Goal: Task Accomplishment & Management: Use online tool/utility

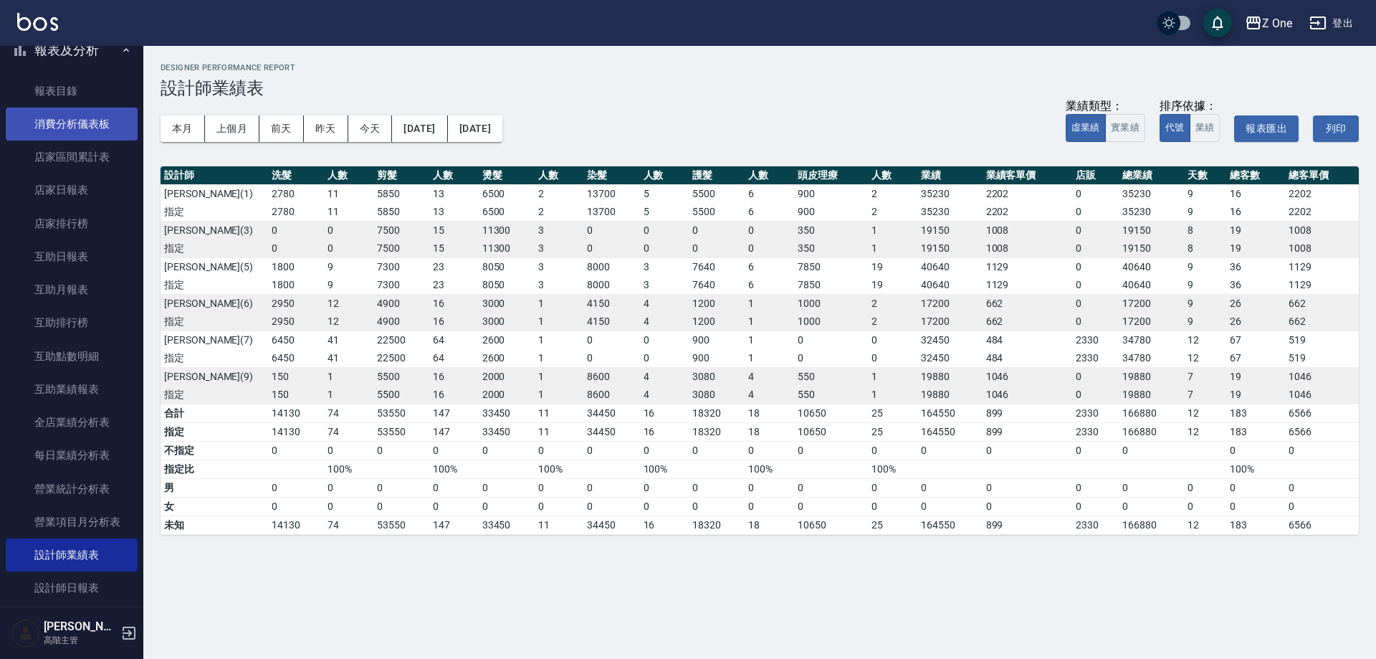
scroll to position [72, 0]
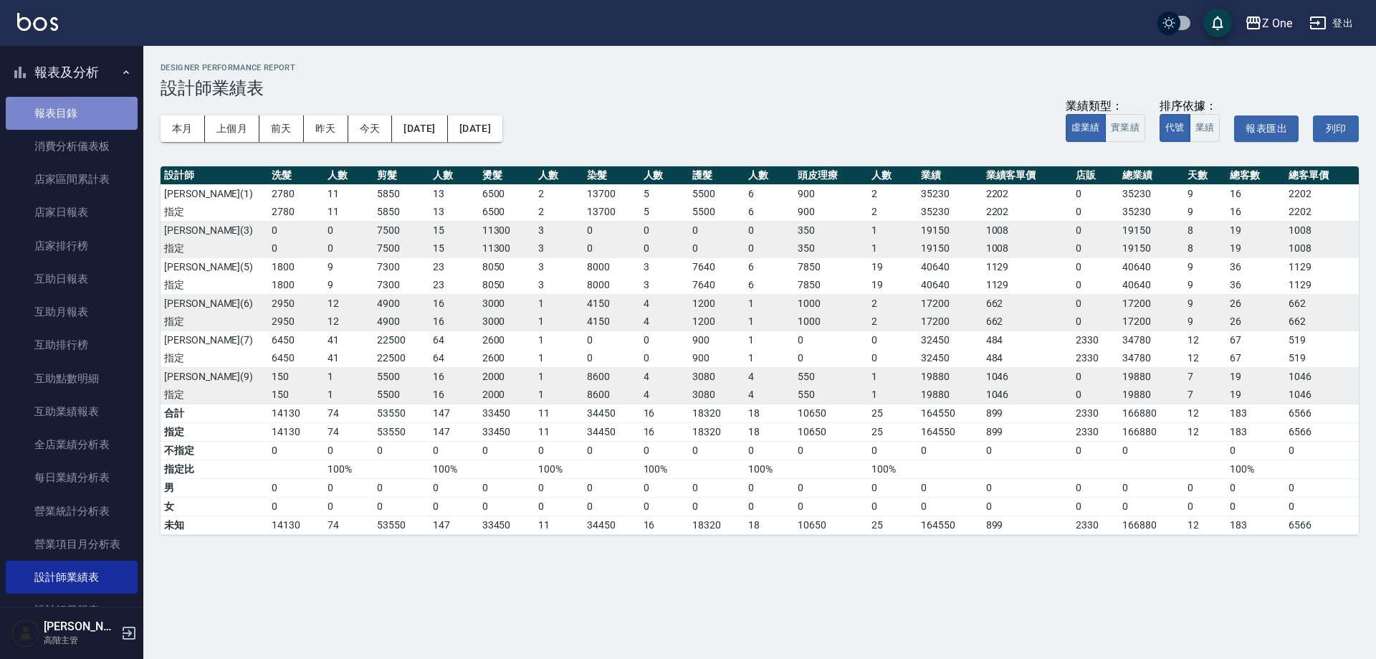
click at [97, 118] on link "報表目錄" at bounding box center [72, 113] width 132 height 33
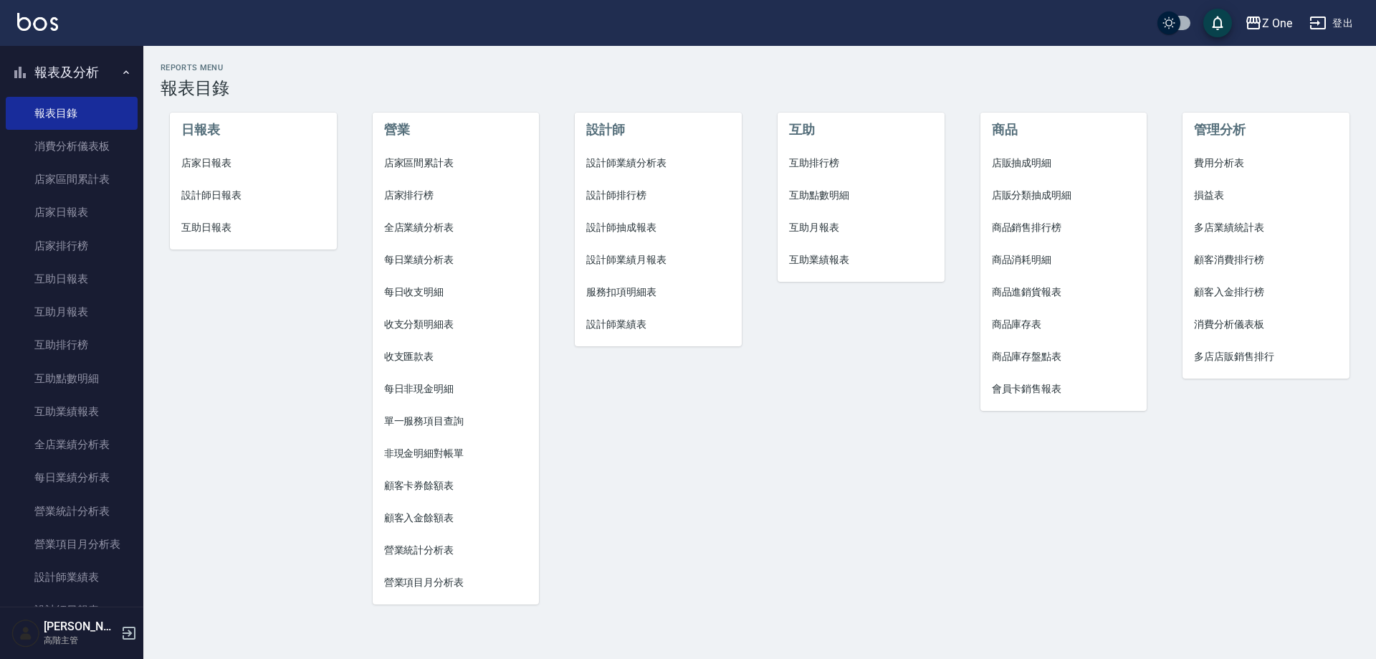
click at [104, 64] on button "報表及分析" at bounding box center [72, 72] width 132 height 37
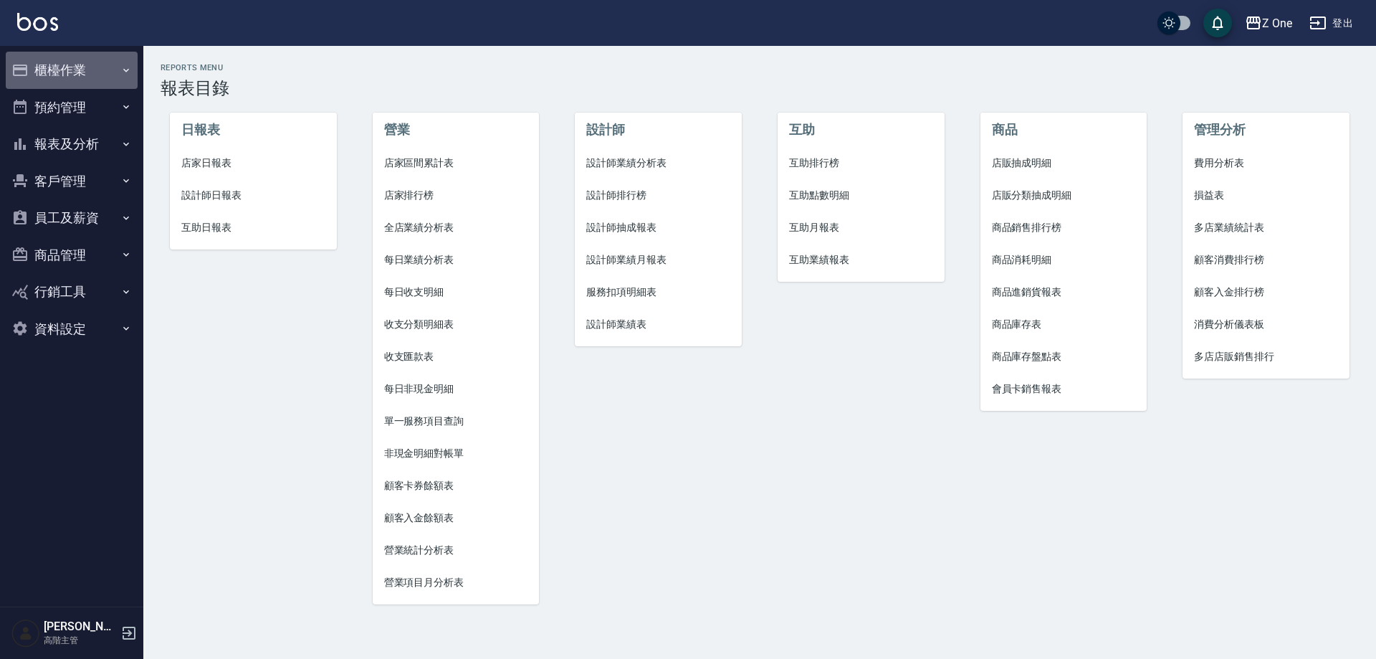
click at [125, 72] on icon "button" at bounding box center [125, 70] width 11 height 11
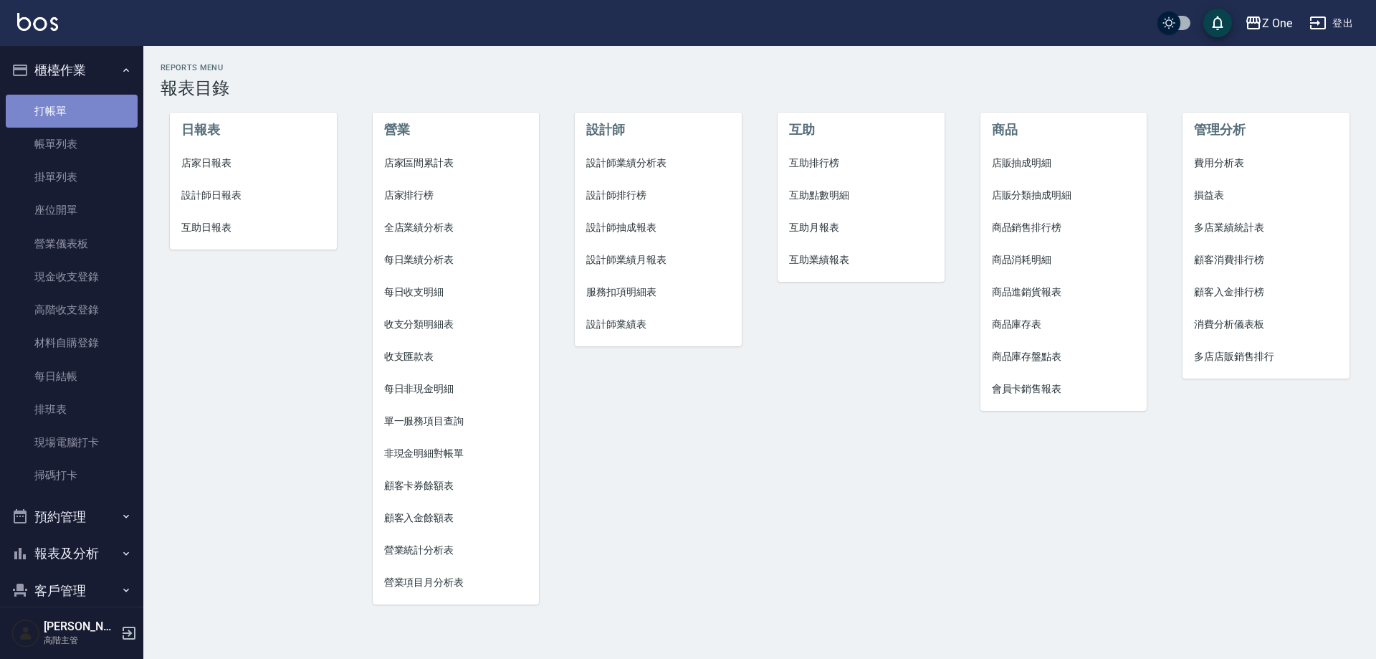
click at [109, 122] on link "打帳單" at bounding box center [72, 111] width 132 height 33
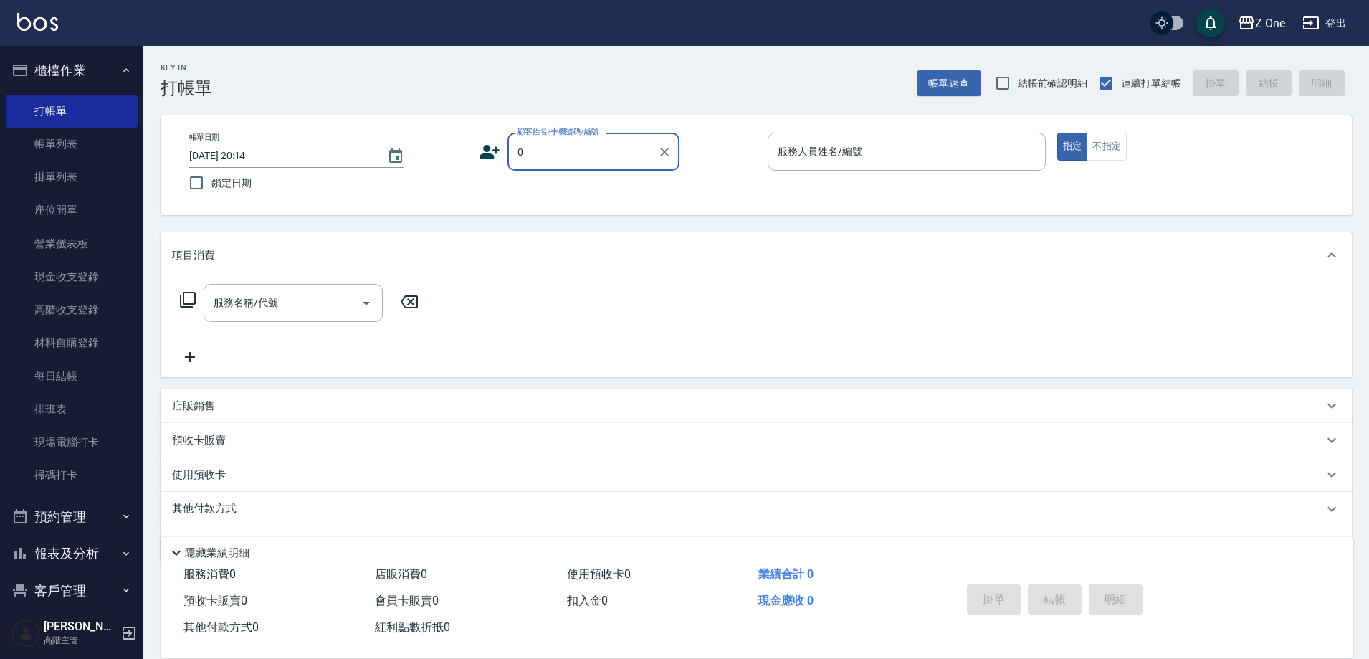
type input "新客人 姓名未設定/0/null"
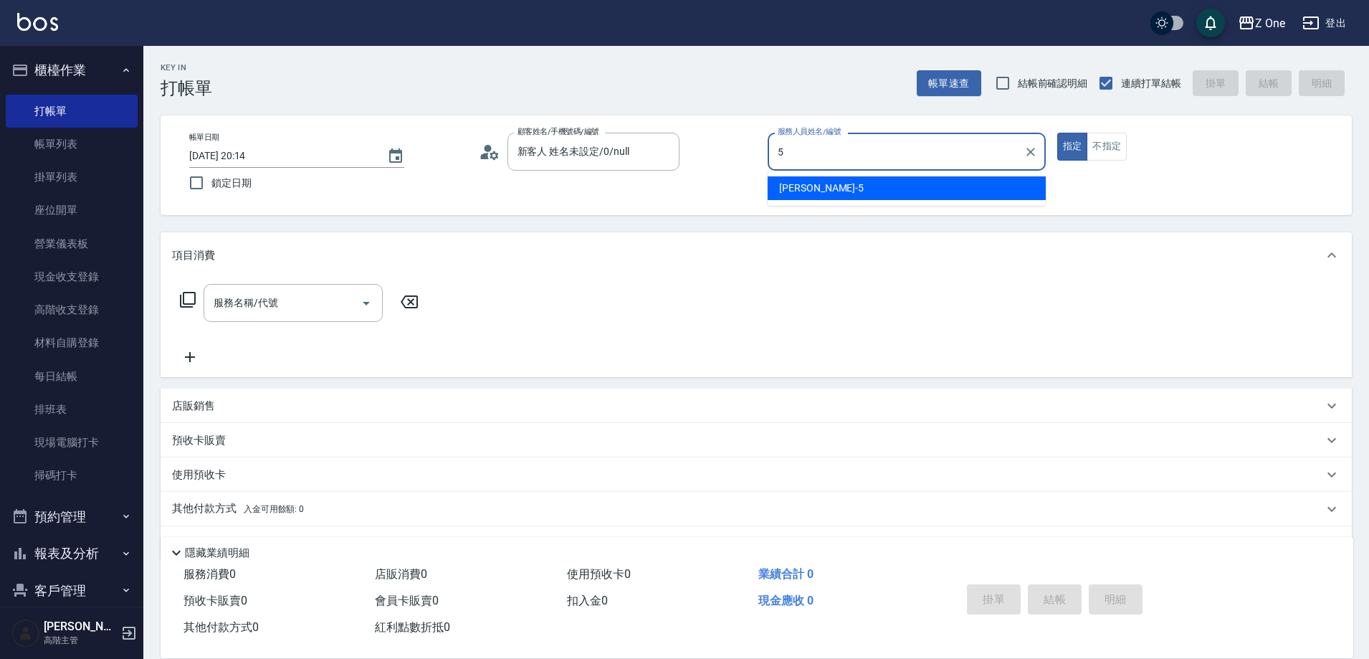
type input "[PERSON_NAME]-5"
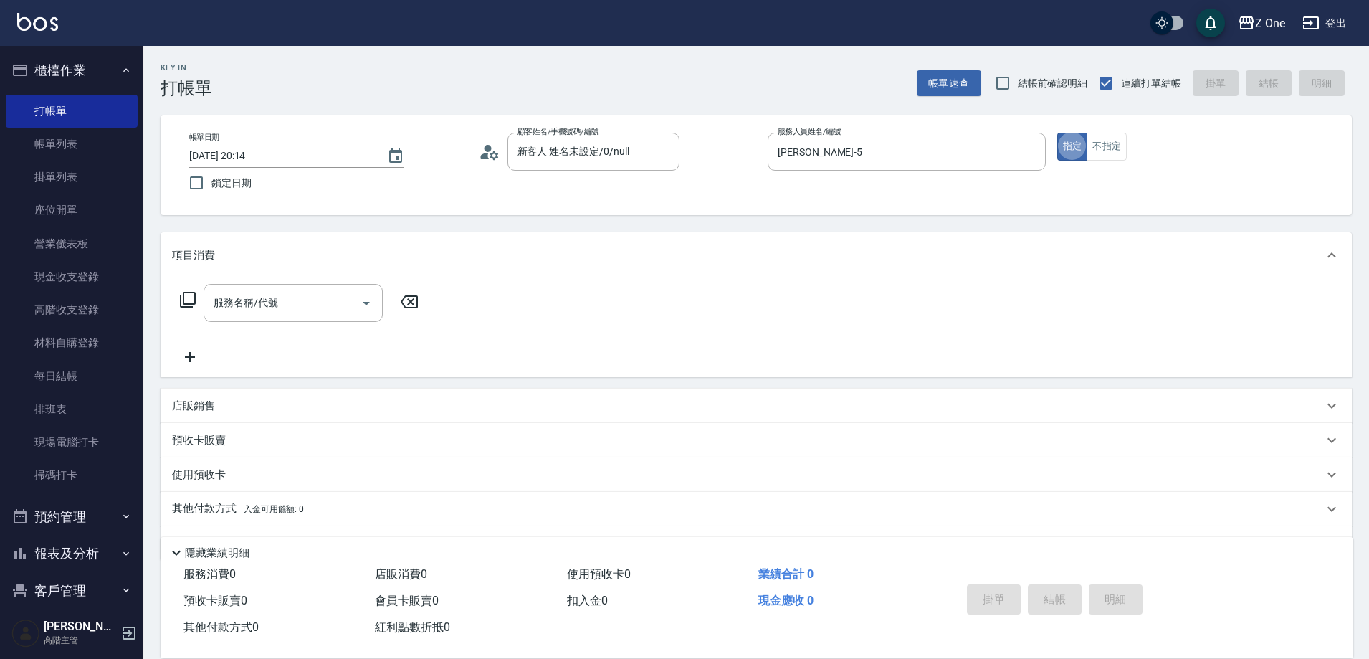
type button "true"
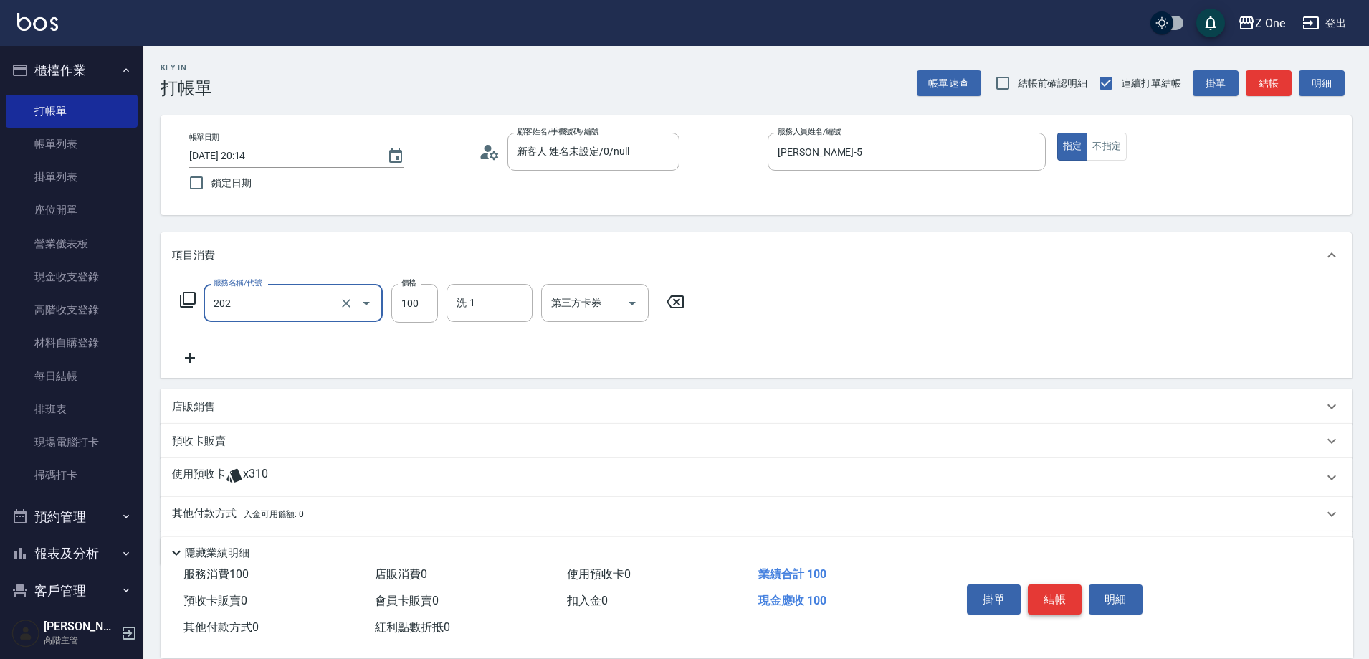
type input "剪髮$100(202)"
click at [1069, 589] on button "結帳" at bounding box center [1055, 599] width 54 height 30
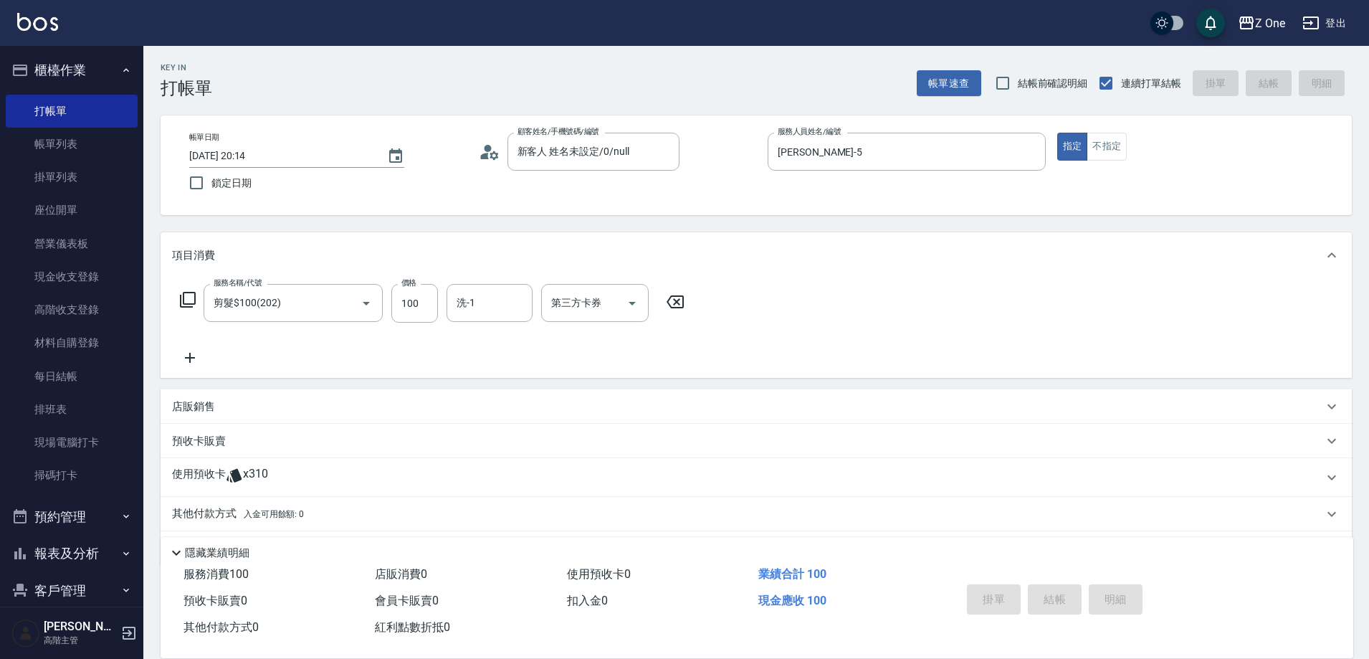
type input "[DATE] 20:15"
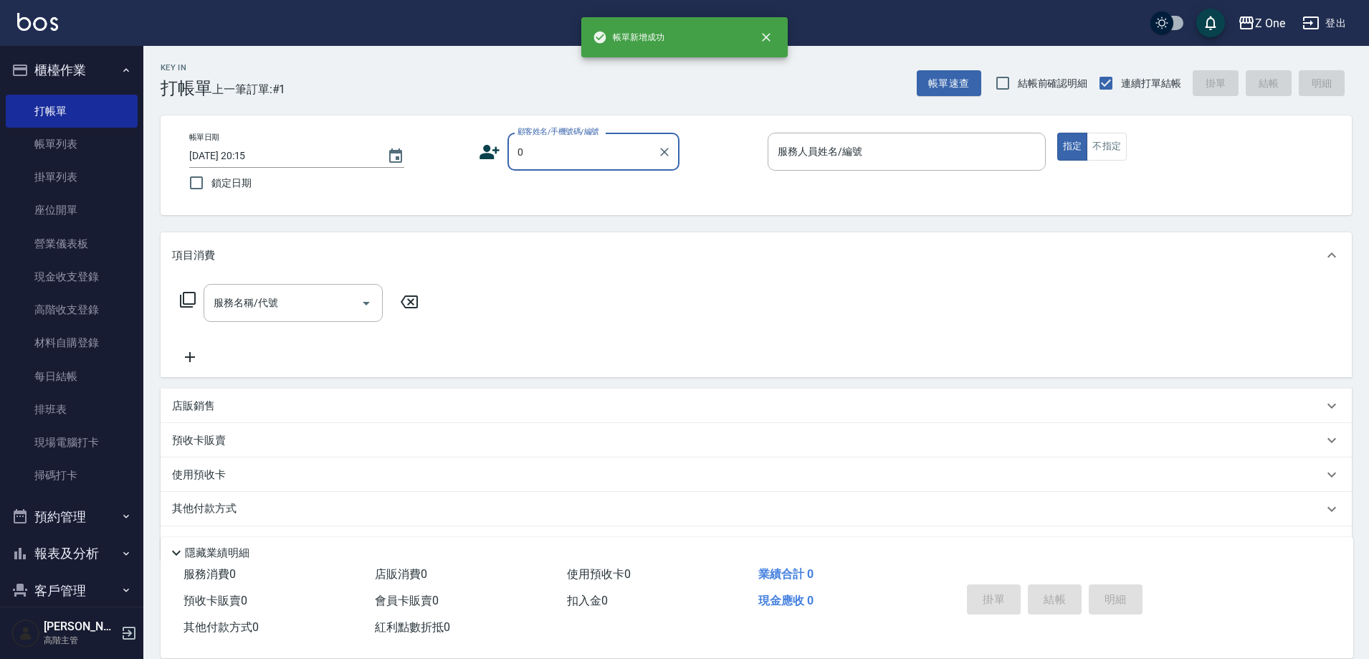
type input "新客人 姓名未設定/0/null"
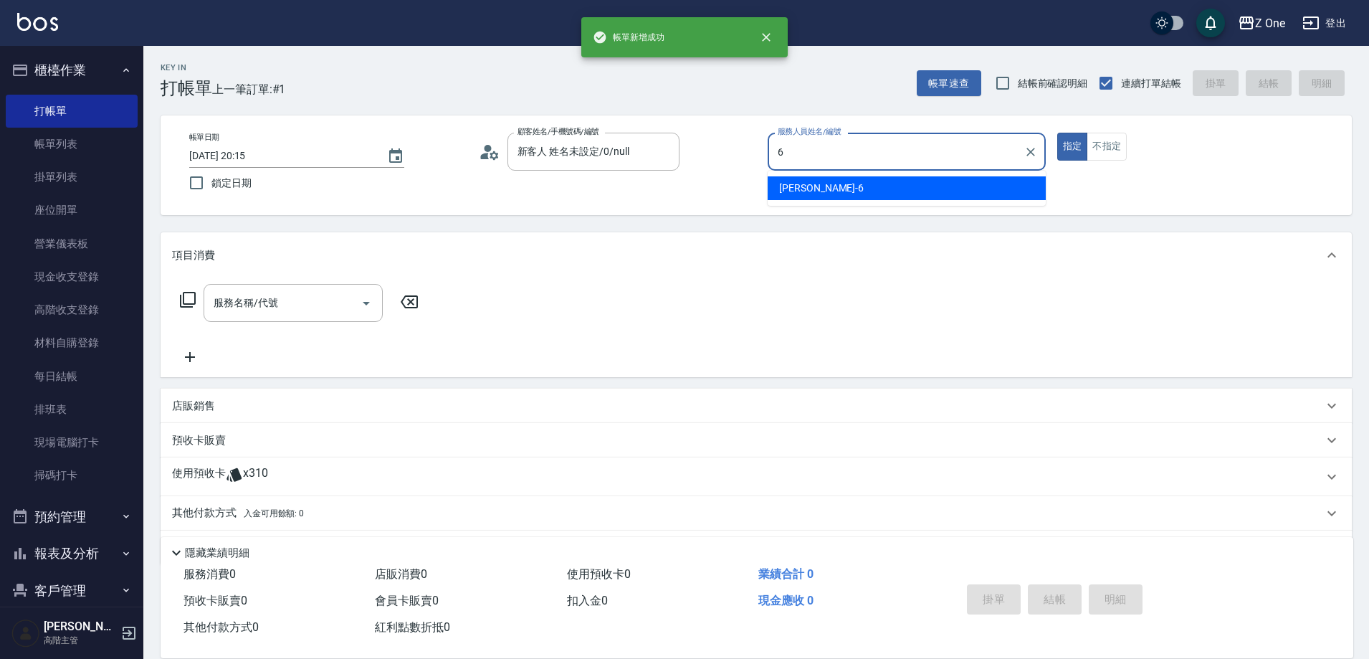
type input "[PERSON_NAME]-6"
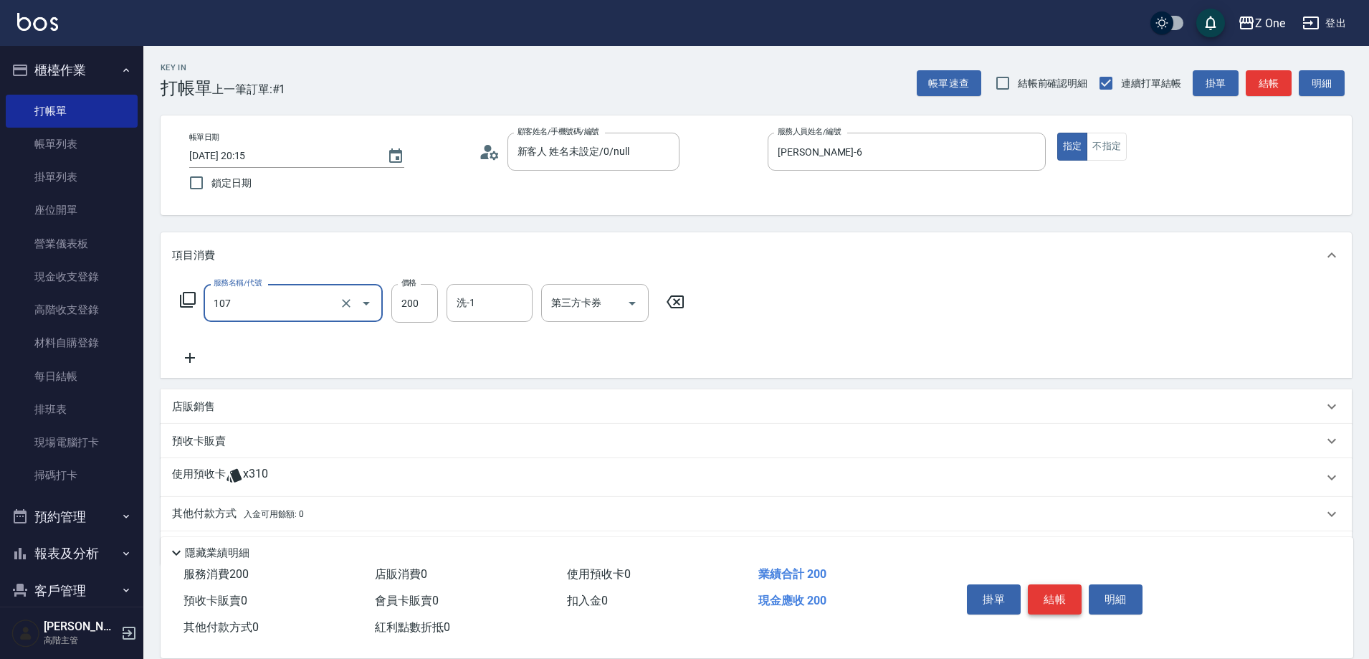
type input "洗髮$200(107)"
click at [1066, 593] on button "結帳" at bounding box center [1055, 599] width 54 height 30
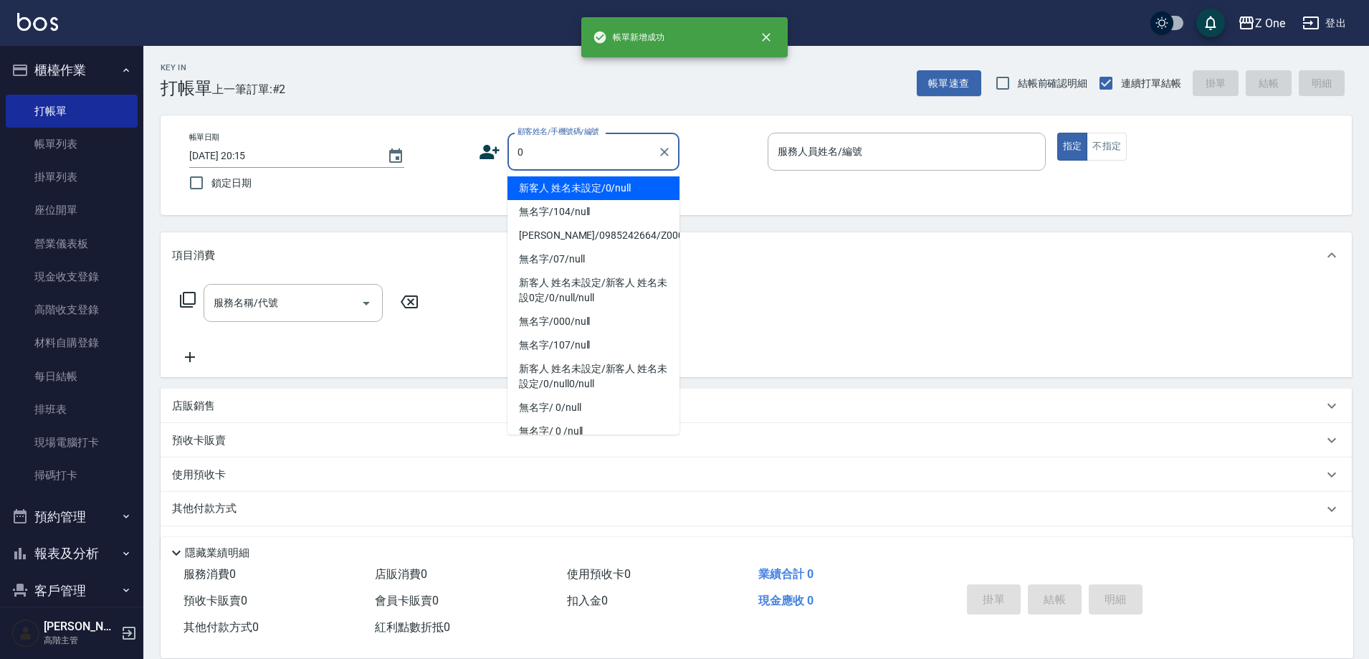
type input "新客人 姓名未設定/0/null"
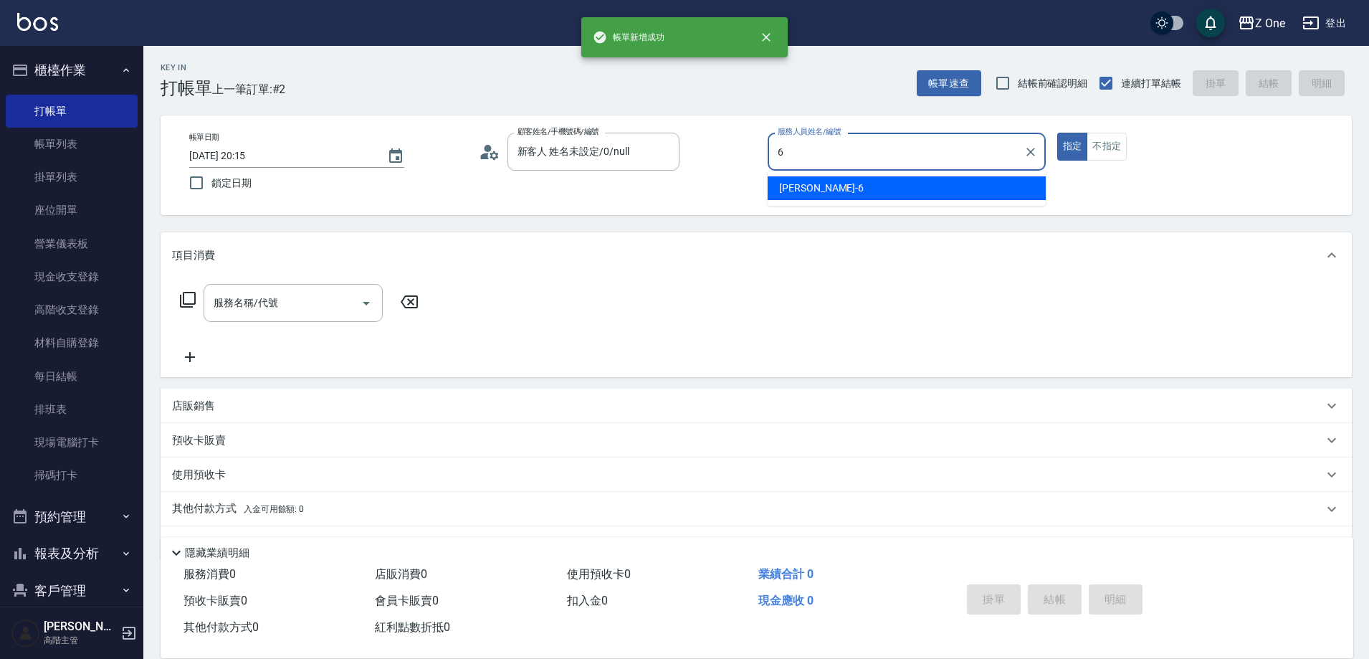
type input "[PERSON_NAME]-6"
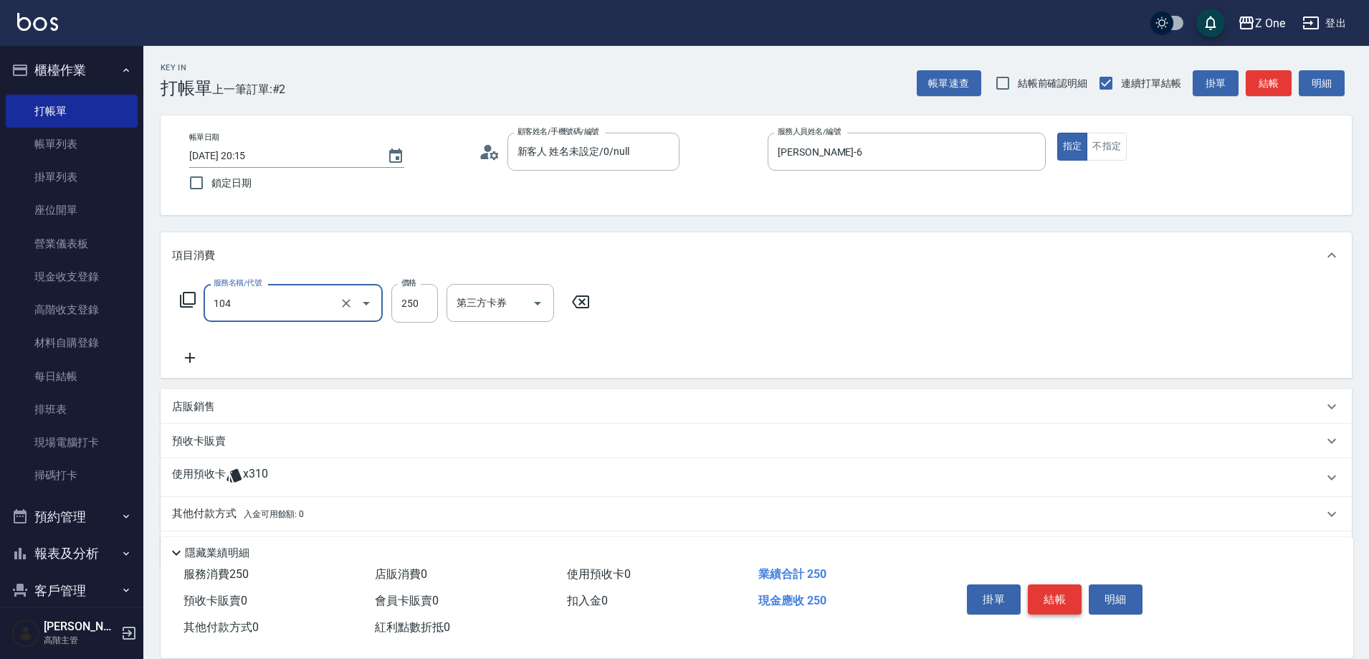
type input "洗髮$250(104)"
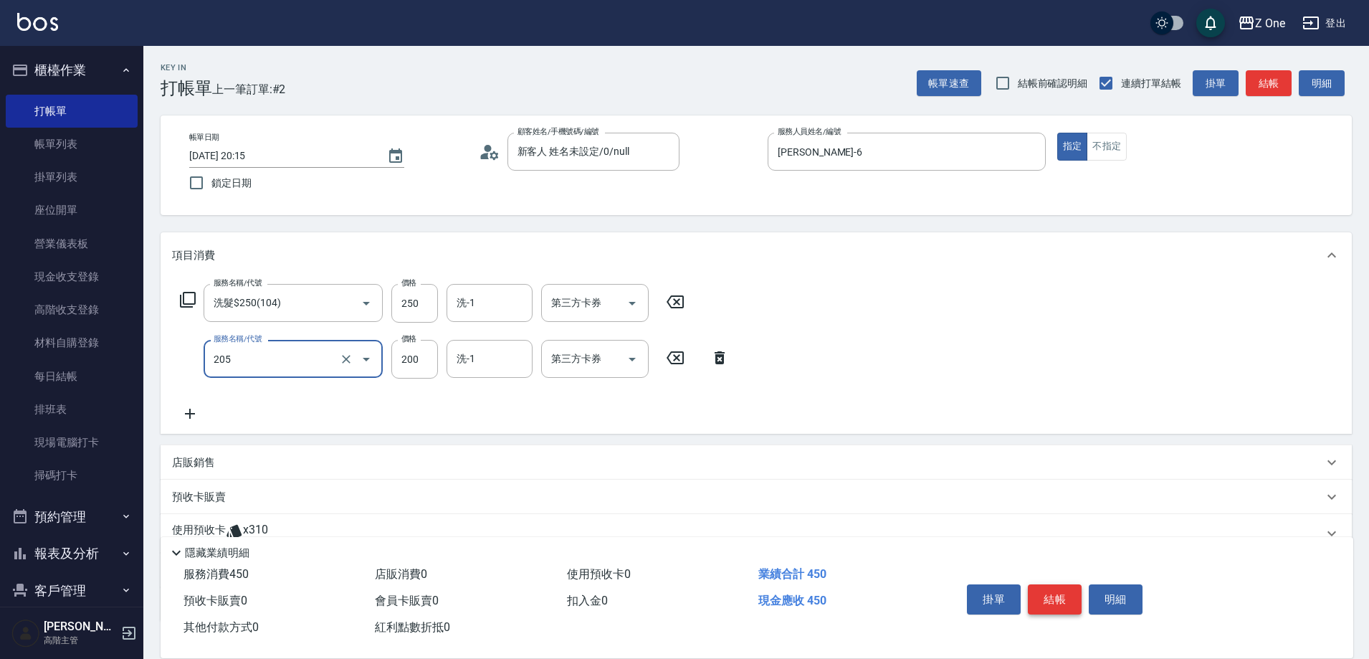
type input "剪髮$200(205)"
click at [1066, 593] on button "結帳" at bounding box center [1055, 599] width 54 height 30
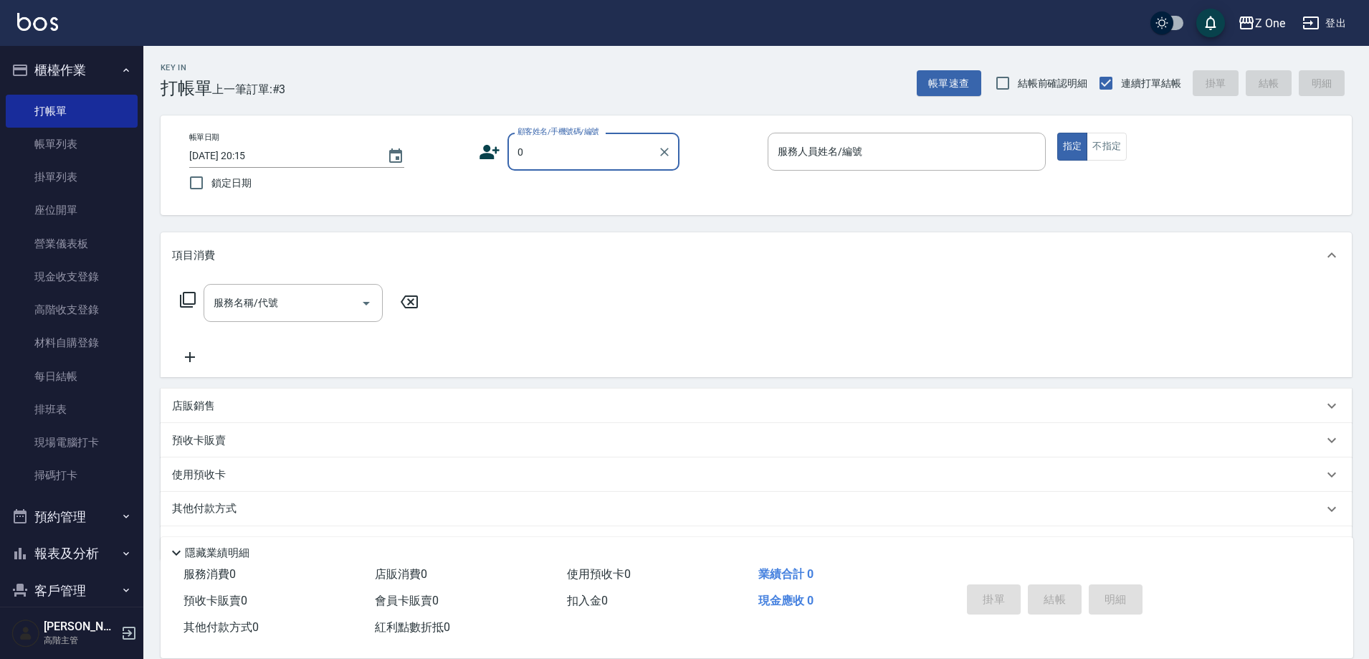
type input "新客人 姓名未設定/0/null"
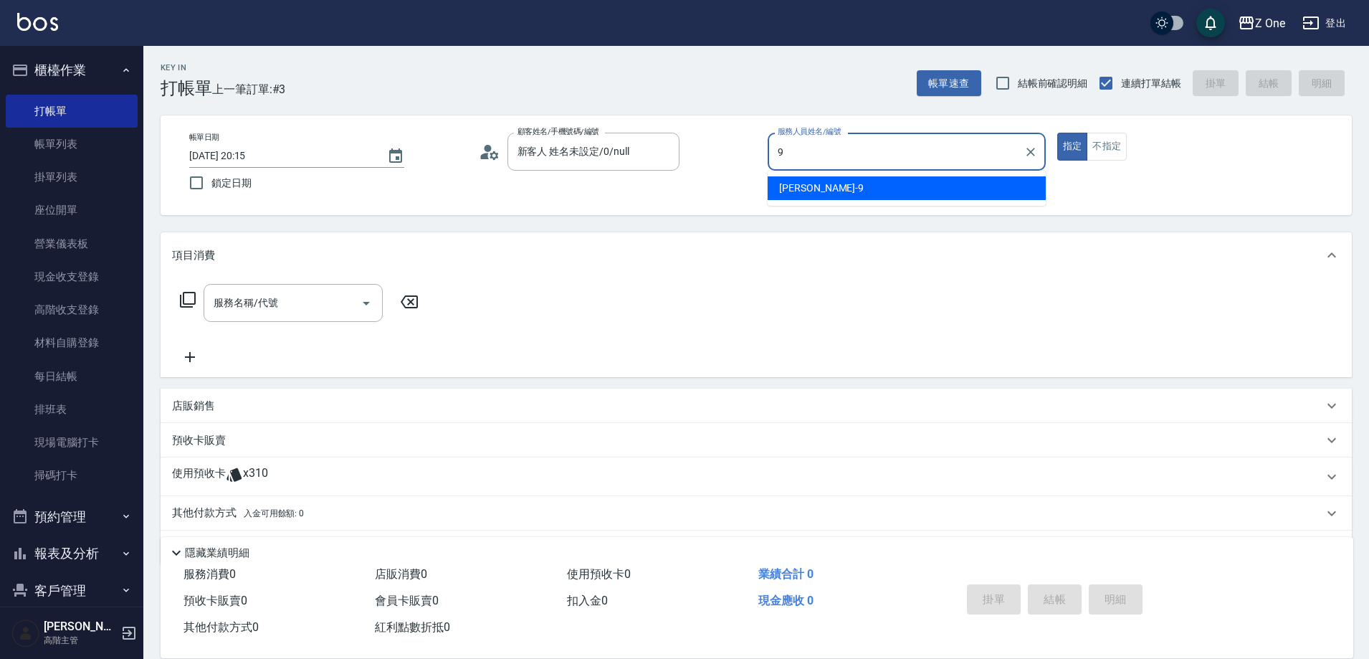
type input "[PERSON_NAME]-9"
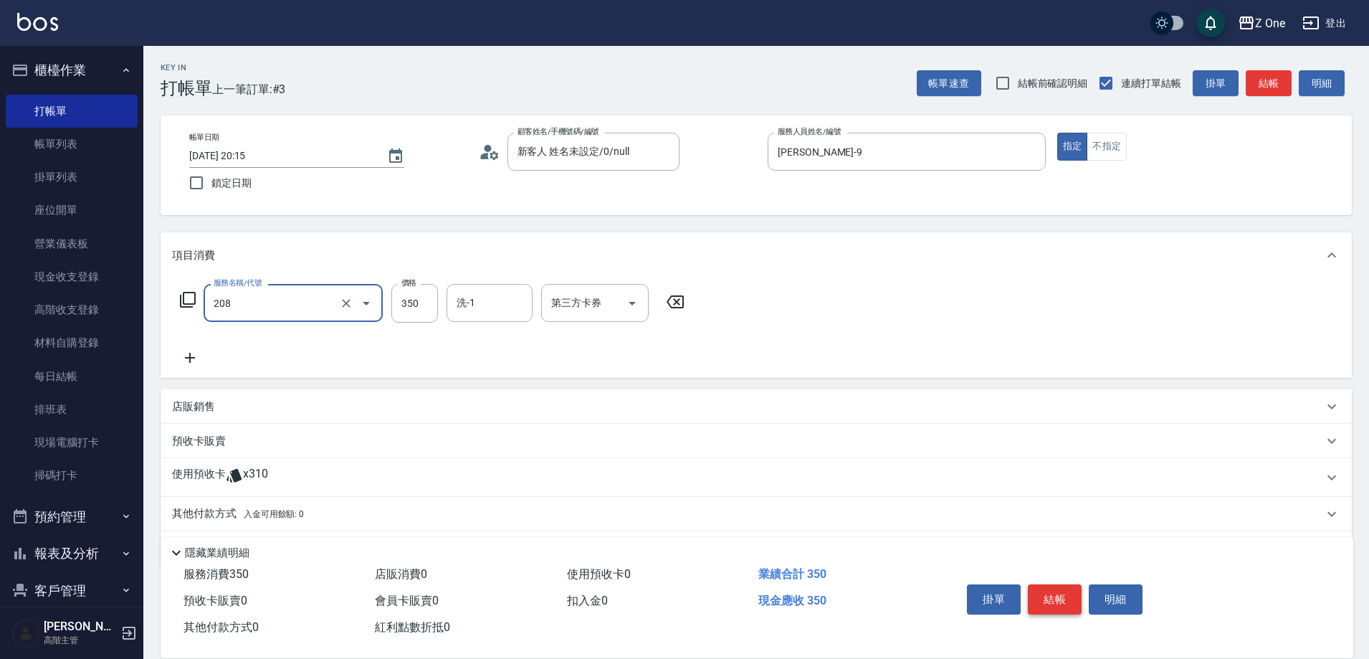
type input "剪髮$350(208)"
click at [1066, 593] on button "結帳" at bounding box center [1055, 599] width 54 height 30
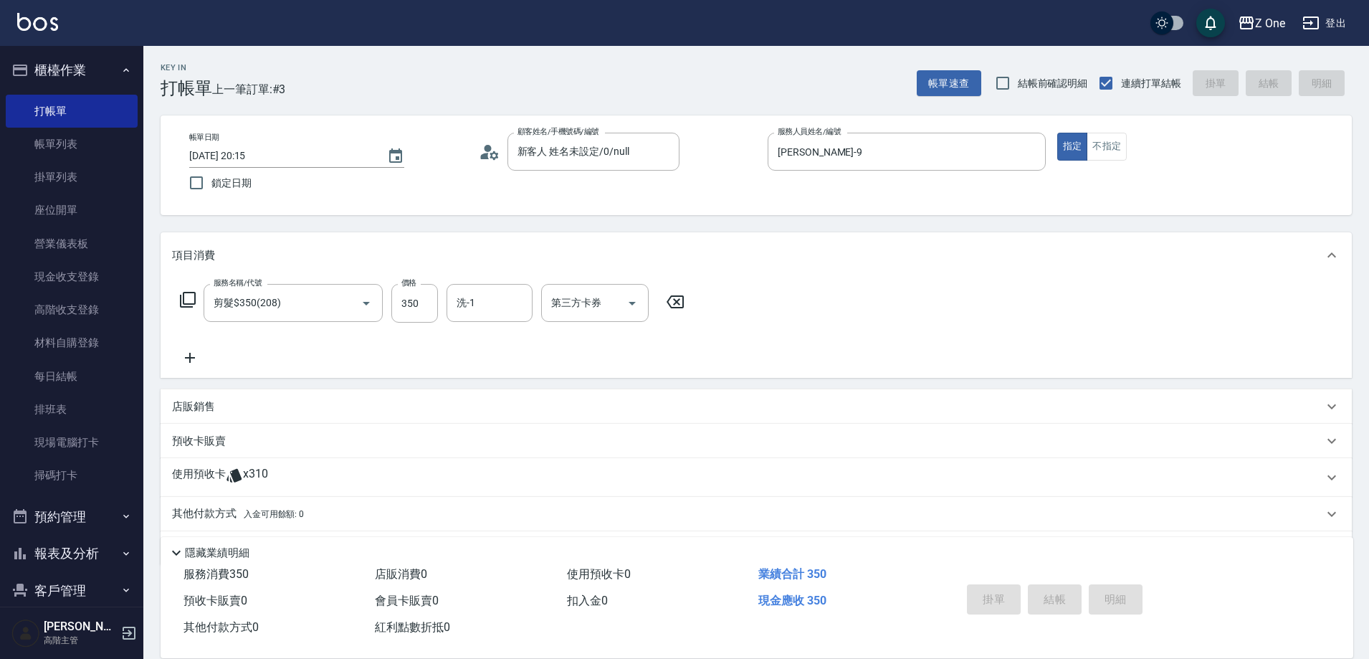
type input "[DATE] 20:16"
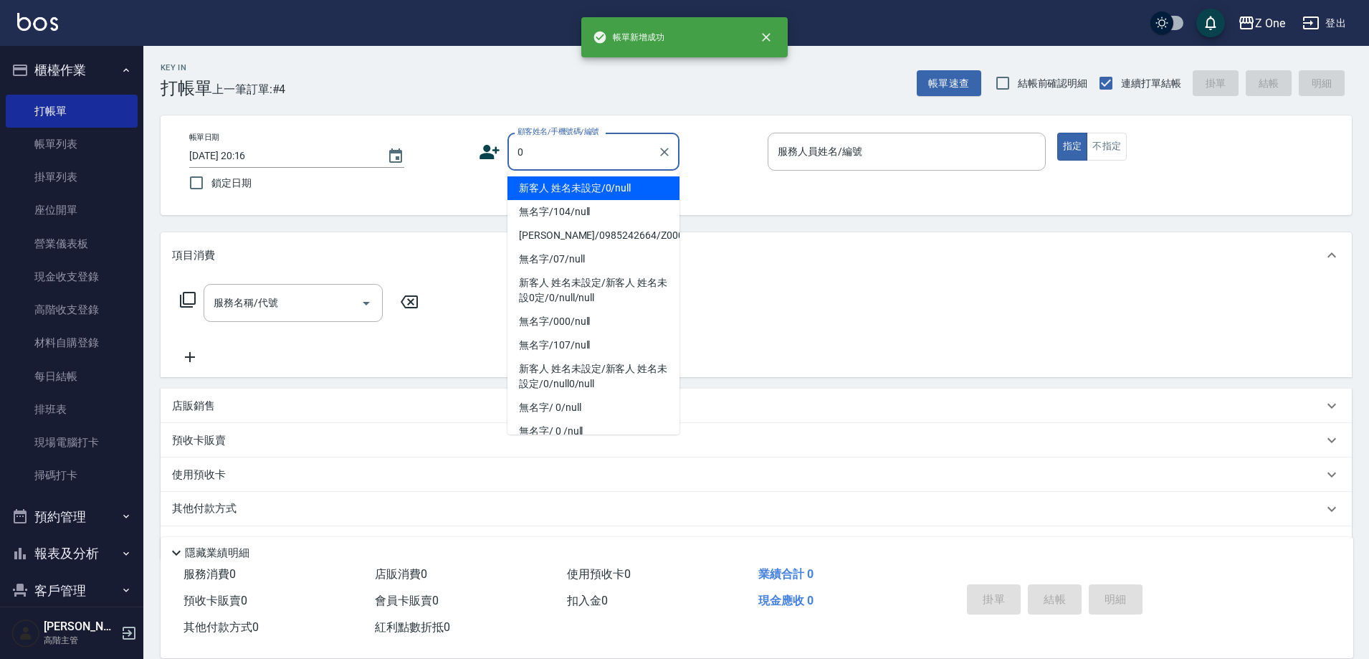
type input "新客人 姓名未設定/0/null"
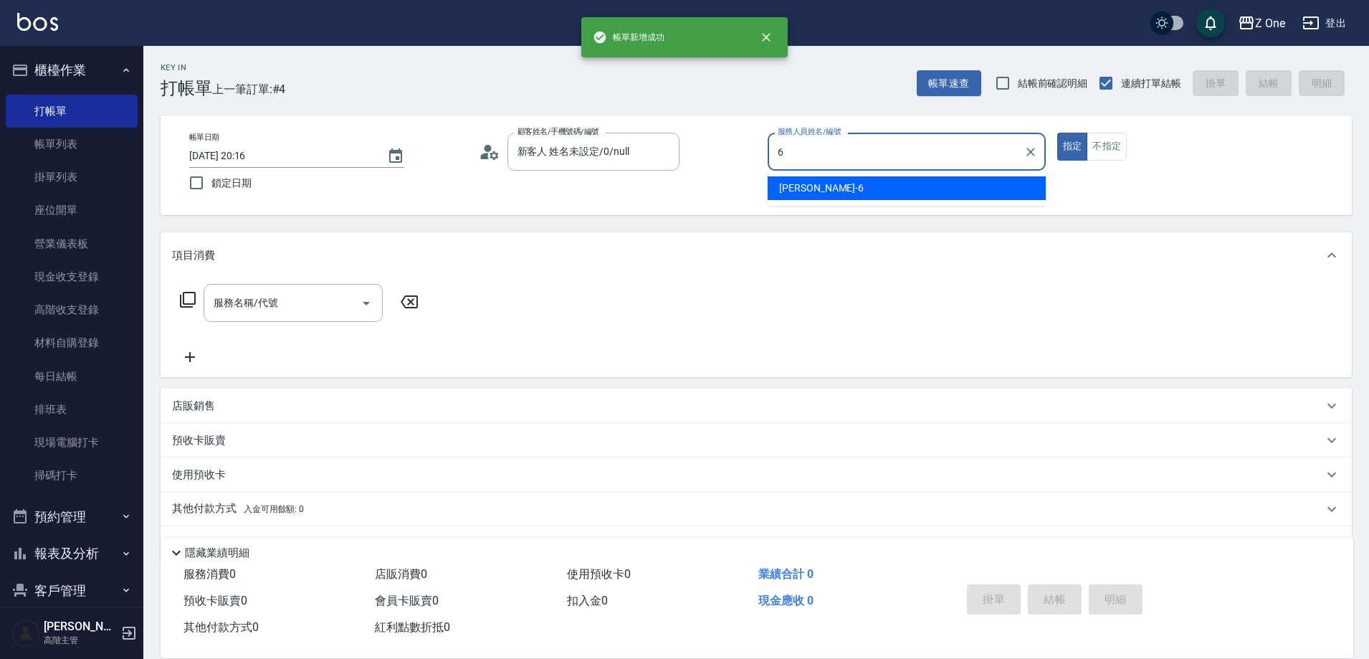
type input "[PERSON_NAME]-6"
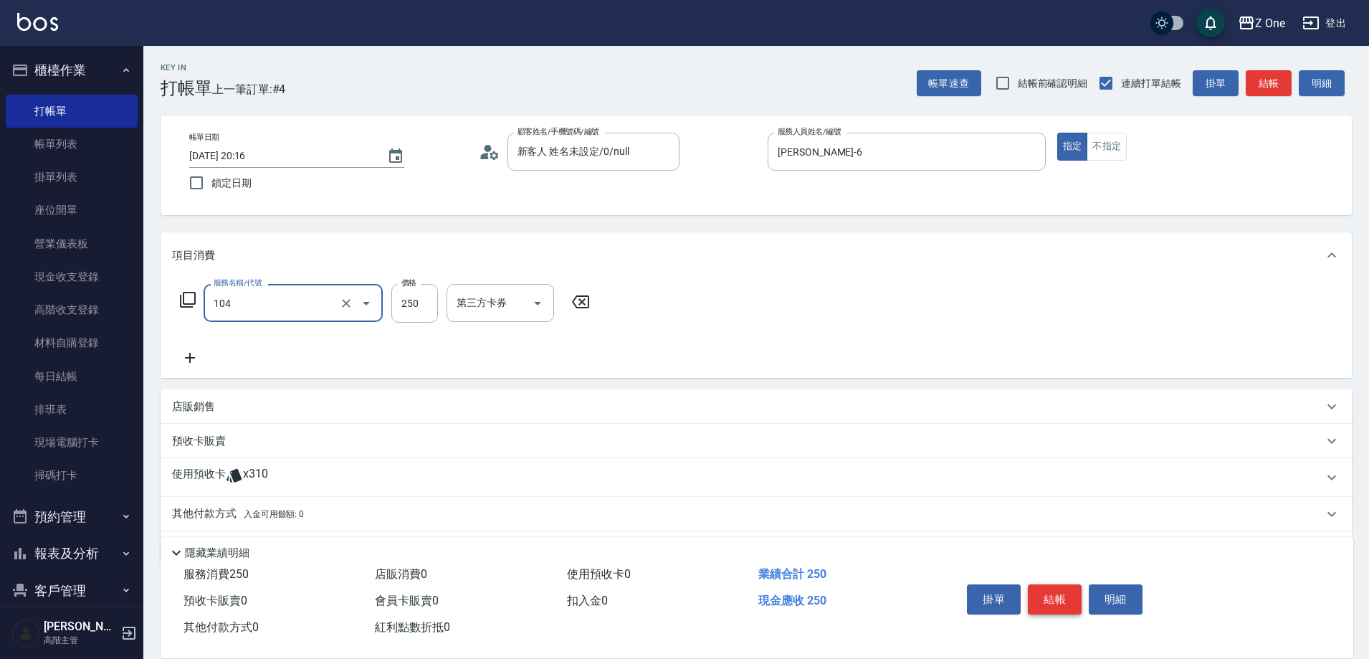
type input "洗髮$250(104)"
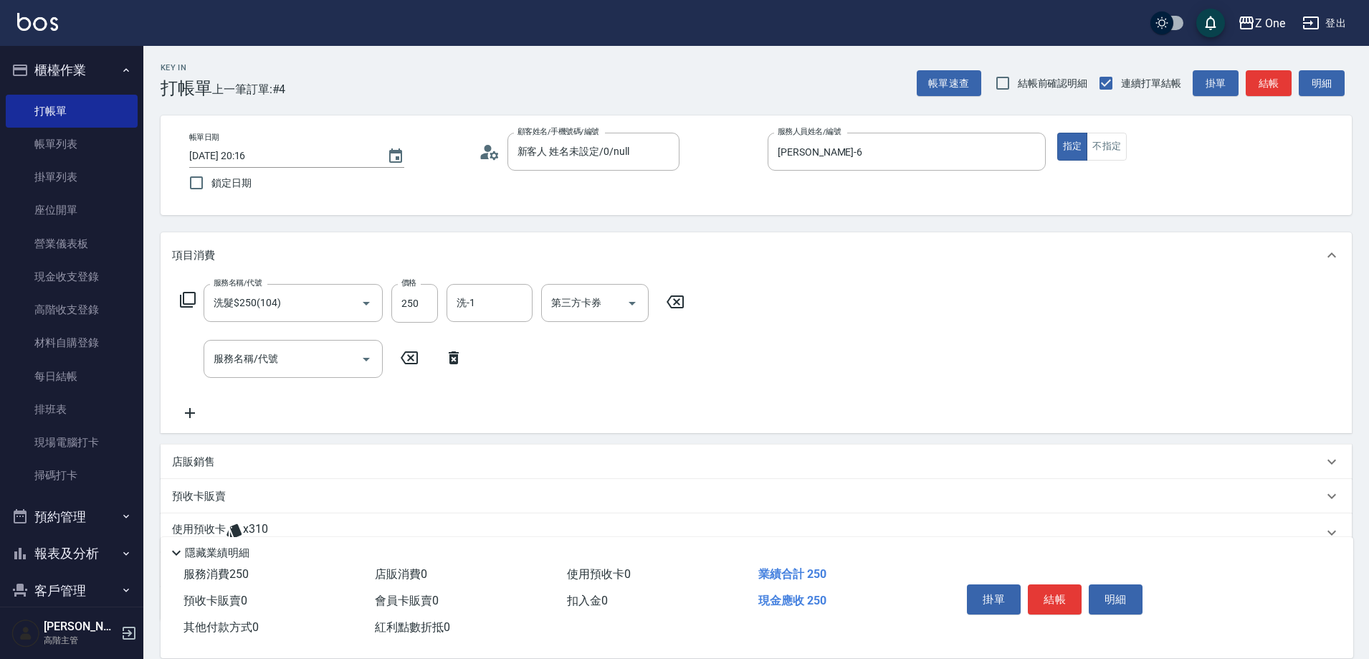
click at [193, 467] on p "店販銷售" at bounding box center [193, 461] width 43 height 15
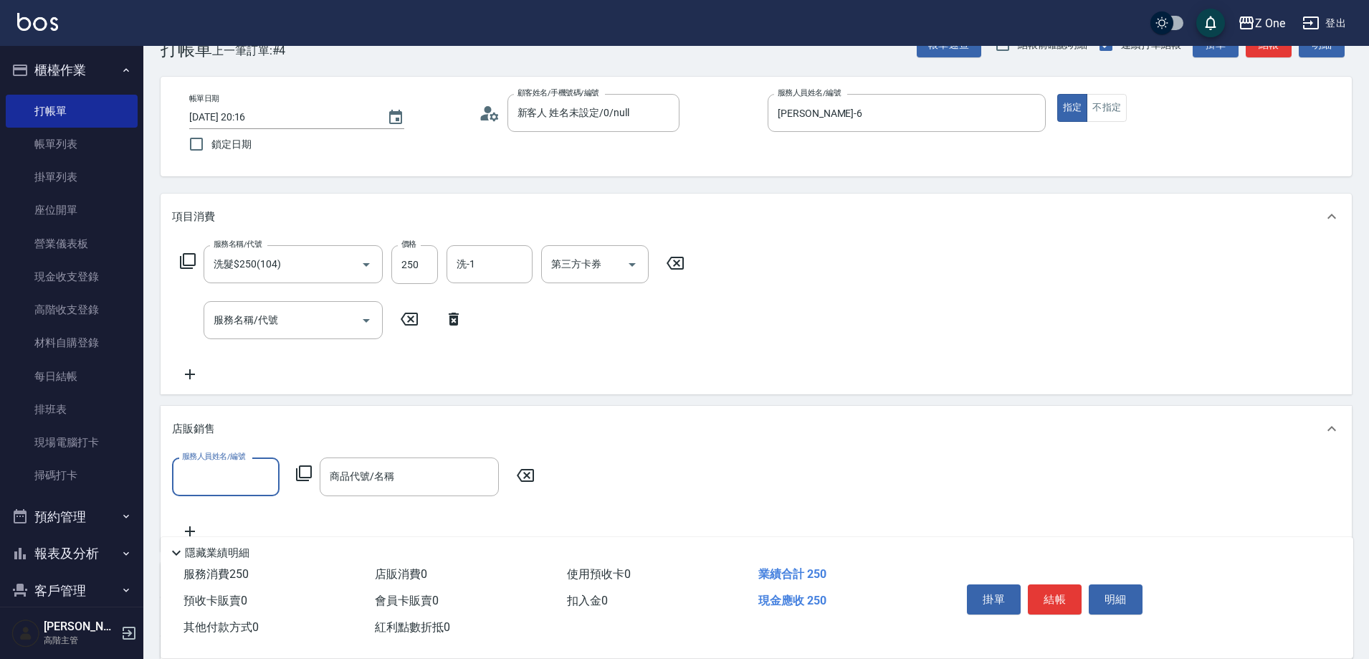
scroll to position [72, 0]
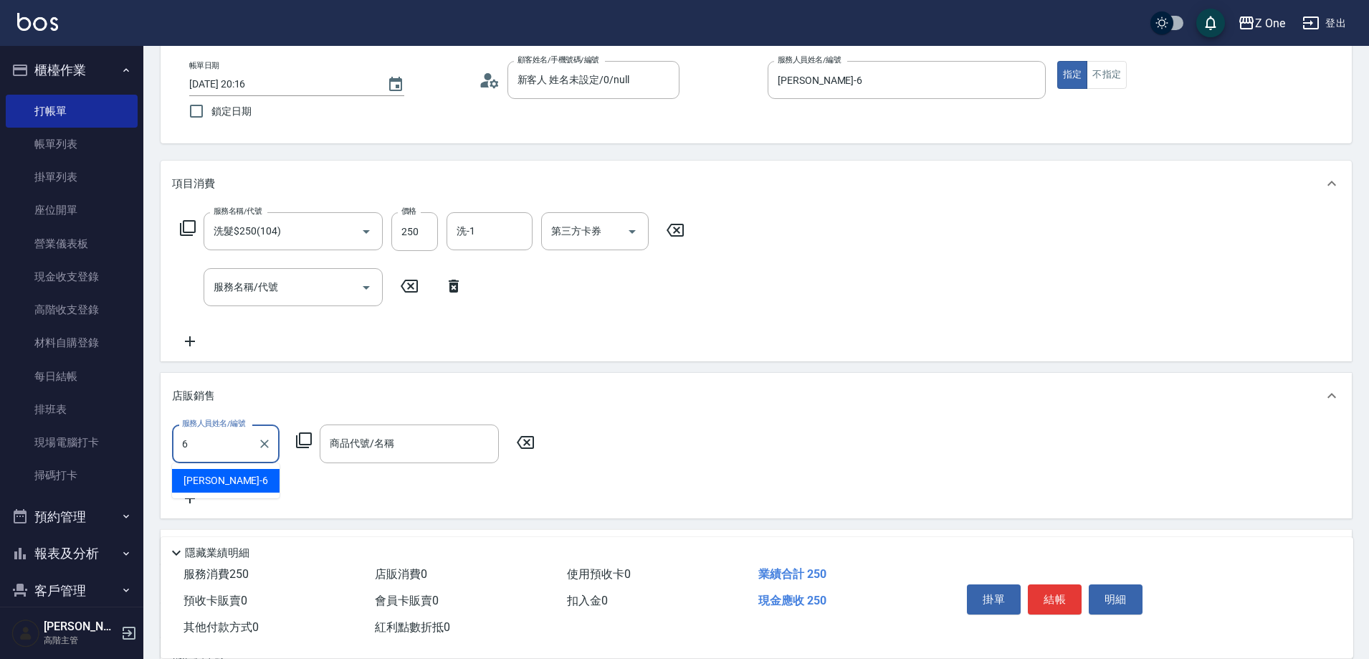
type input "[PERSON_NAME]-6"
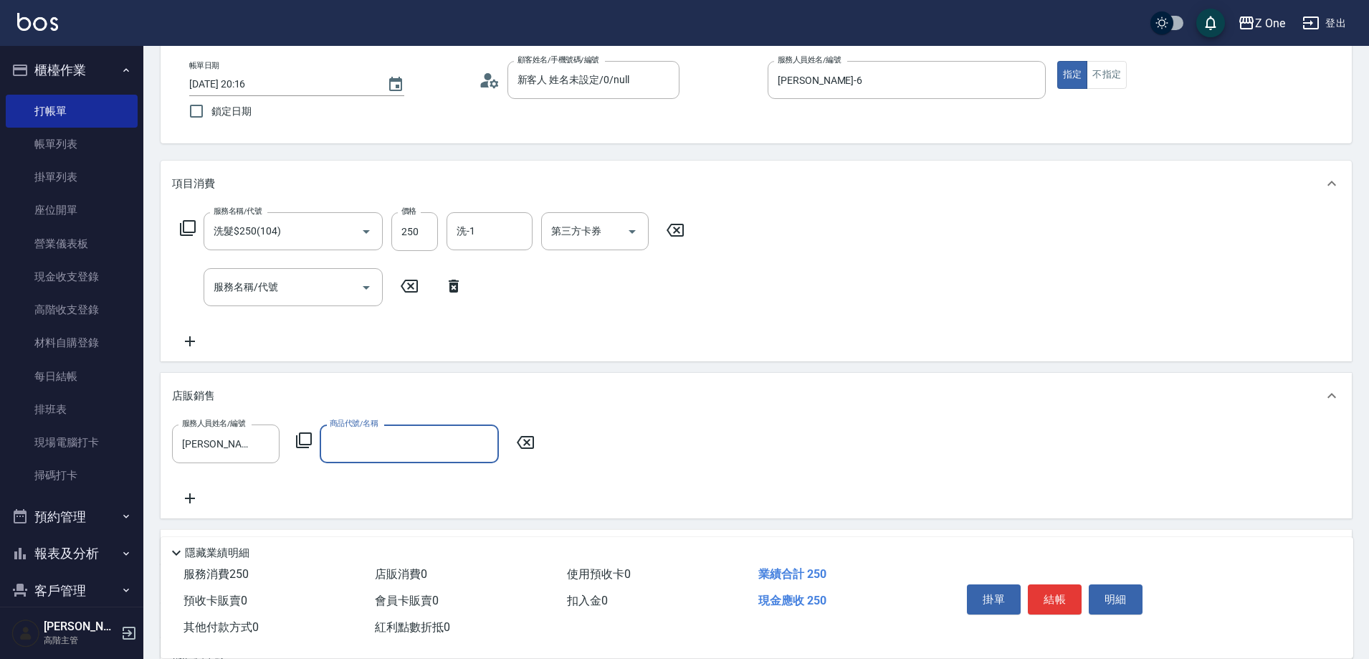
click at [371, 444] on input "商品代號/名稱" at bounding box center [409, 443] width 166 height 25
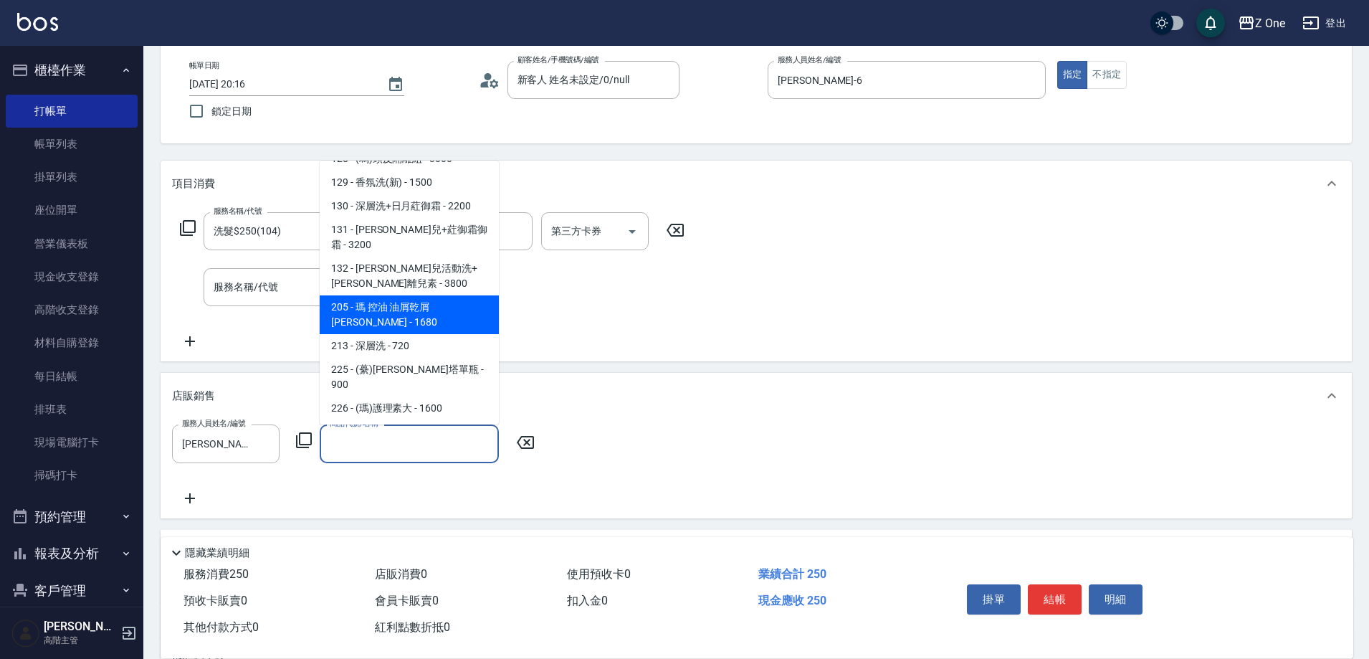
scroll to position [0, 0]
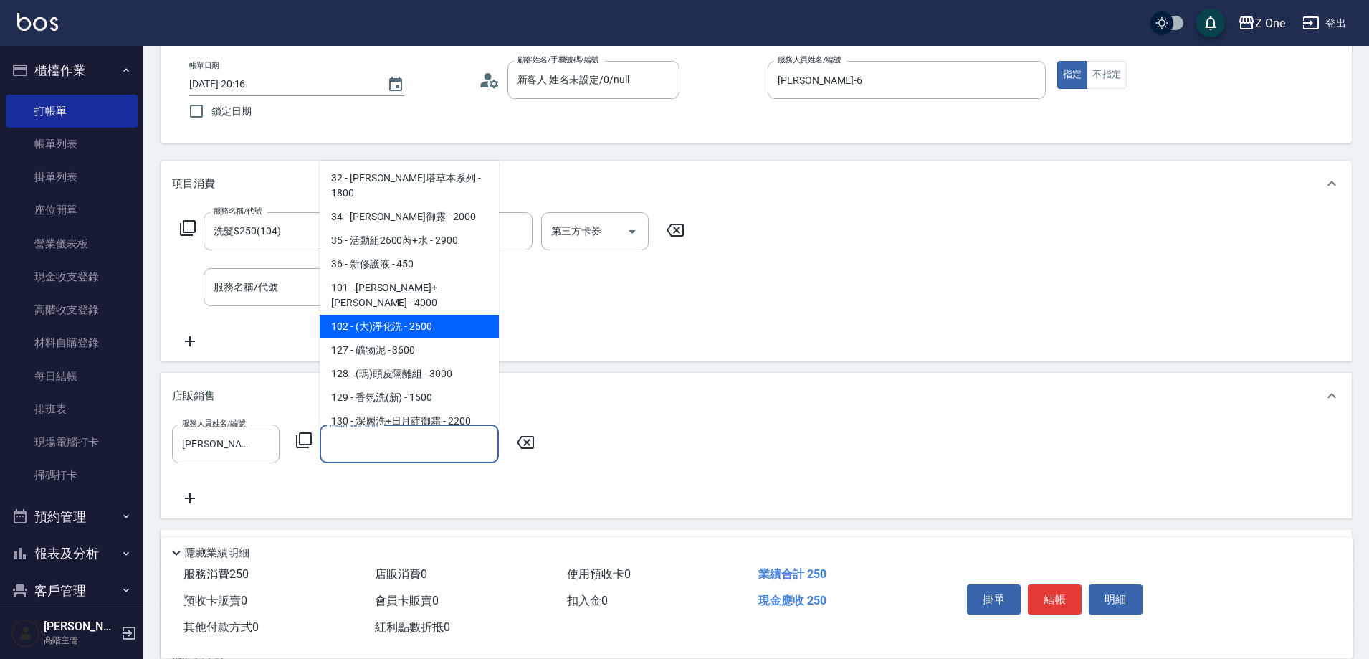
click at [432, 315] on span "102 - (大)淨化洗 - 2600" at bounding box center [409, 327] width 179 height 24
type input "(大)淨化洗"
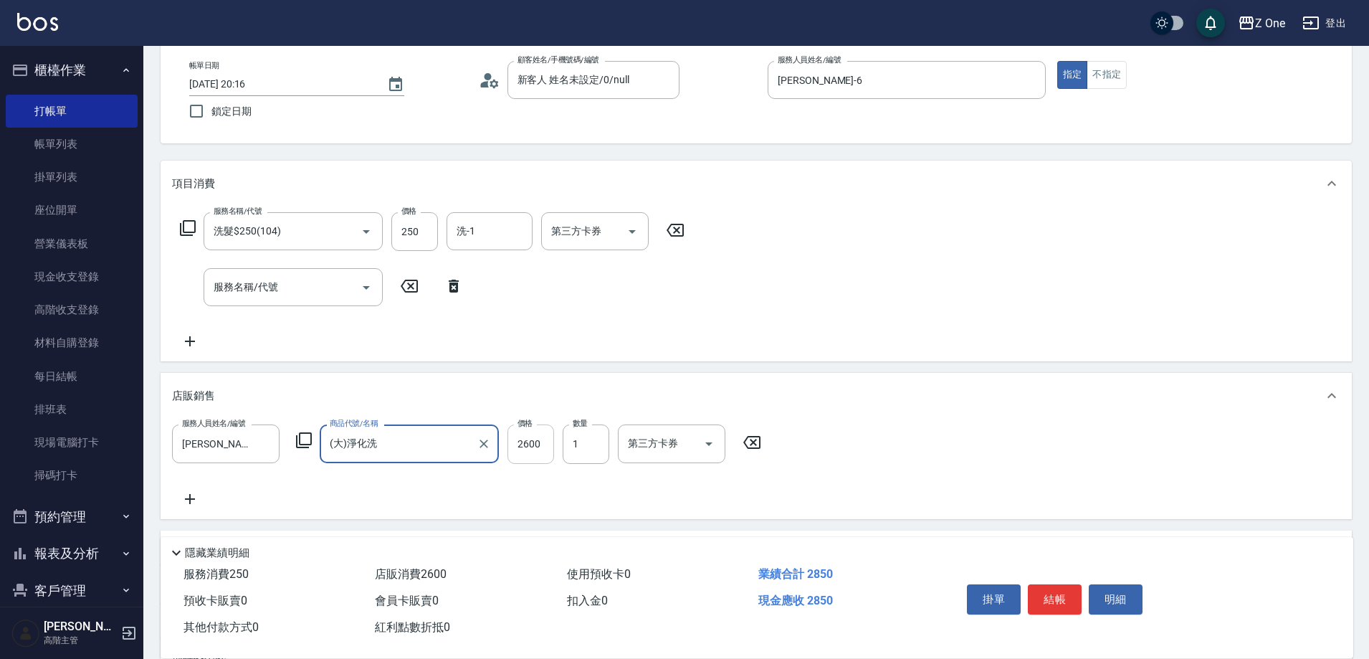
click at [537, 443] on input "2600" at bounding box center [530, 443] width 47 height 39
type input "2340"
click at [1055, 597] on button "結帳" at bounding box center [1055, 599] width 54 height 30
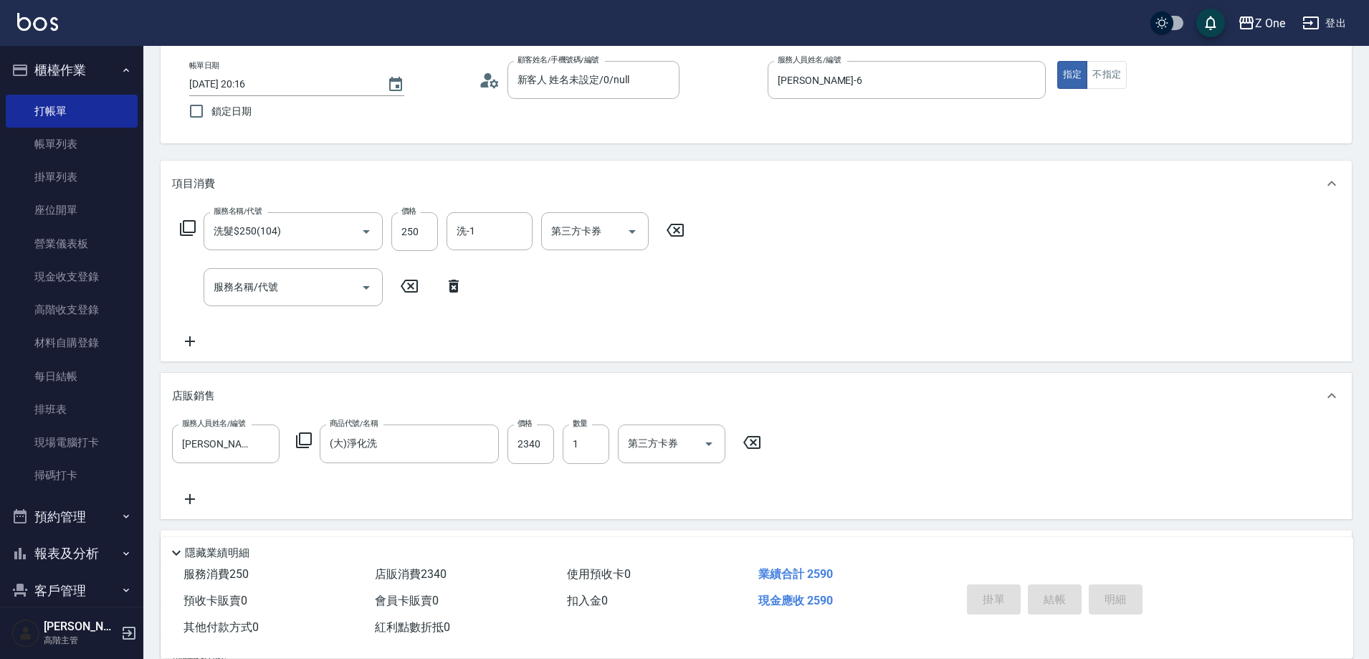
type input "[DATE] 20:17"
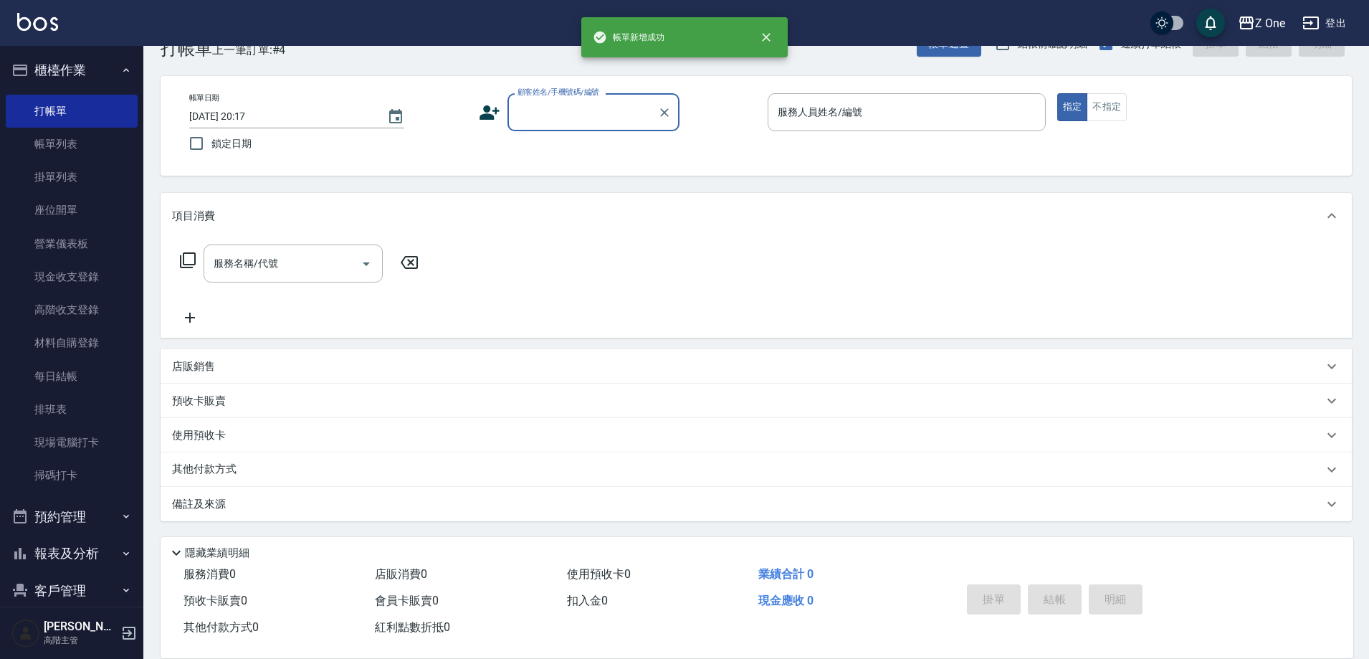
scroll to position [39, 0]
type input "新客人 姓名未設定/0/null"
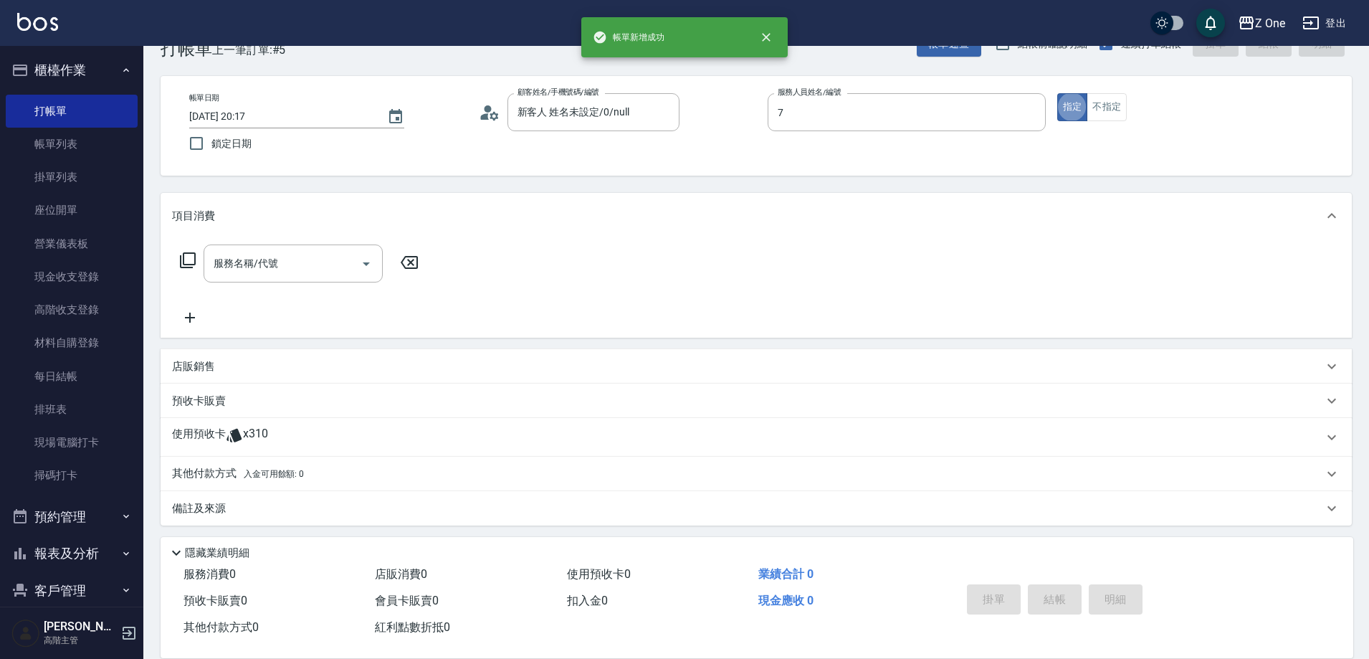
type input "[PERSON_NAME]-7"
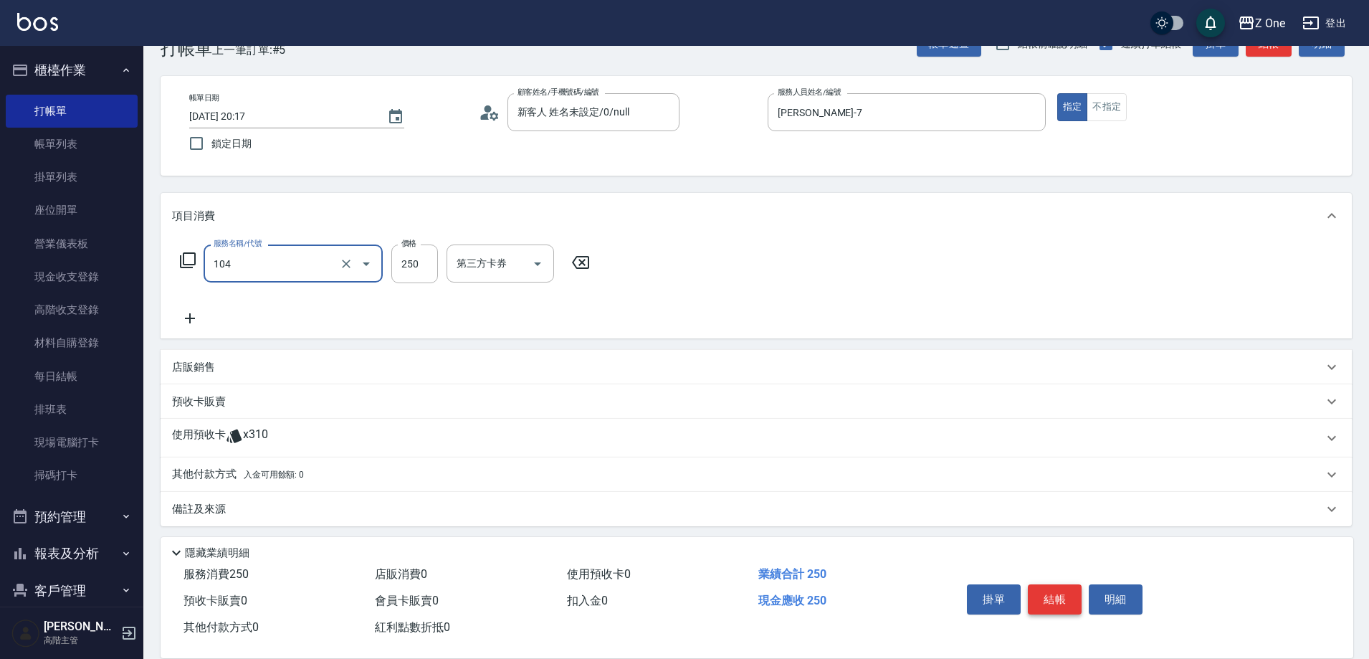
type input "洗髮$250(104)"
type input "300"
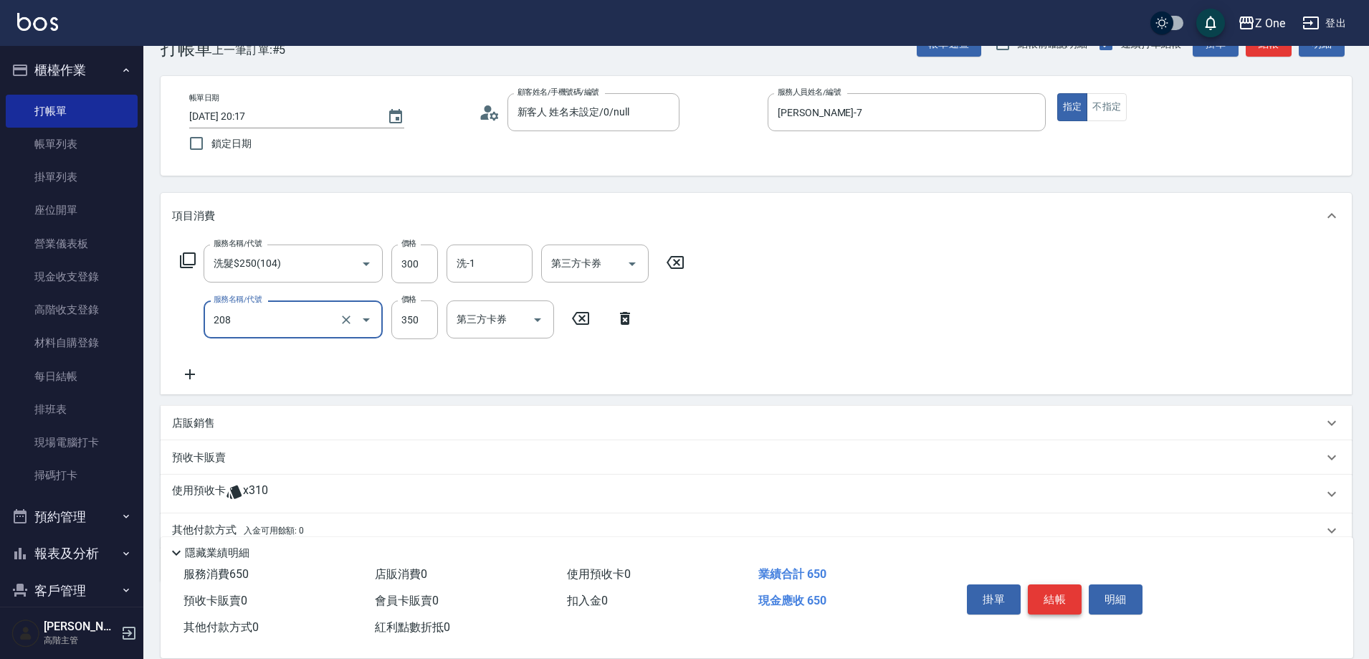
type input "剪髮$350(208)"
type input "800"
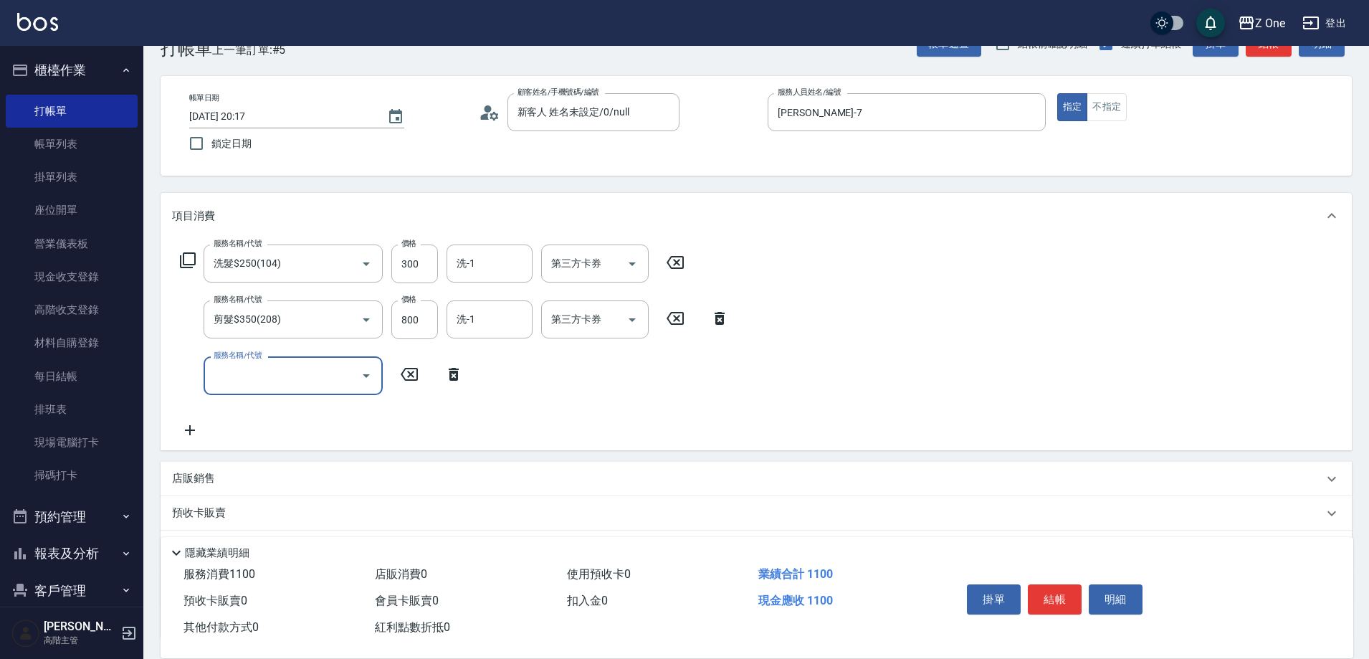
click at [196, 469] on div "店販銷售" at bounding box center [756, 479] width 1191 height 34
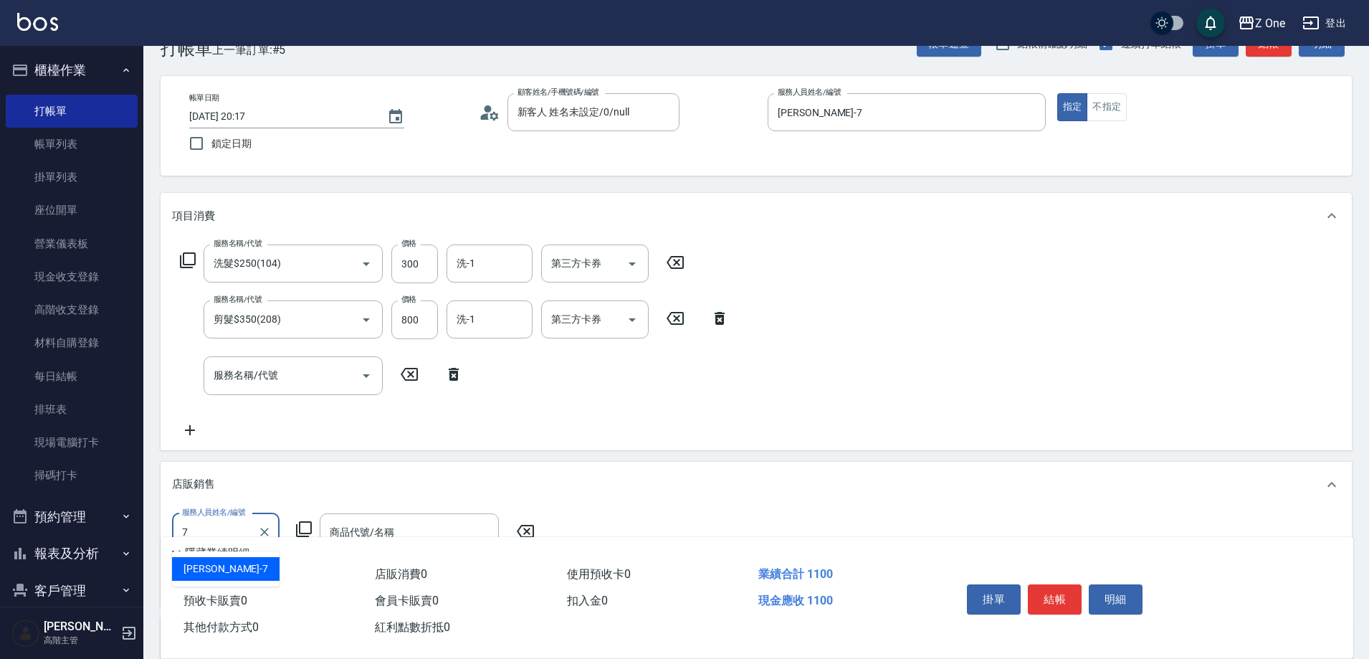
type input "[PERSON_NAME]-7"
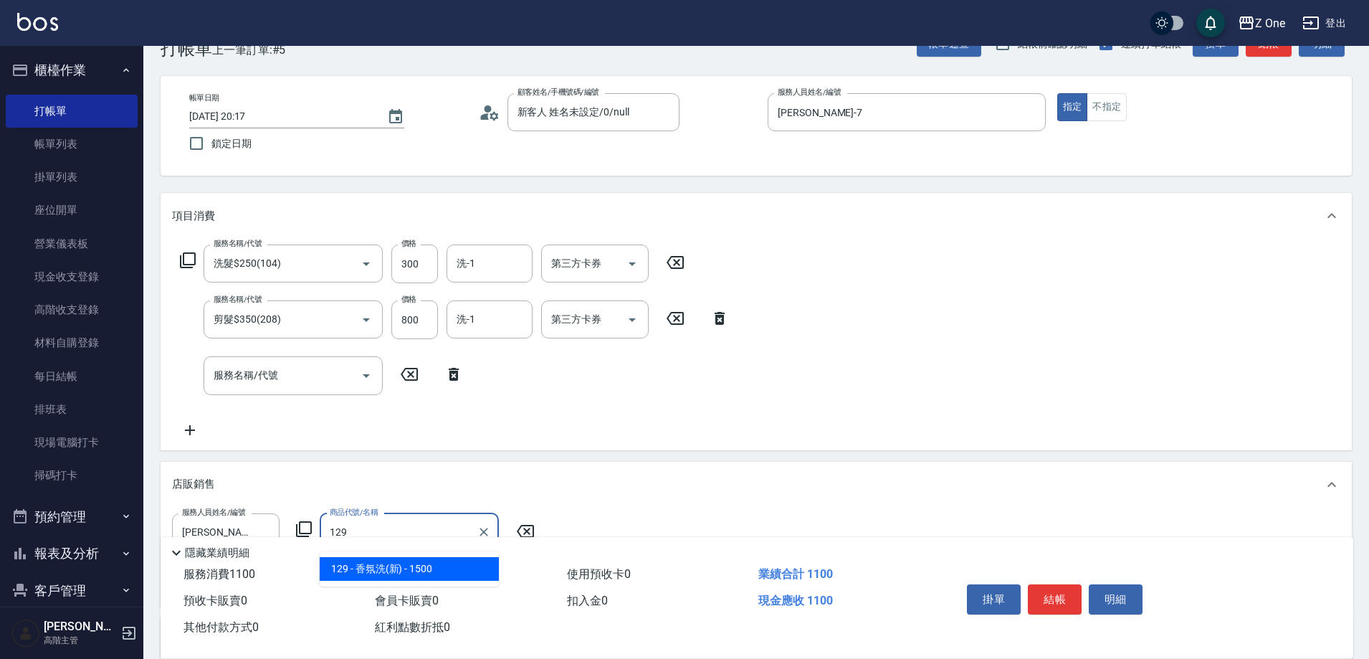
type input "香氛洗(新)"
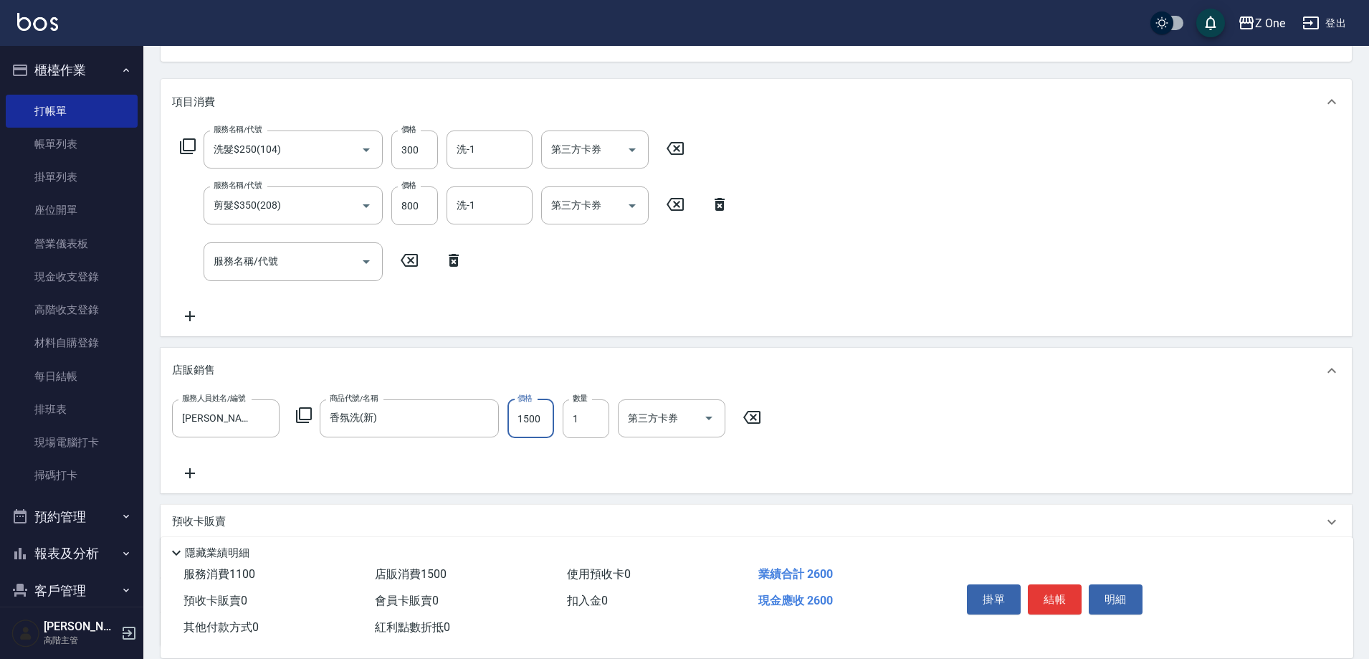
scroll to position [183, 0]
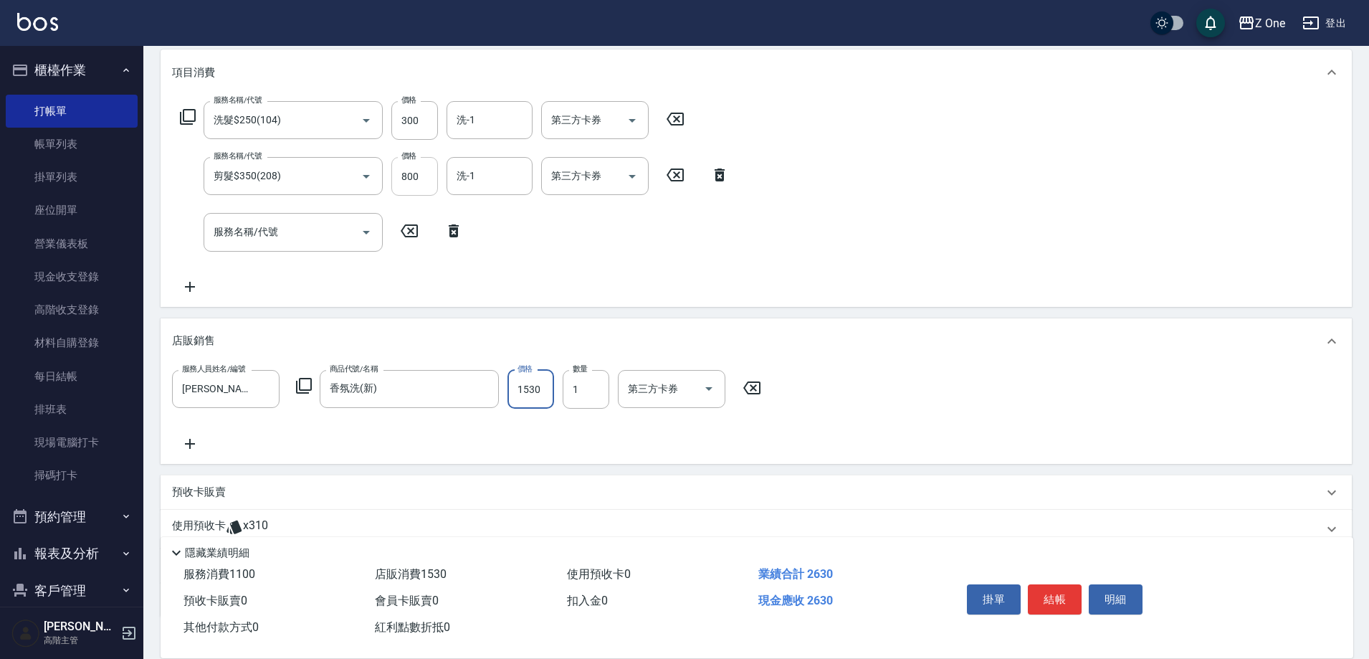
type input "1530"
click at [423, 171] on input "800" at bounding box center [414, 176] width 47 height 39
type input "700"
click at [1053, 599] on button "結帳" at bounding box center [1055, 599] width 54 height 30
type input "[DATE] 20:18"
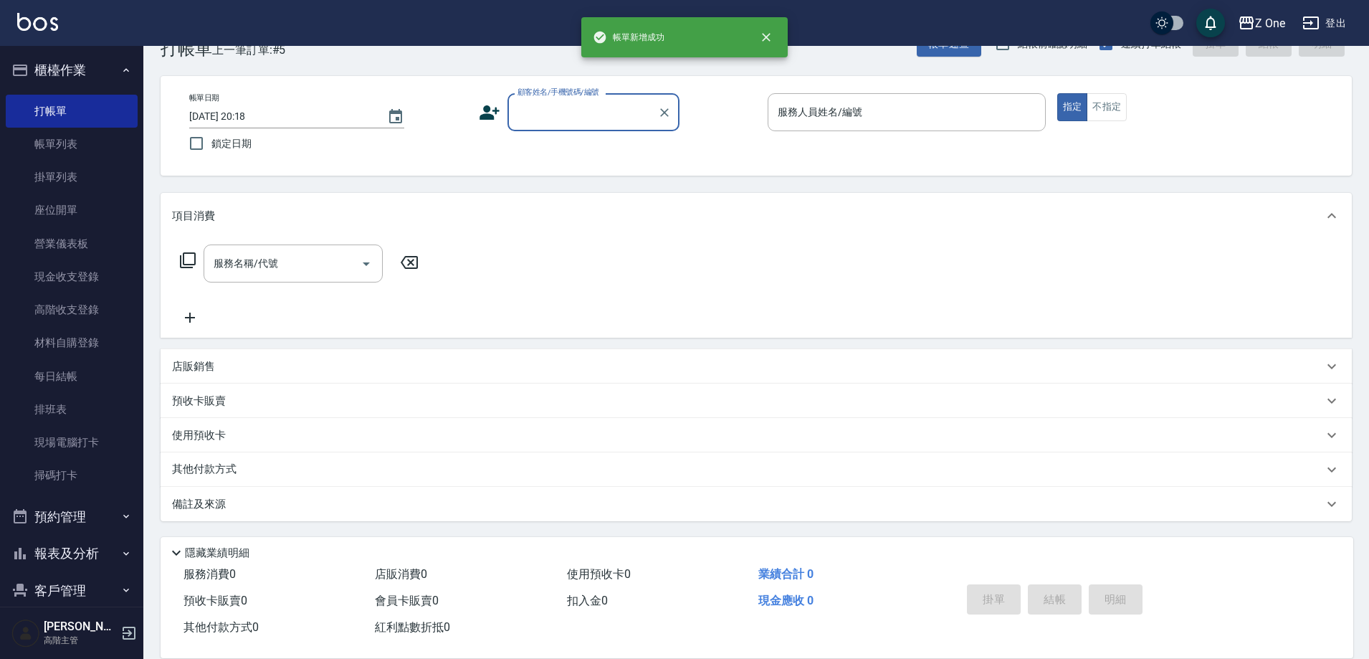
scroll to position [0, 0]
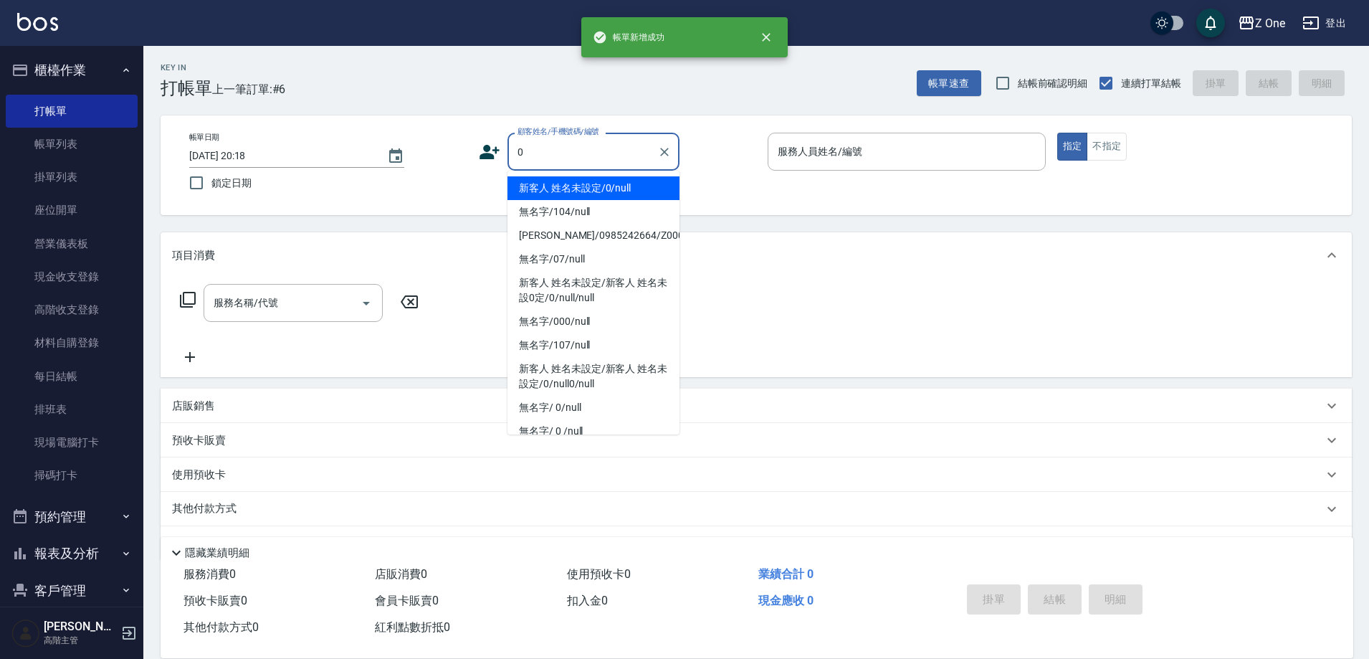
type input "新客人 姓名未設定/0/null"
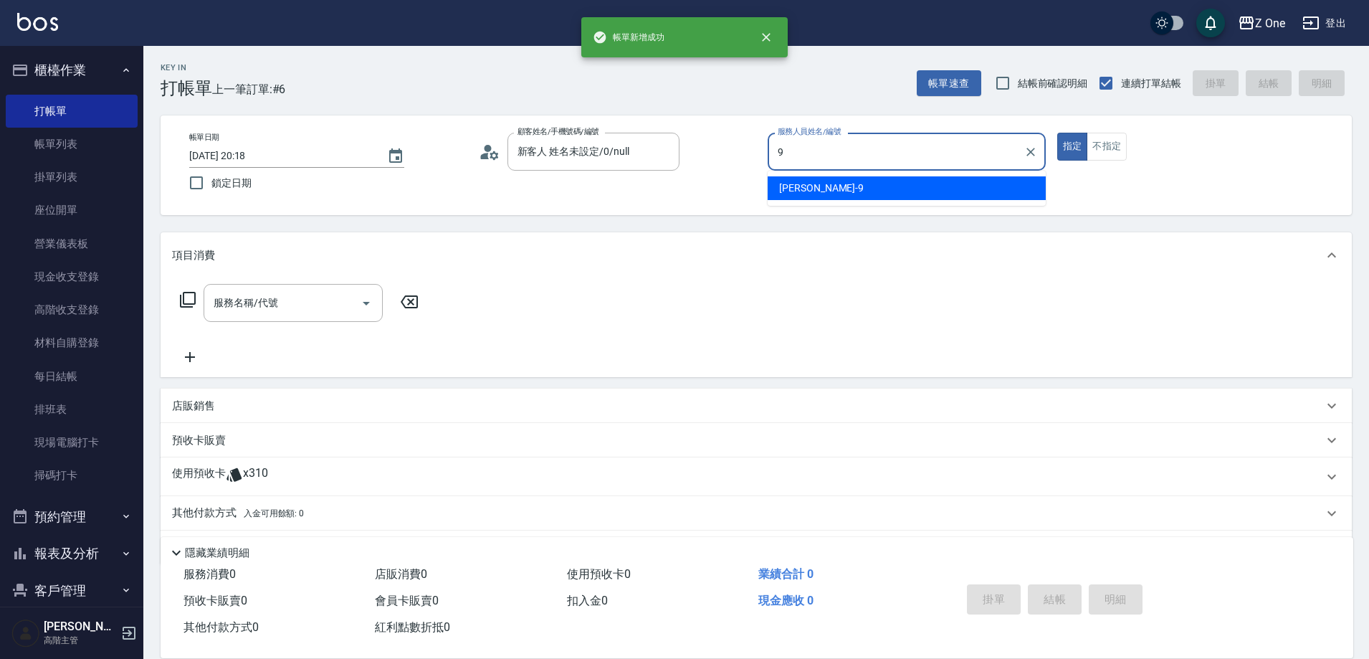
type input "[PERSON_NAME]-9"
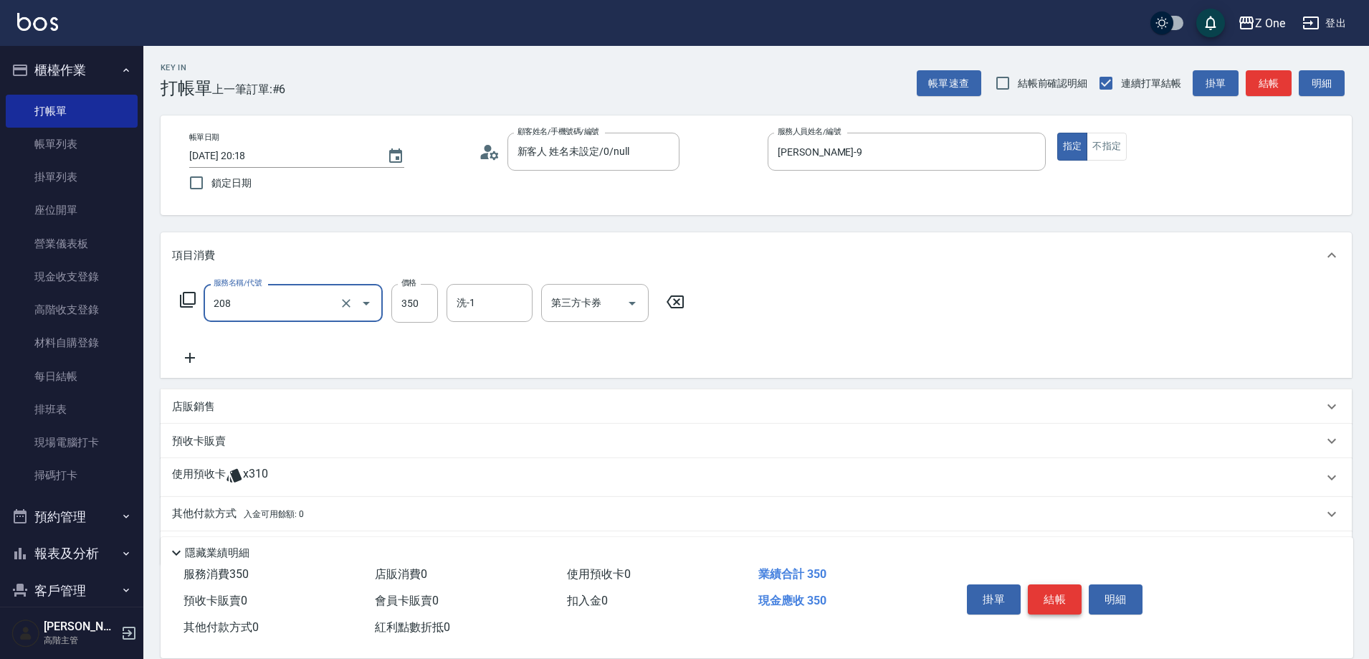
type input "剪髮$350(208)"
click at [1053, 599] on button "結帳" at bounding box center [1055, 599] width 54 height 30
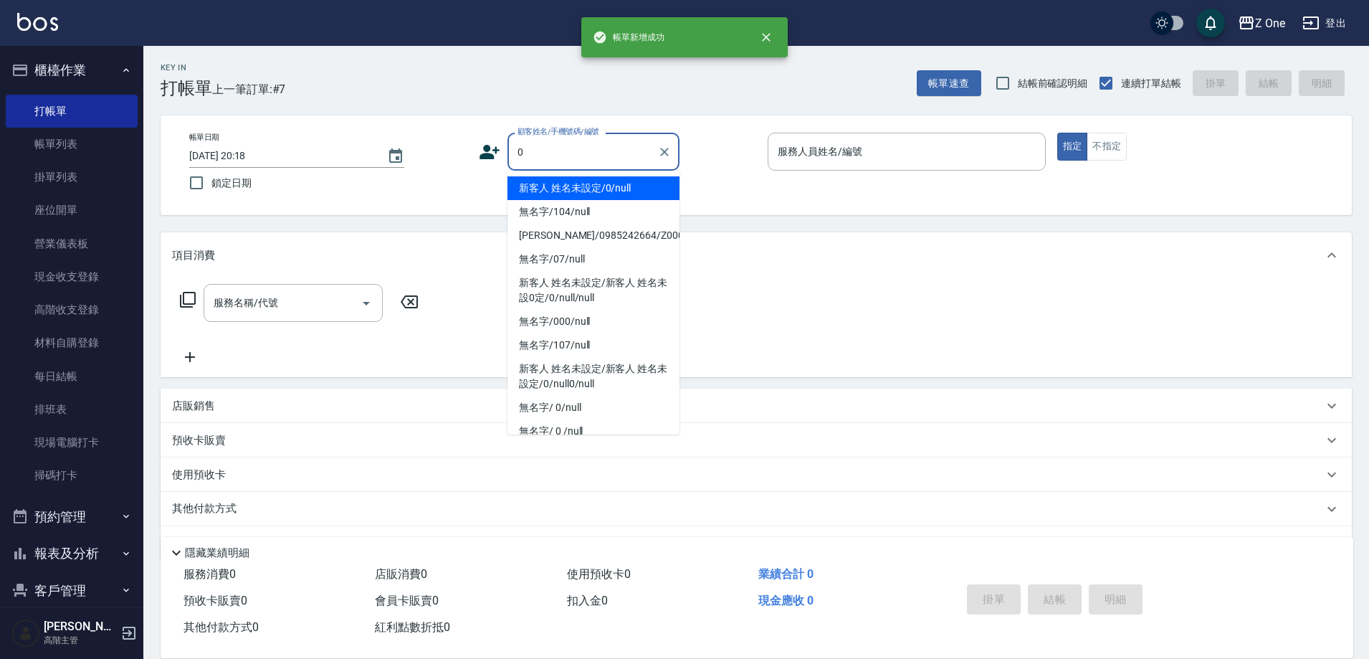
type input "新客人 姓名未設定/0/null"
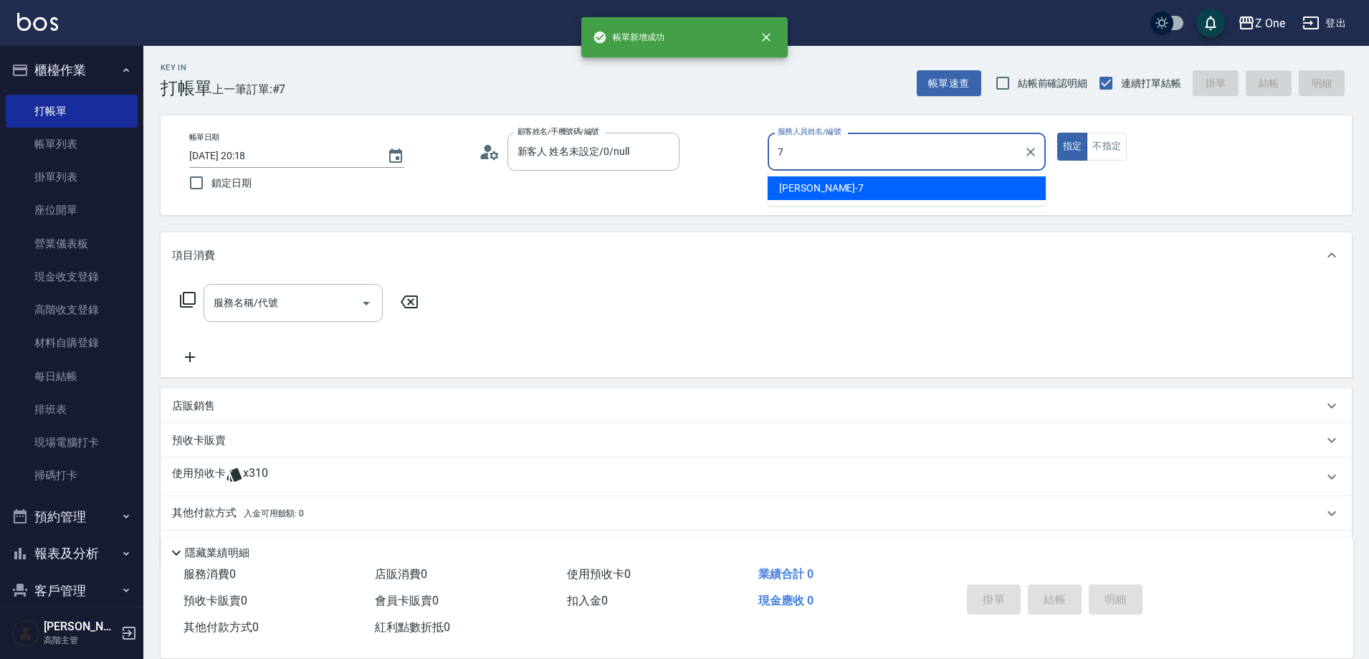
type input "[PERSON_NAME]-7"
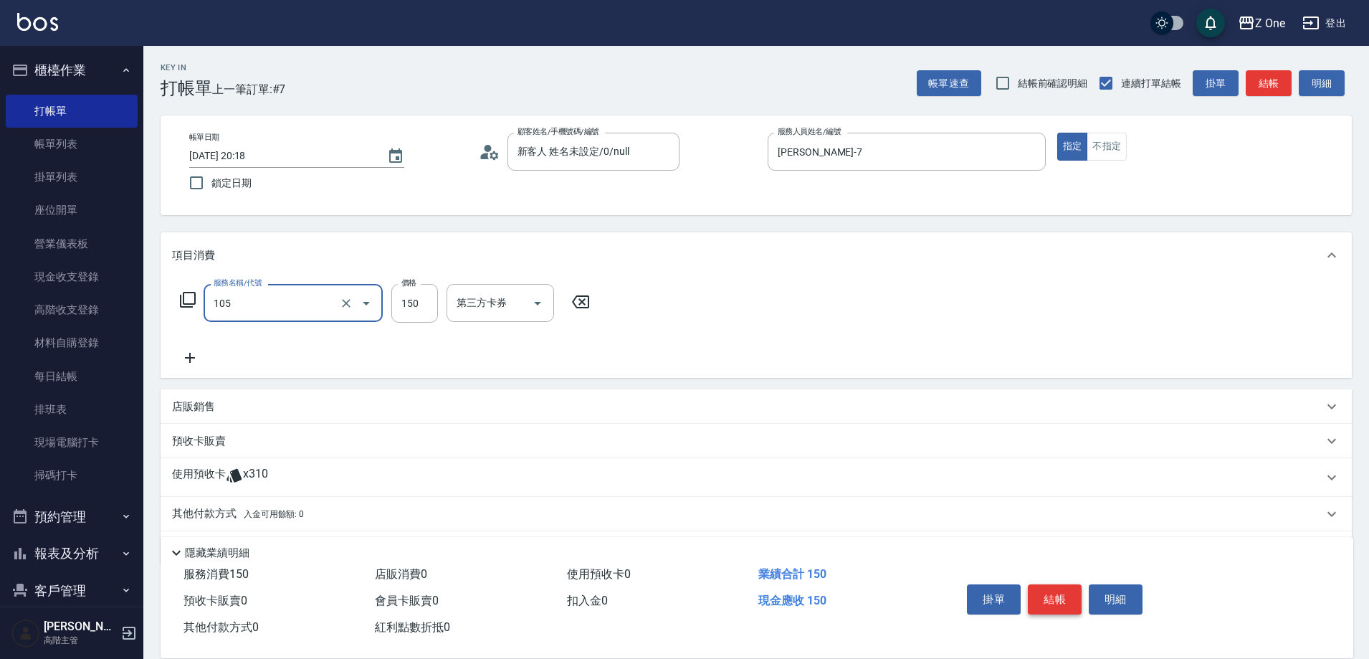
type input "洗髮$150(105)"
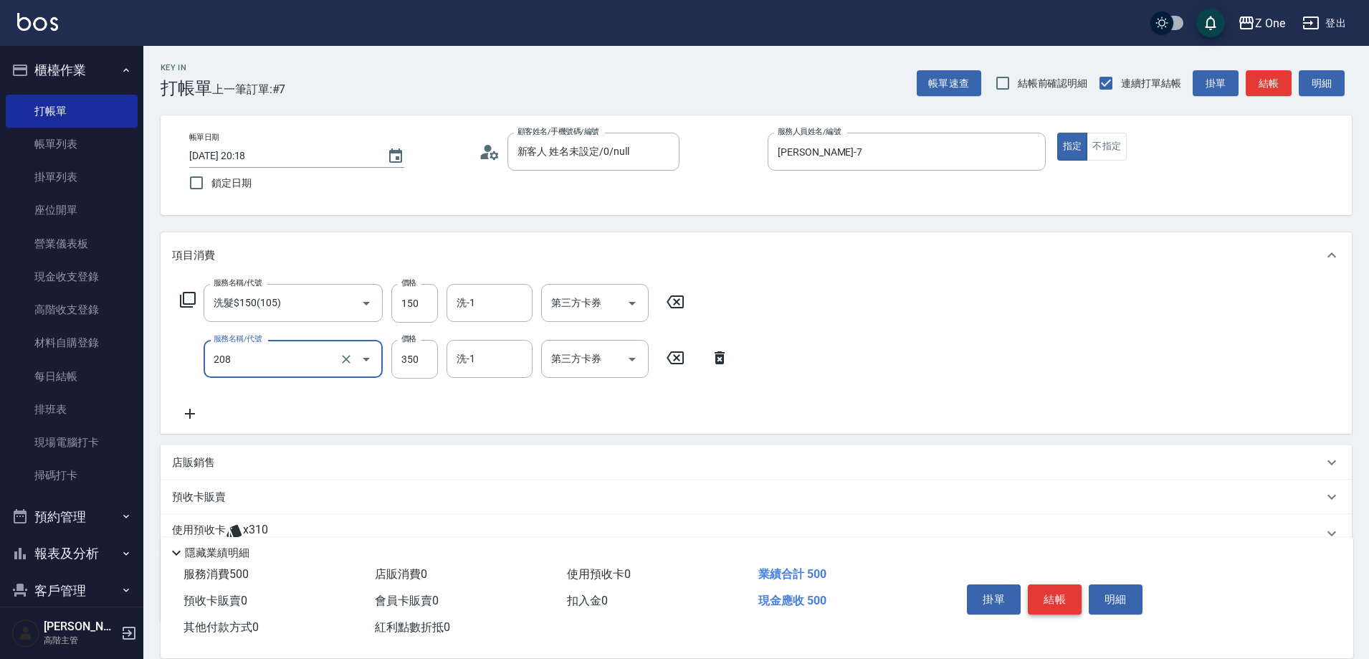
type input "剪髮$350(208)"
click at [1053, 599] on button "結帳" at bounding box center [1055, 599] width 54 height 30
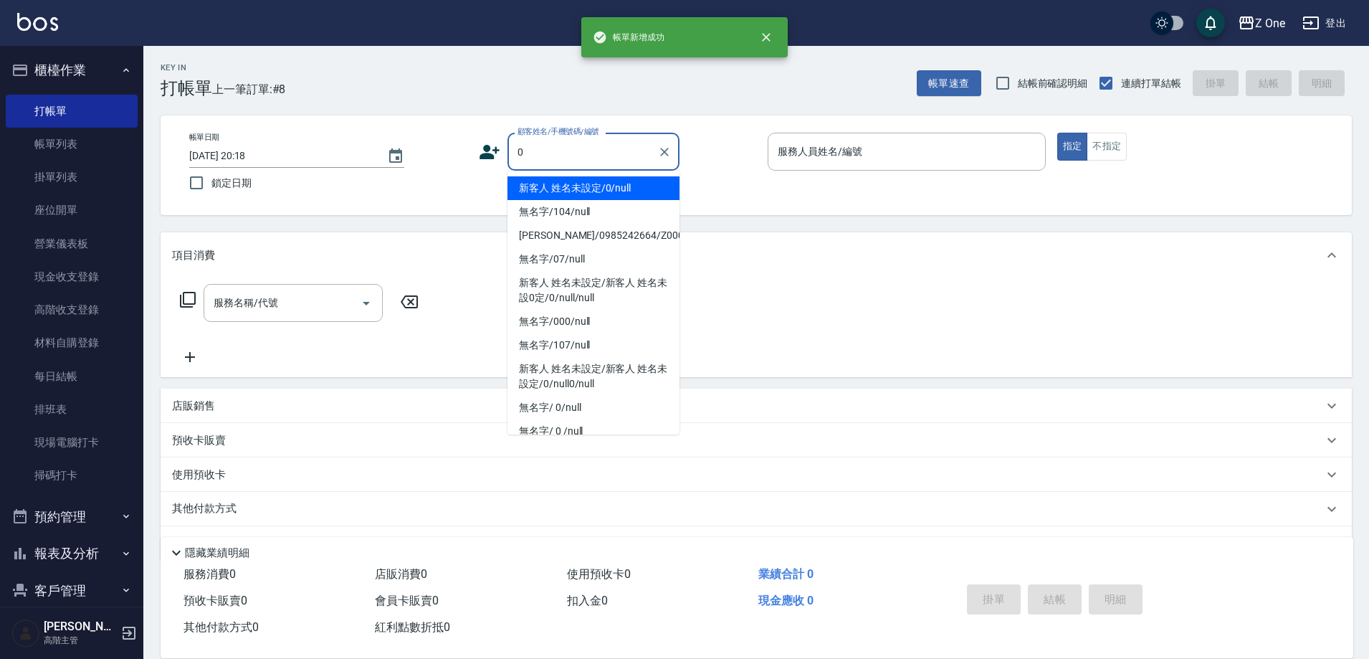
type input "新客人 姓名未設定/0/null"
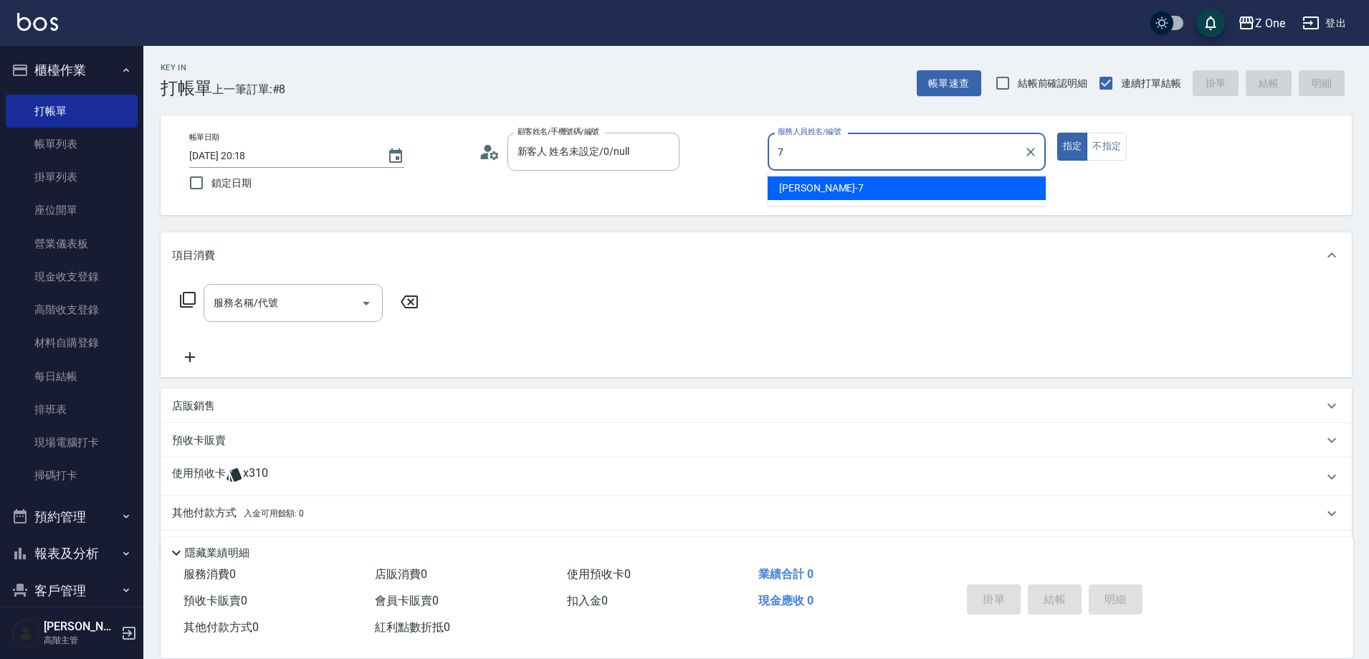
type input "[PERSON_NAME]-7"
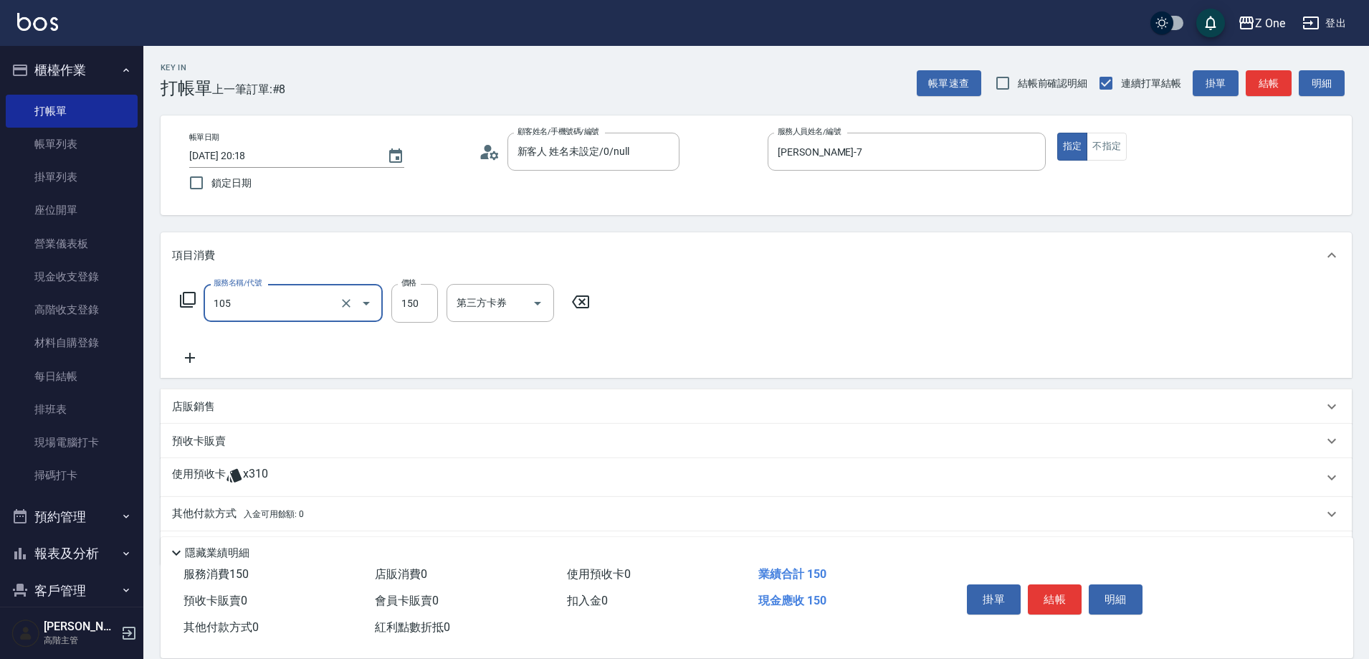
type input "洗髮$150(105)"
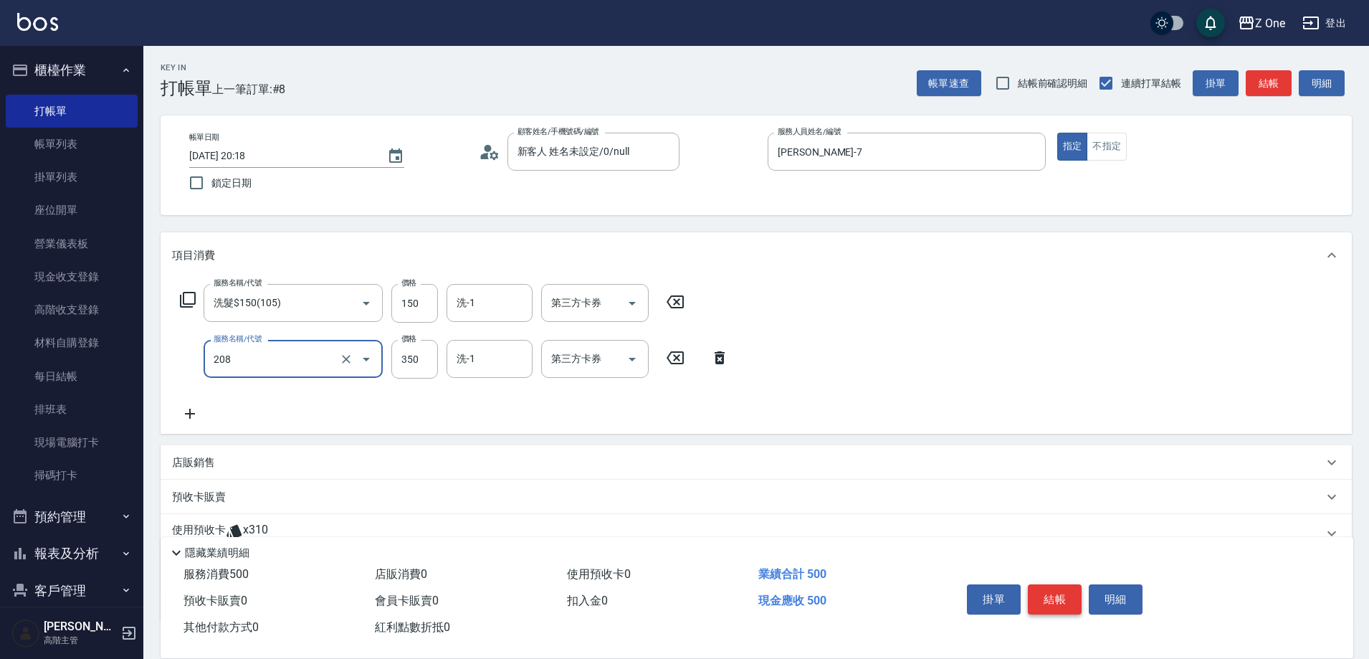
type input "剪髮$350(208)"
click at [1061, 587] on button "結帳" at bounding box center [1055, 599] width 54 height 30
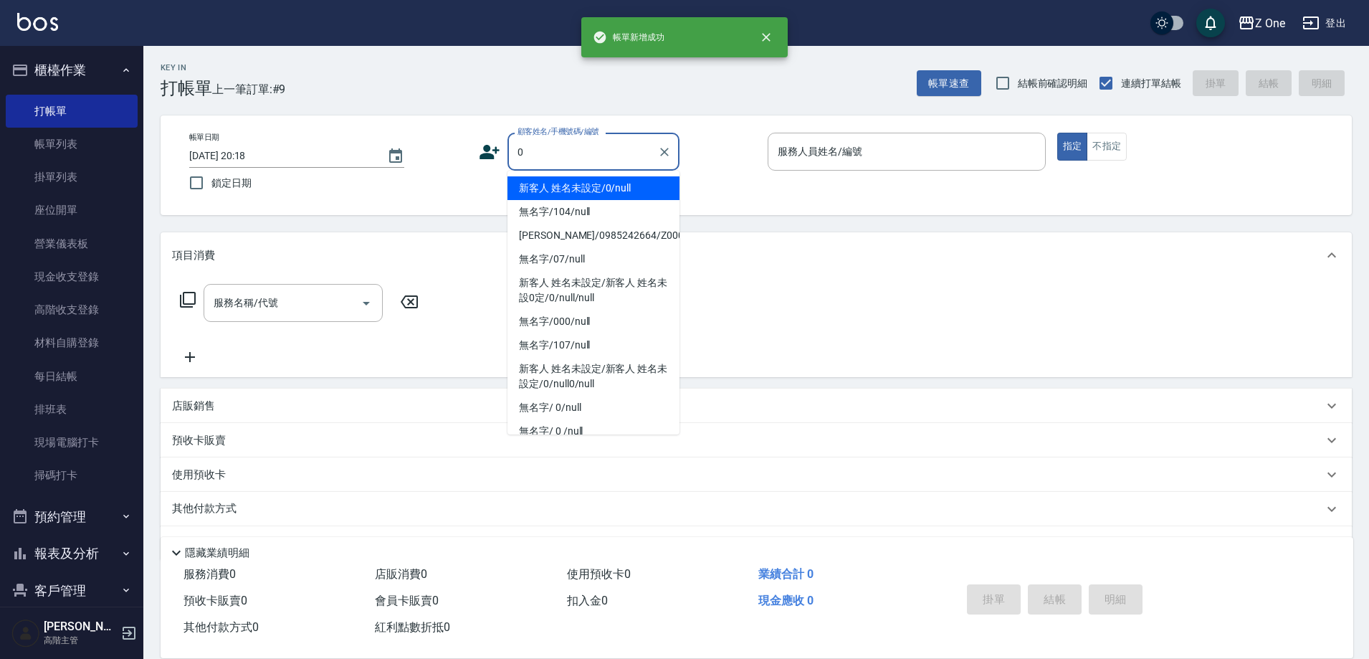
type input "新客人 姓名未設定/0/null"
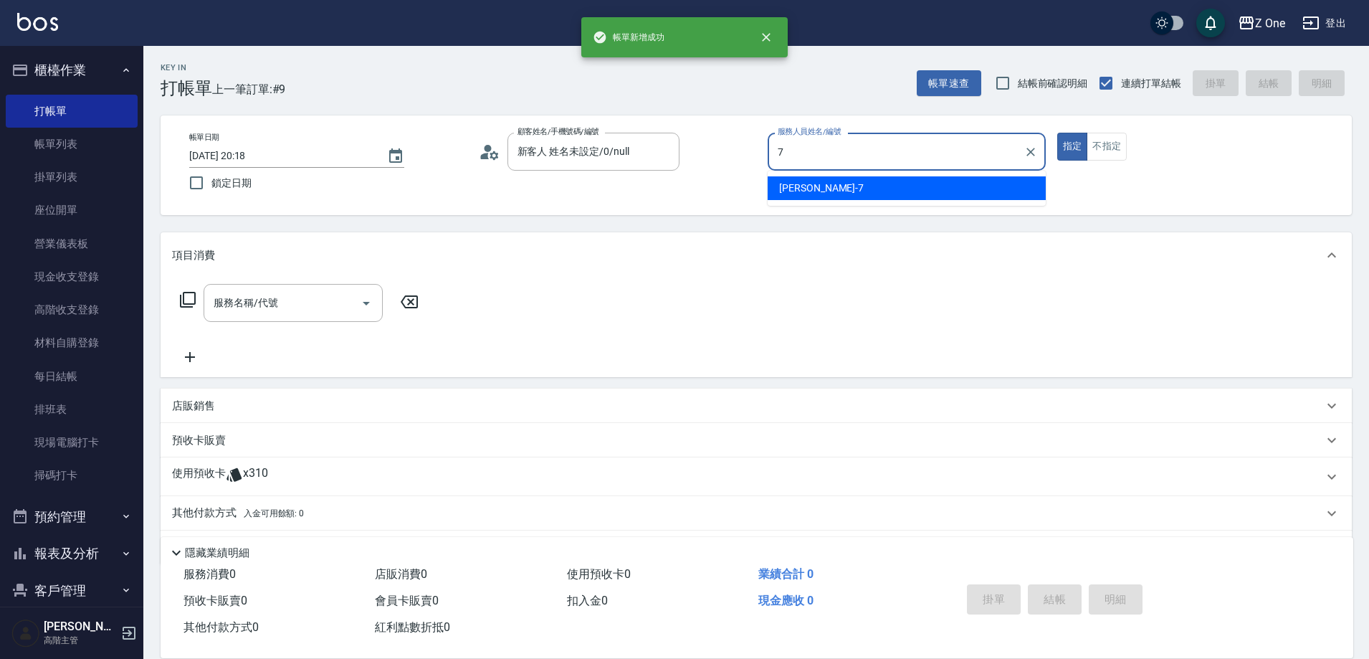
type input "[PERSON_NAME]-7"
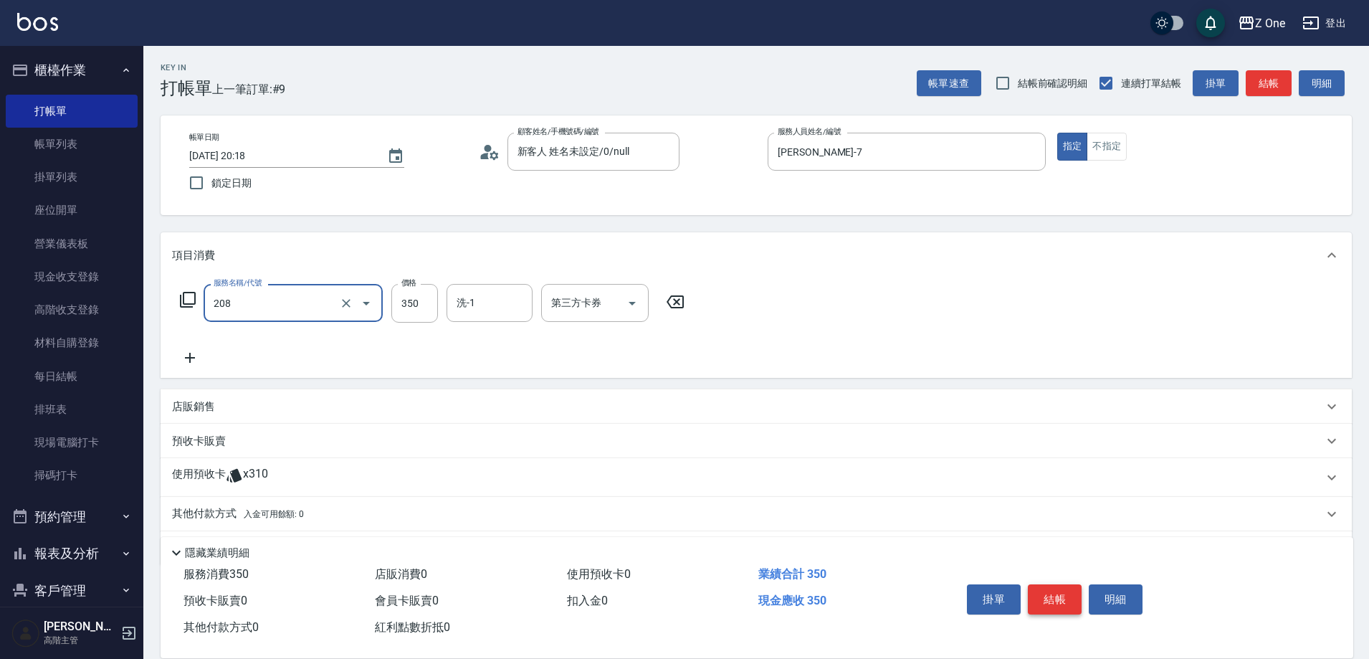
type input "剪髮$350(208)"
click at [1056, 603] on button "結帳" at bounding box center [1055, 599] width 54 height 30
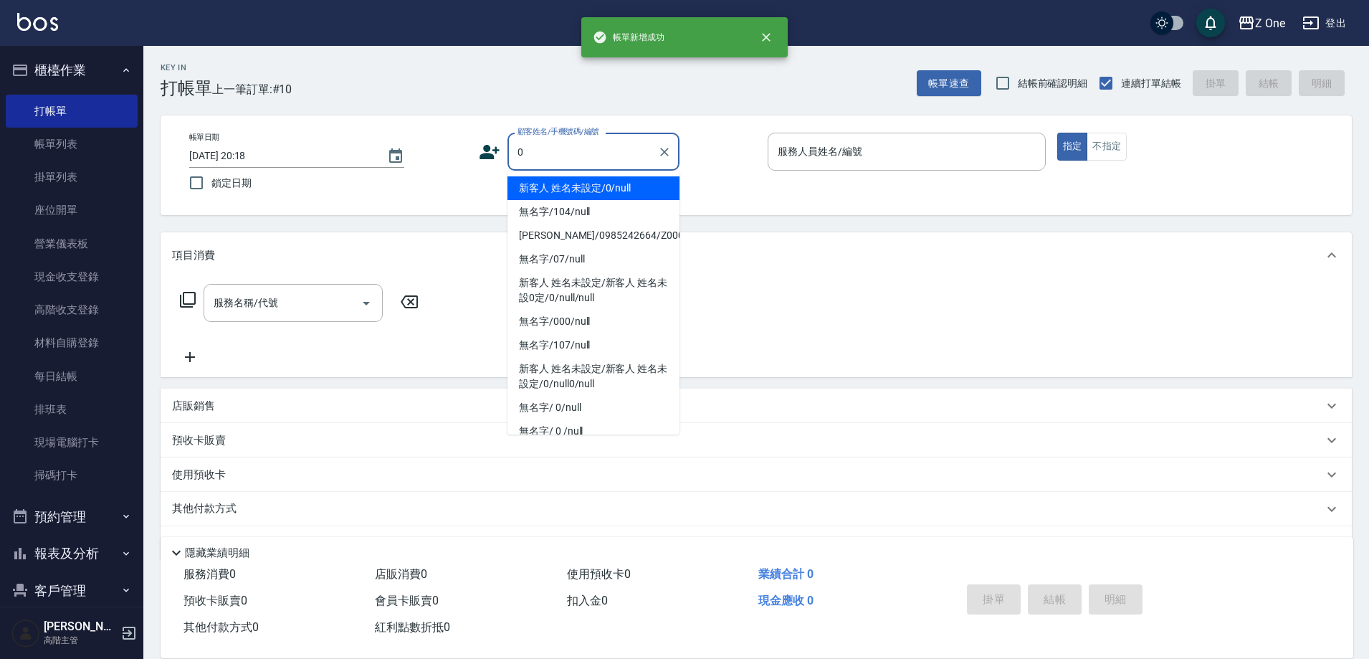
type input "新客人 姓名未設定/0/null"
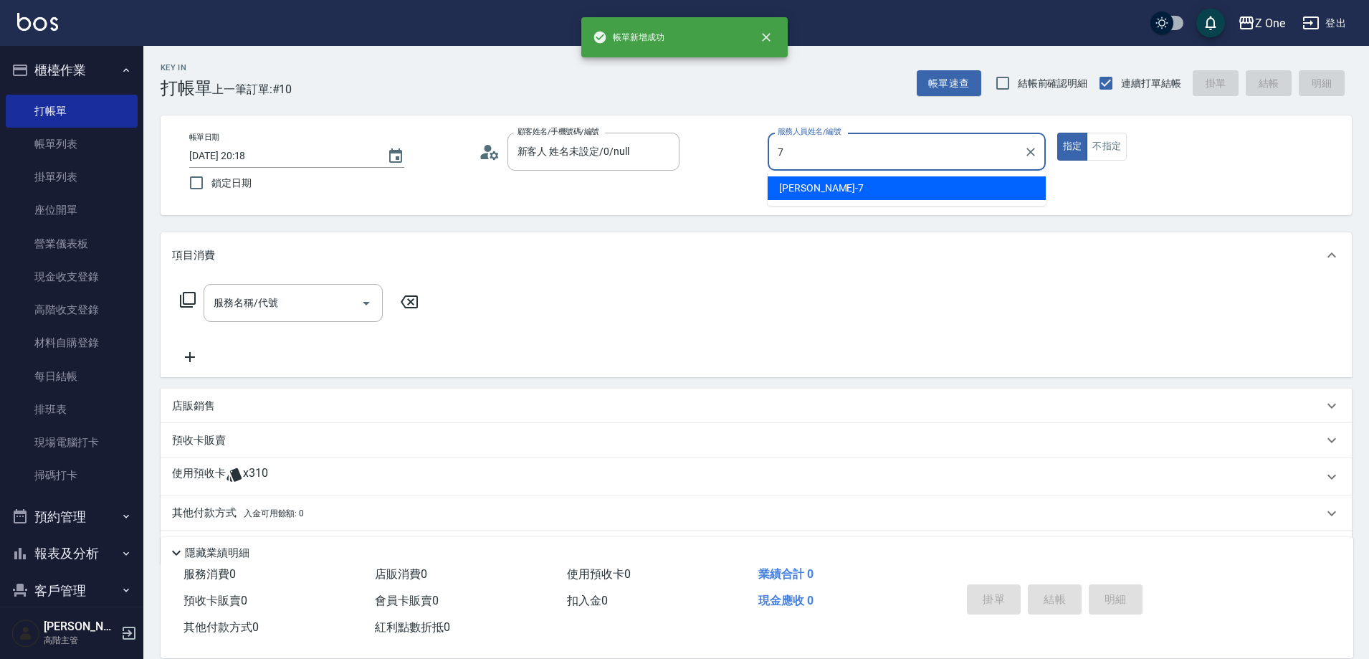
type input "[PERSON_NAME]-7"
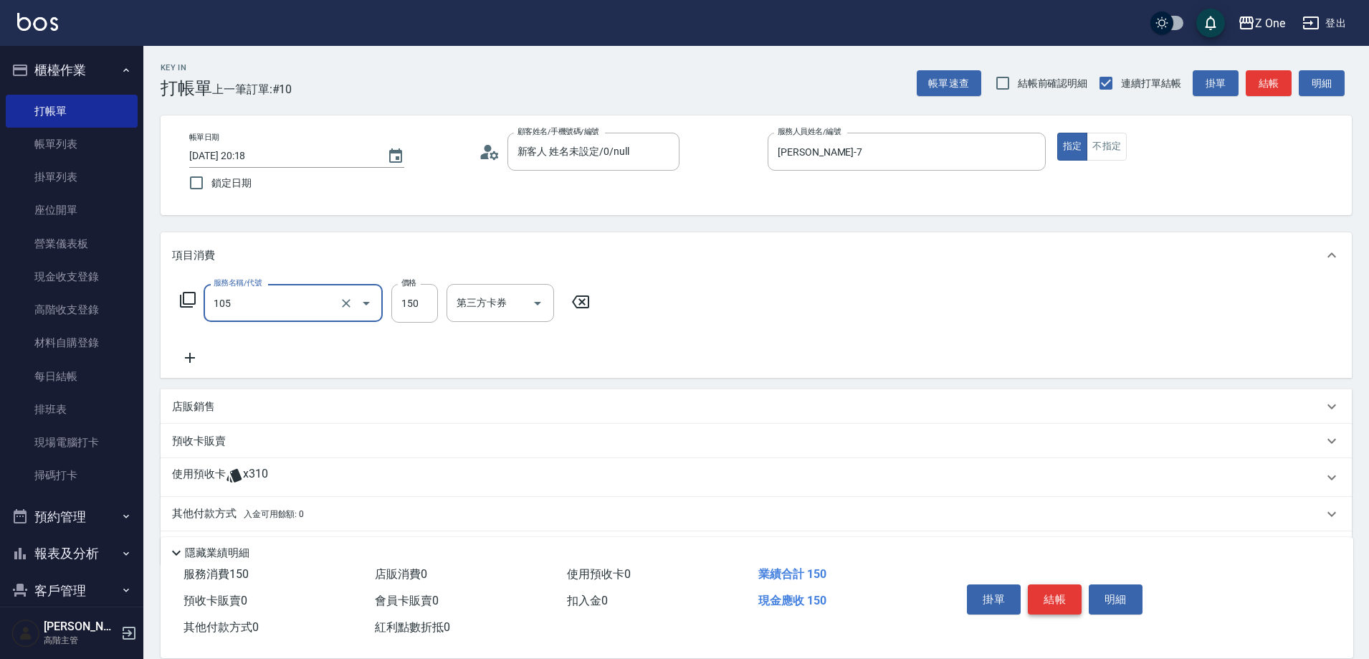
type input "洗髮$150(105)"
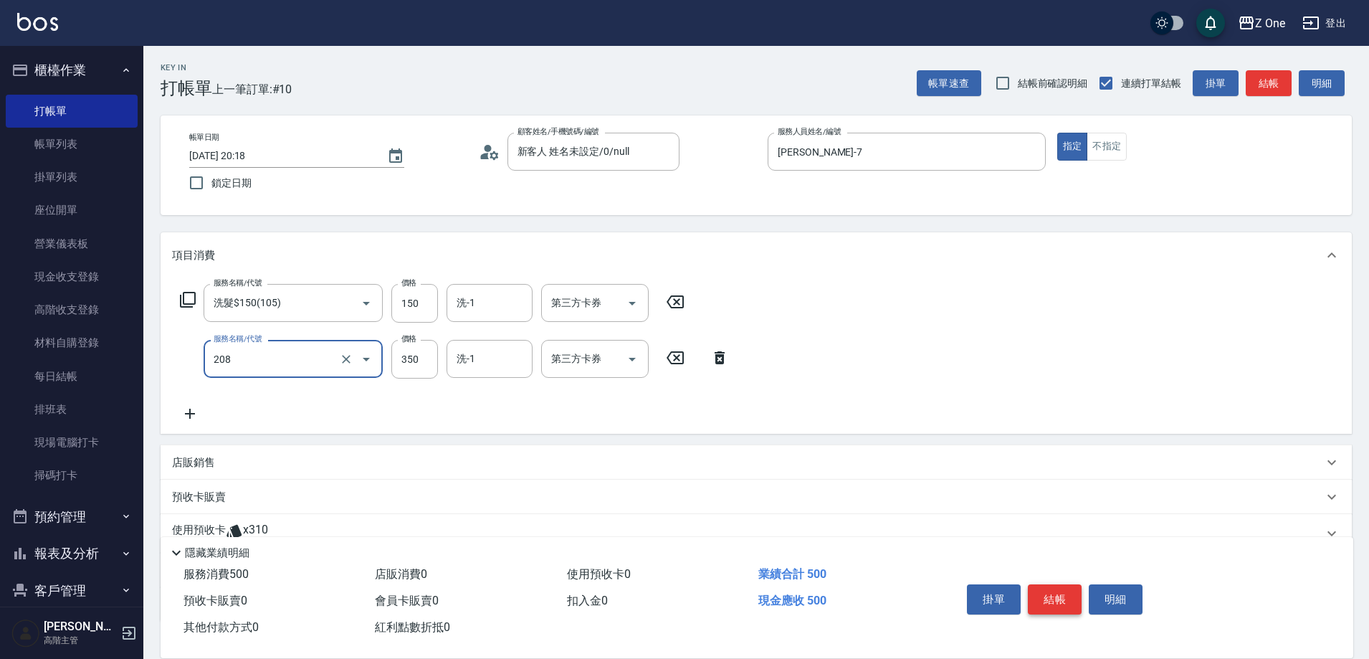
type input "剪髮$350(208)"
click at [1056, 603] on button "結帳" at bounding box center [1055, 599] width 54 height 30
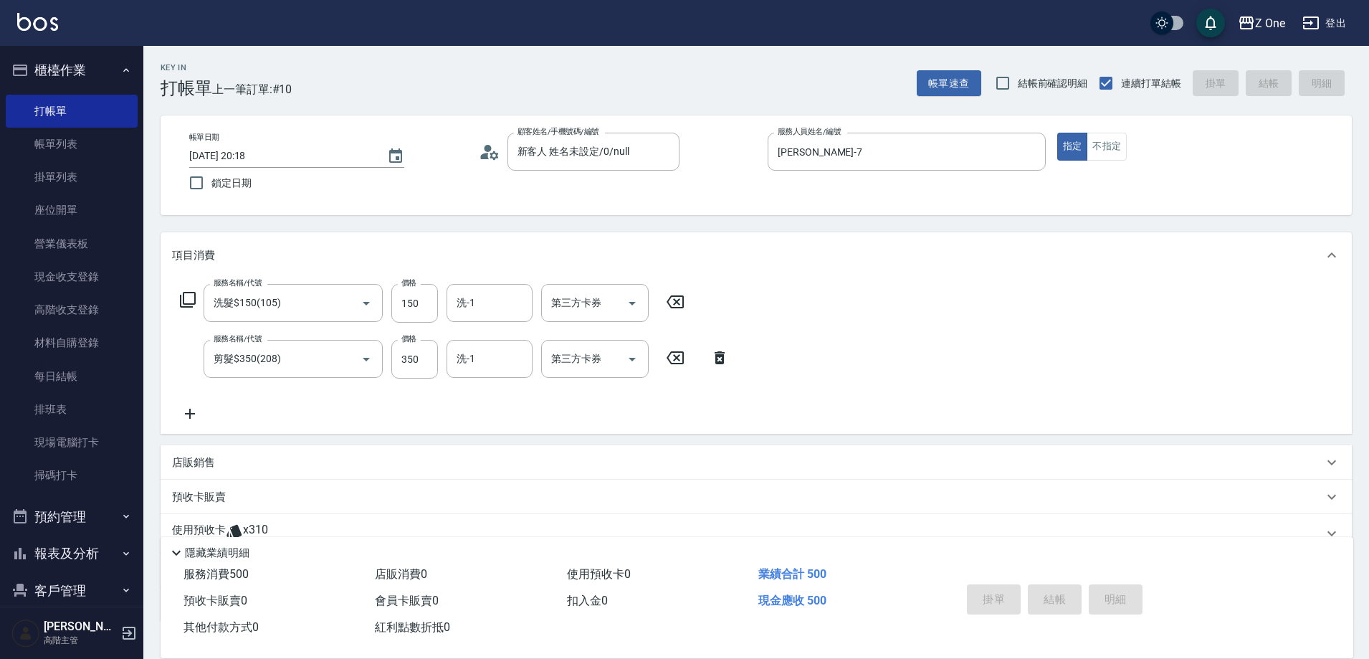
type input "[DATE] 20:19"
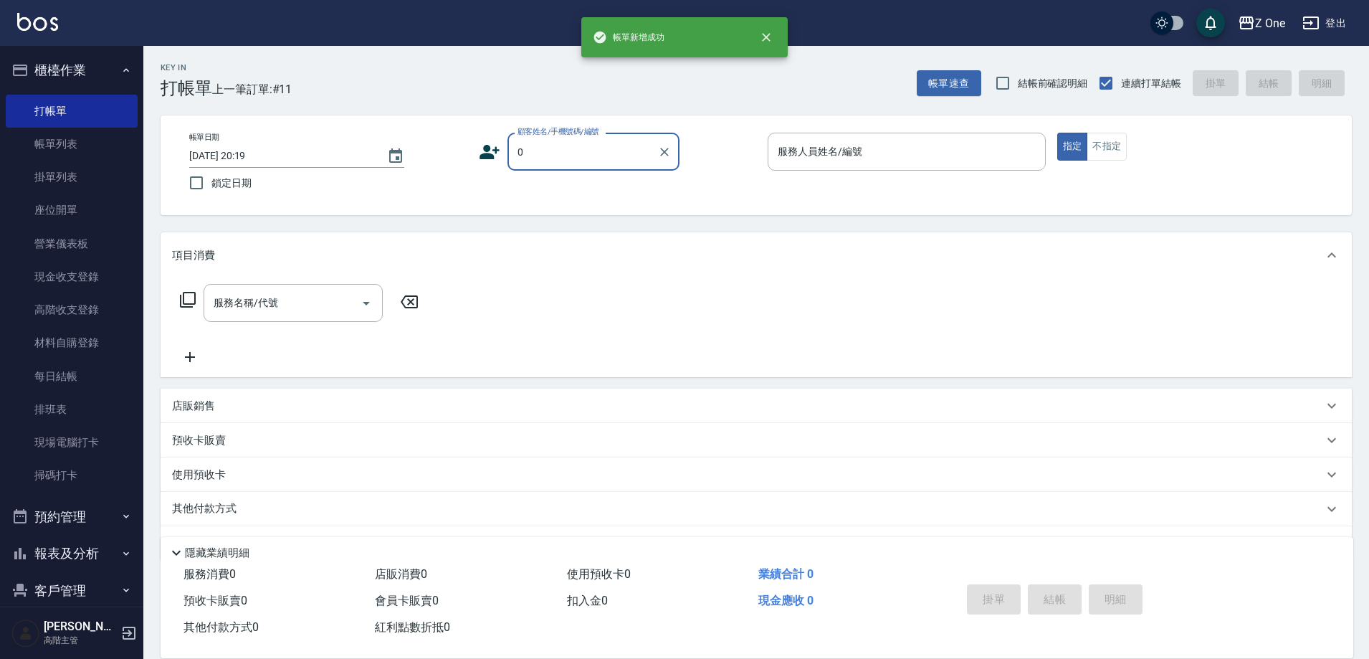
type input "新客人 姓名未設定/0/null"
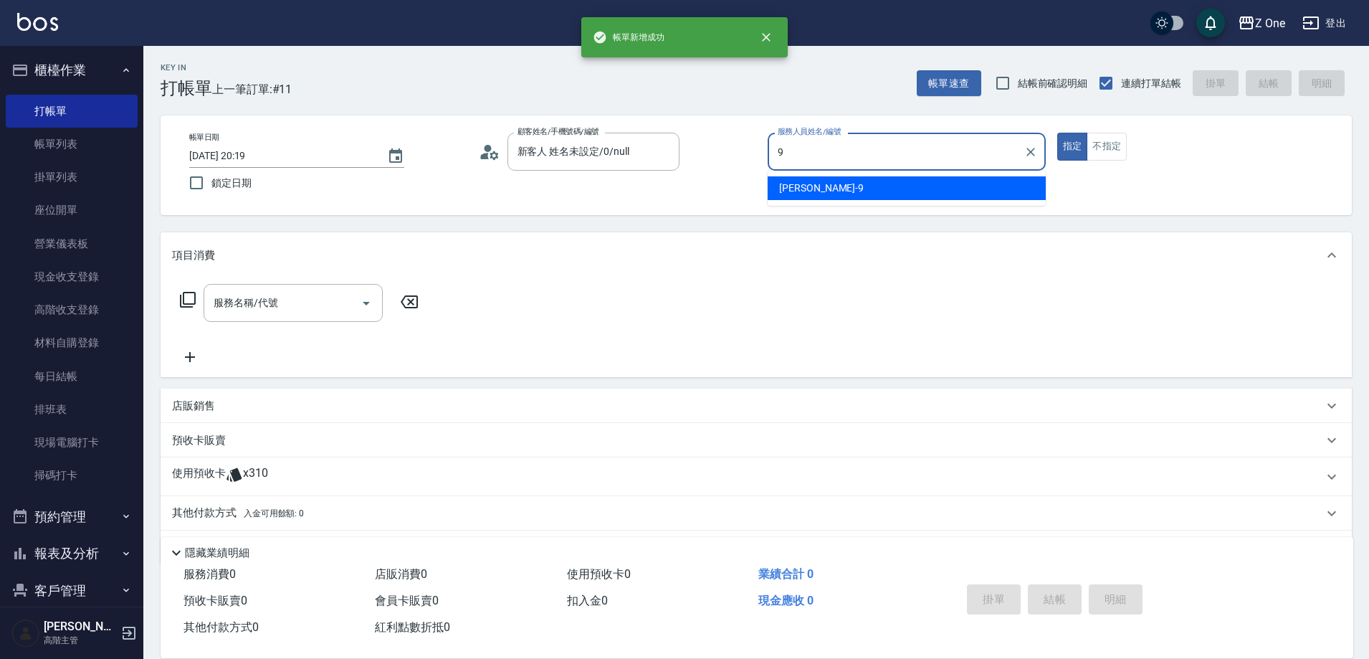
type input "[PERSON_NAME]-9"
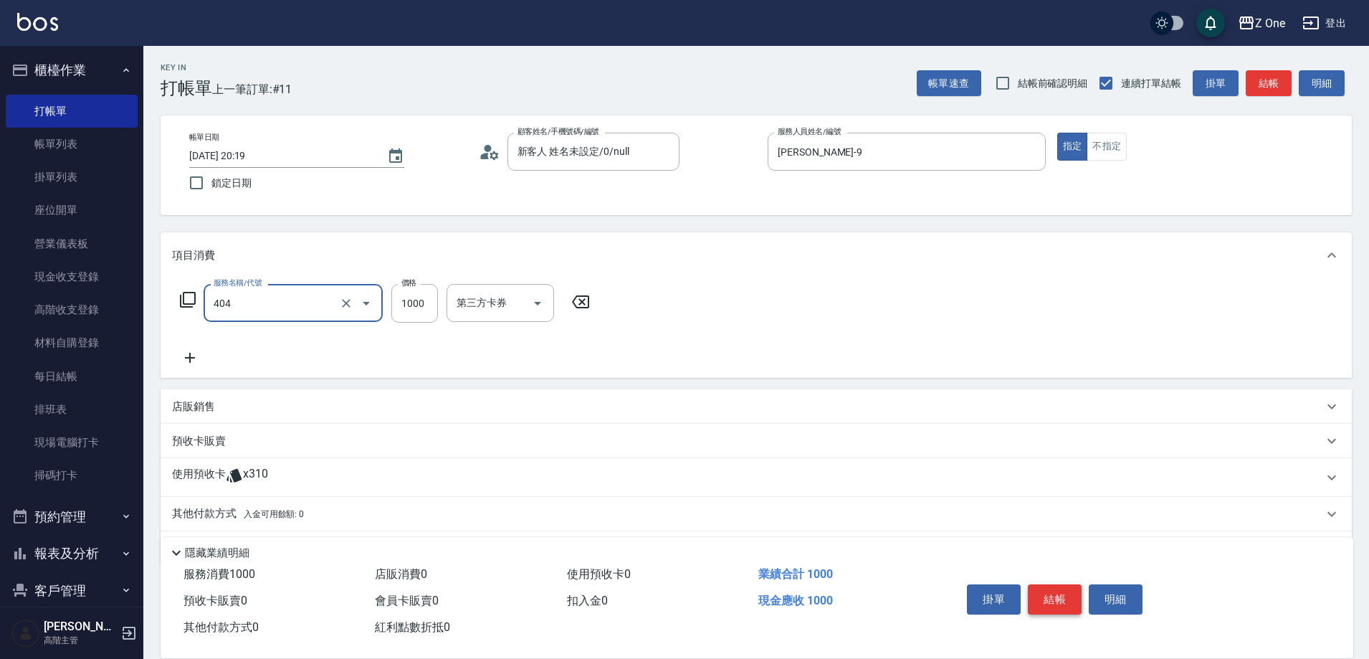
type input "染髮$1000(404)"
type input "6800"
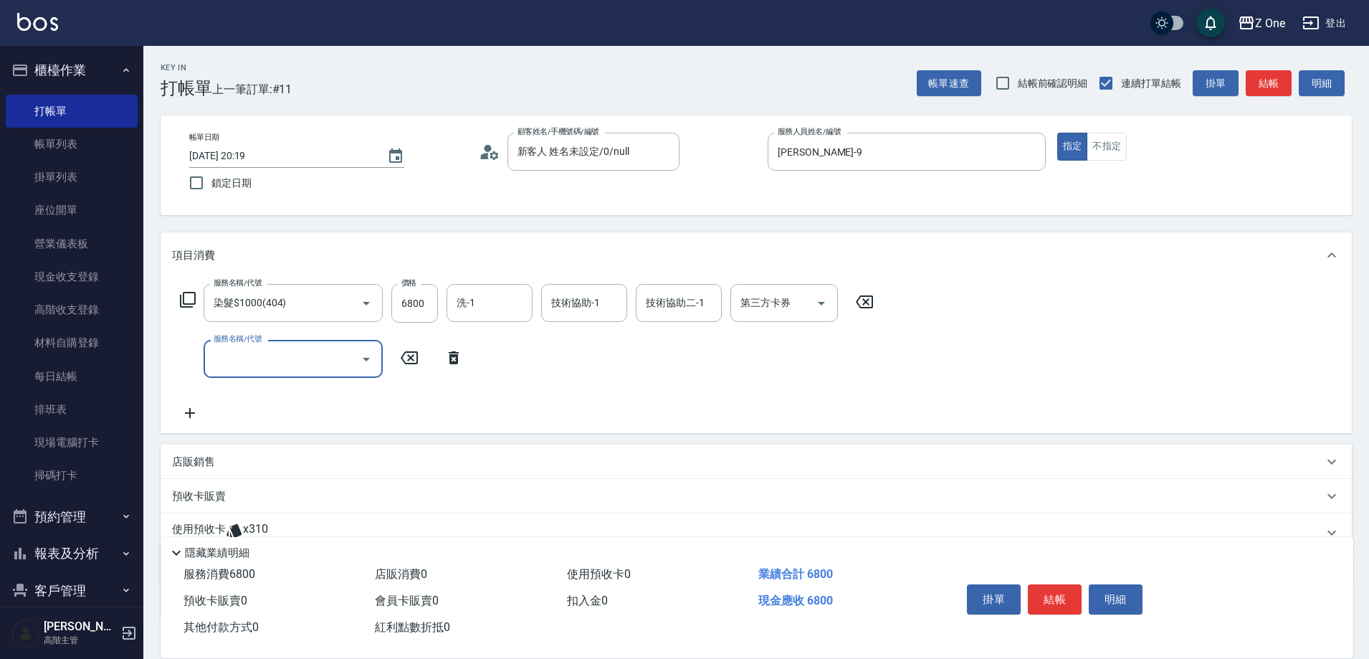
click at [200, 464] on p "店販銷售" at bounding box center [193, 461] width 43 height 15
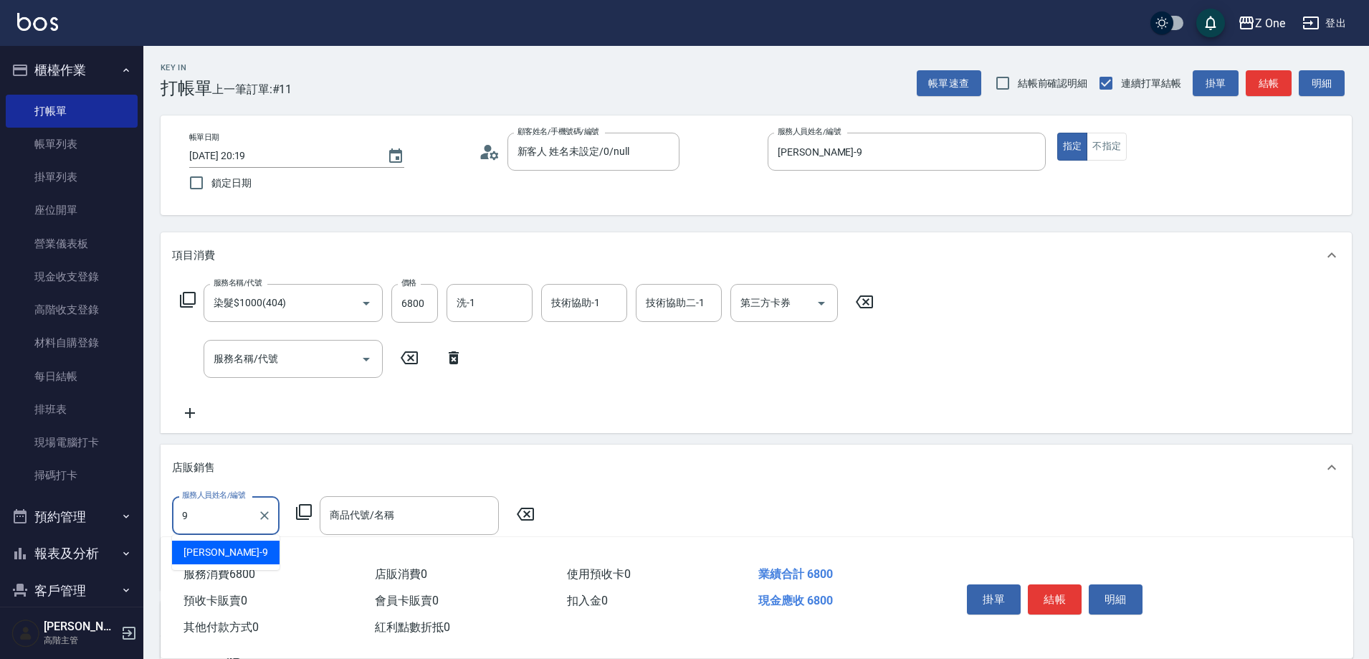
type input "[PERSON_NAME]-9"
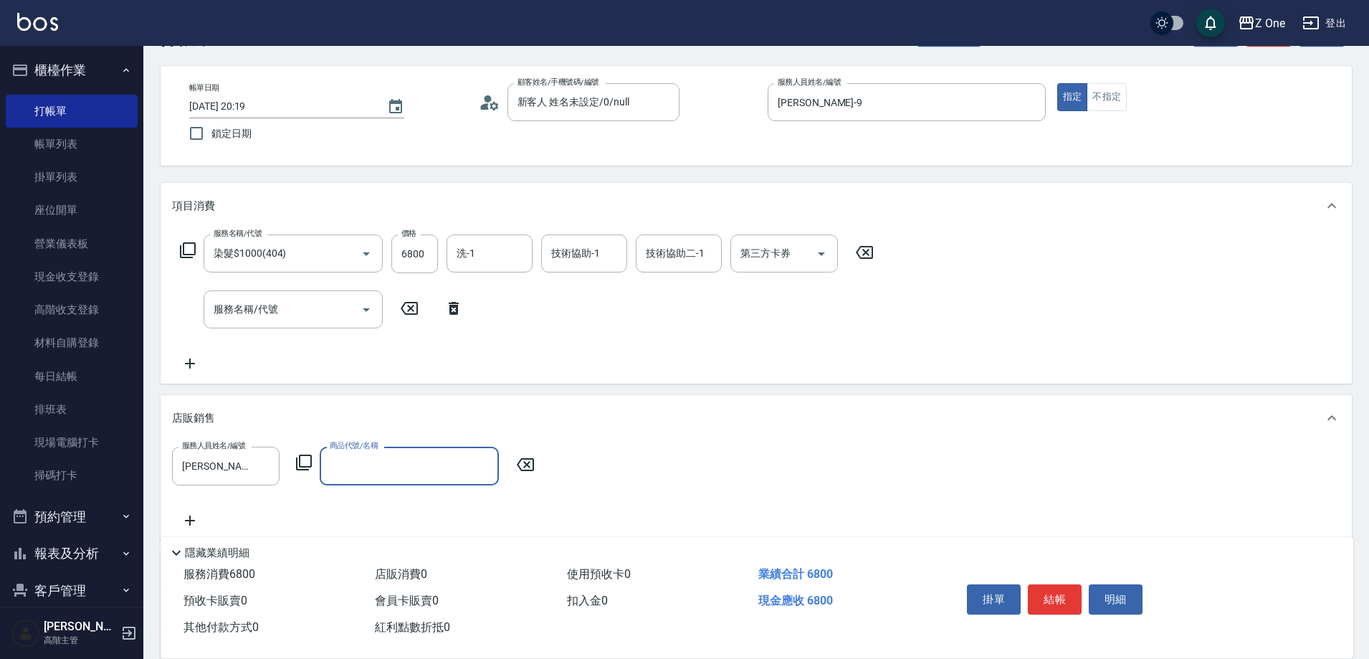
scroll to position [72, 0]
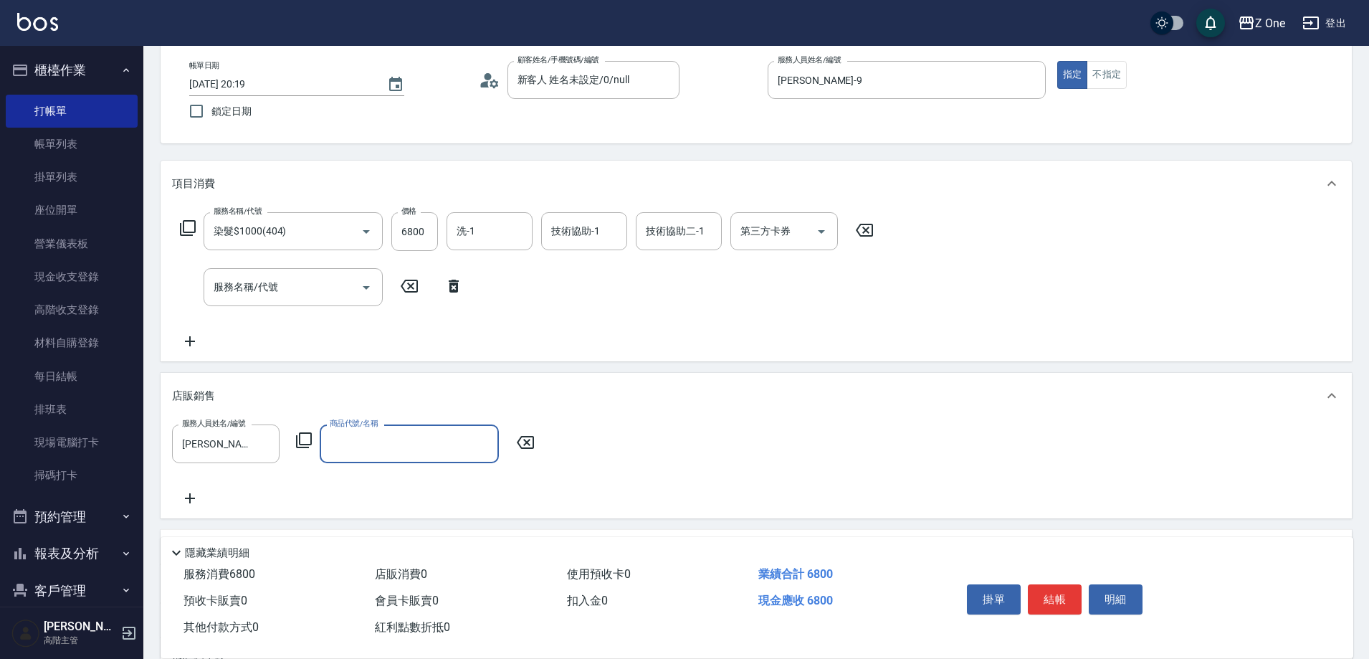
click at [373, 439] on input "商品代號/名稱" at bounding box center [409, 443] width 166 height 25
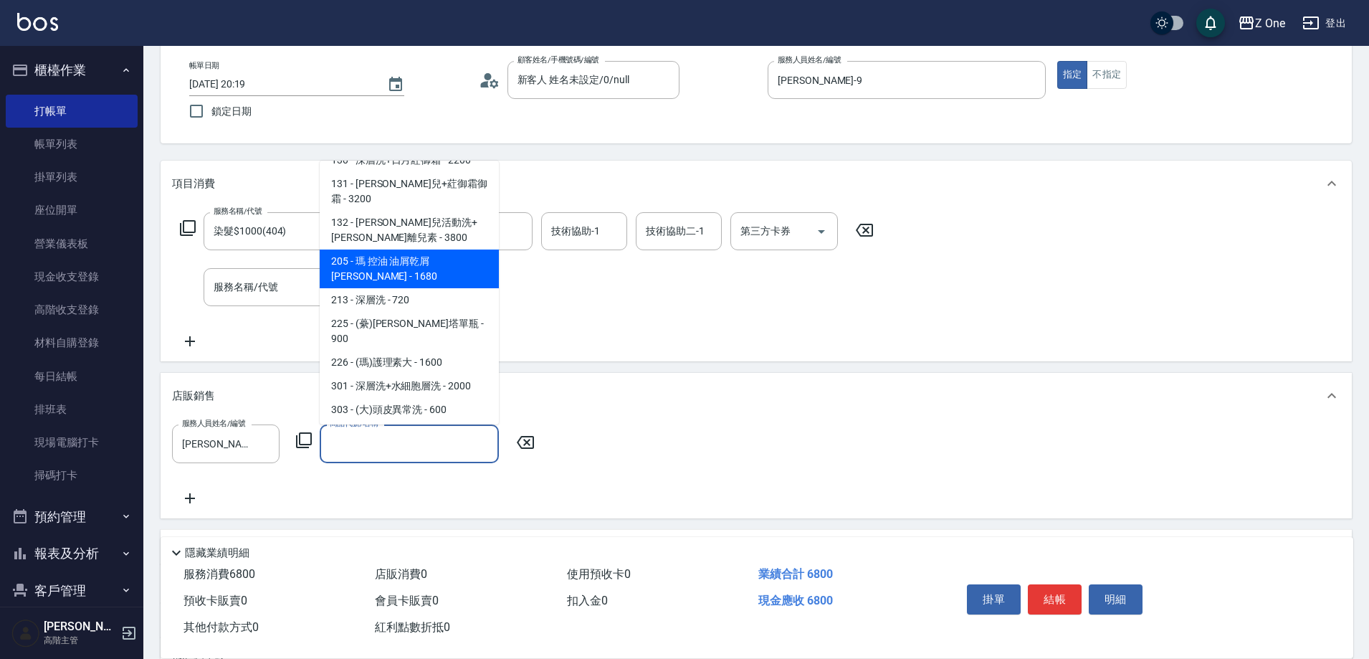
scroll to position [287, 0]
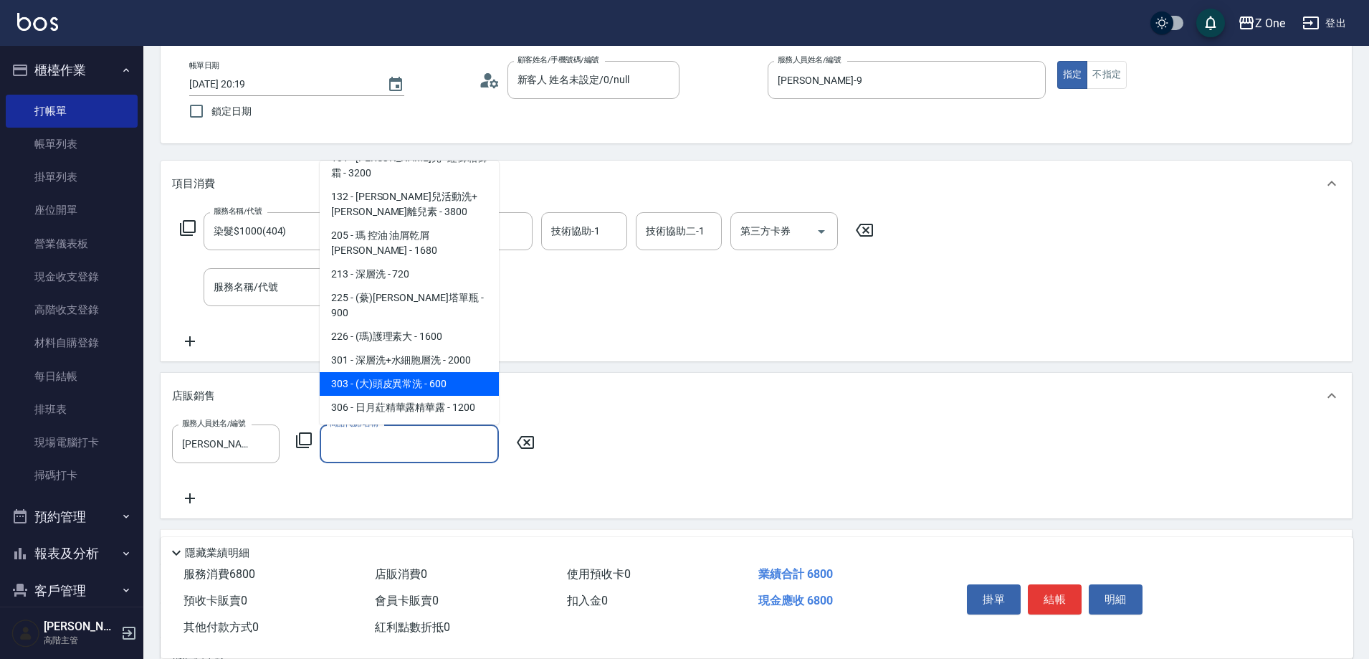
click at [455, 372] on span "303 - (大)頭皮異常洗 - 600" at bounding box center [409, 384] width 179 height 24
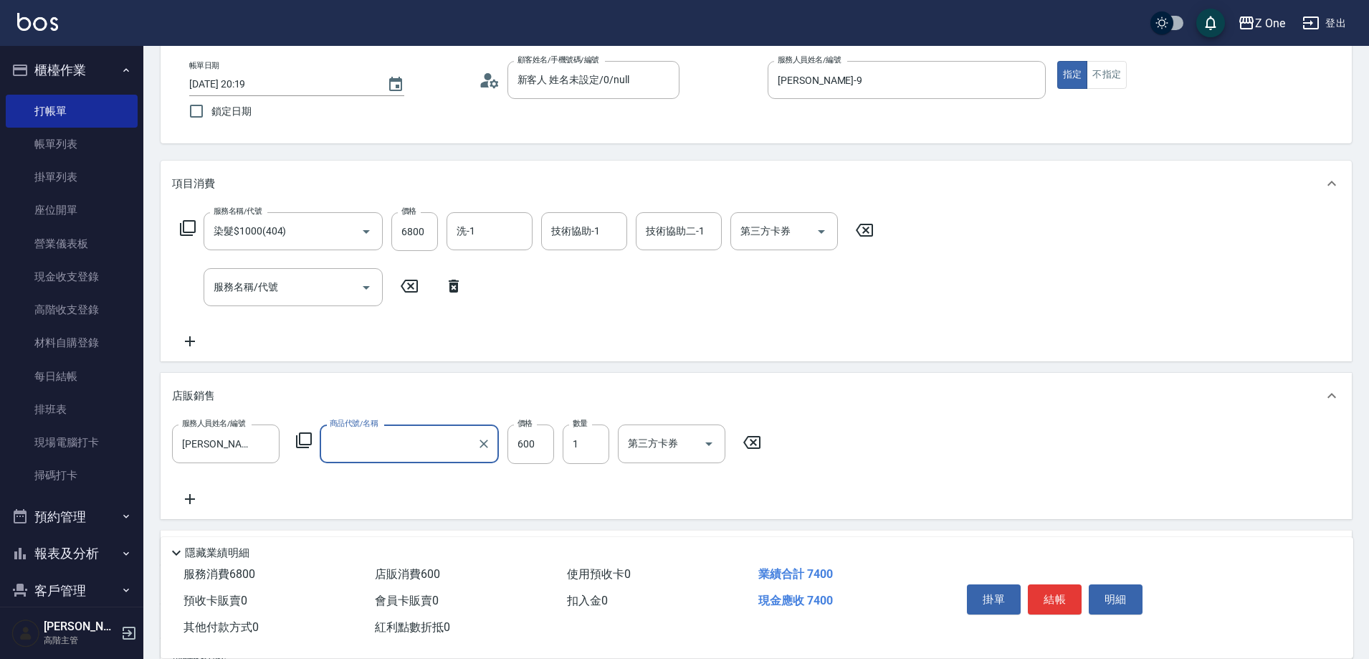
type input "(大)頭皮異常洗"
click at [1056, 600] on button "結帳" at bounding box center [1055, 599] width 54 height 30
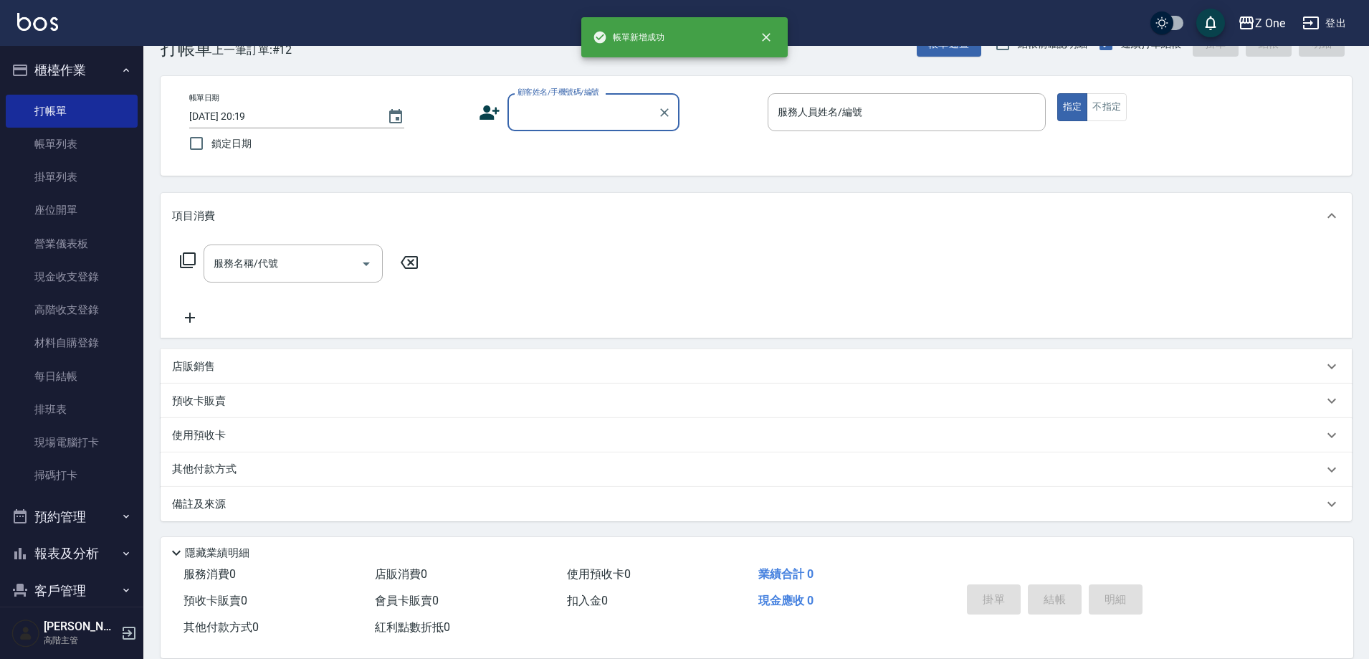
scroll to position [39, 0]
click at [120, 75] on icon "button" at bounding box center [125, 70] width 11 height 11
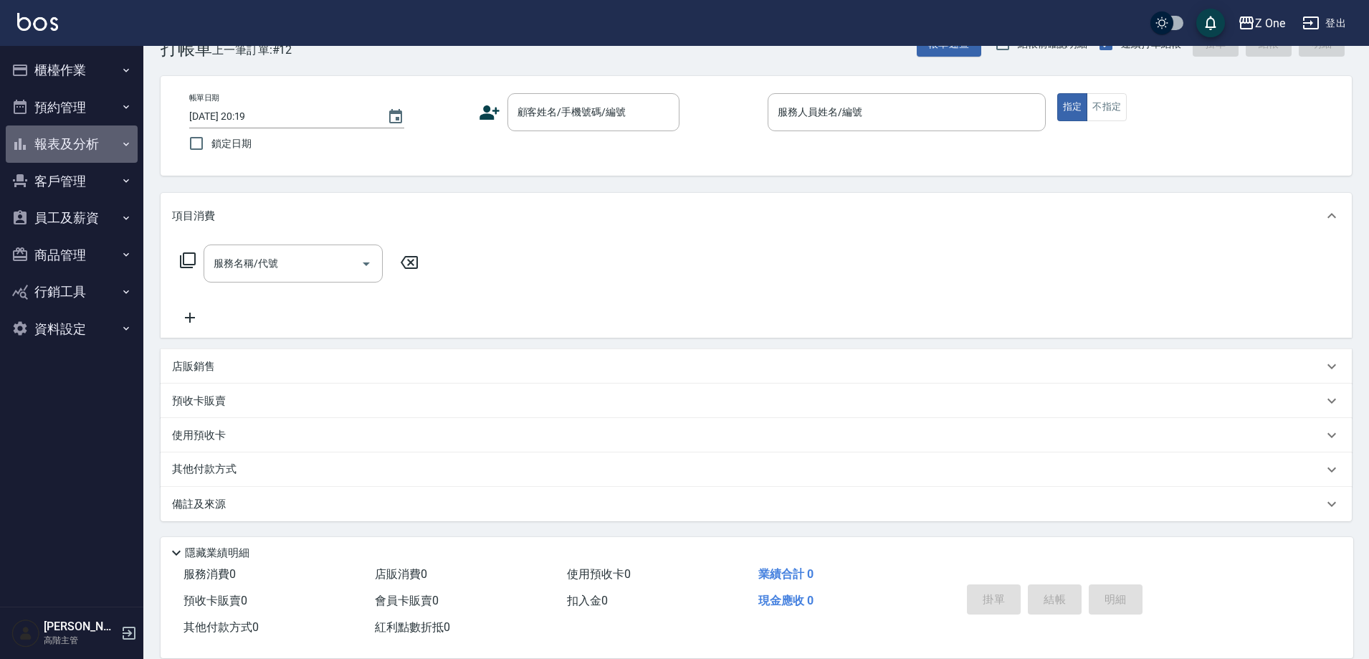
click at [112, 140] on button "報表及分析" at bounding box center [72, 143] width 132 height 37
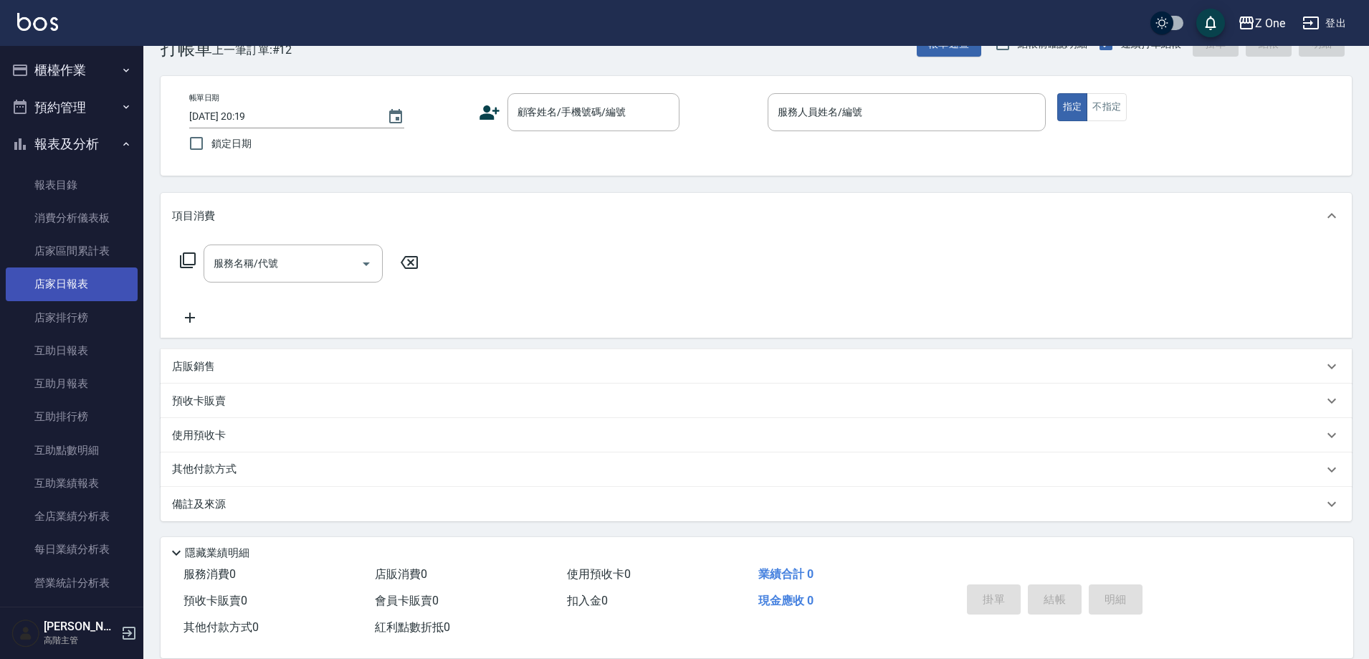
click at [82, 284] on link "店家日報表" at bounding box center [72, 283] width 132 height 33
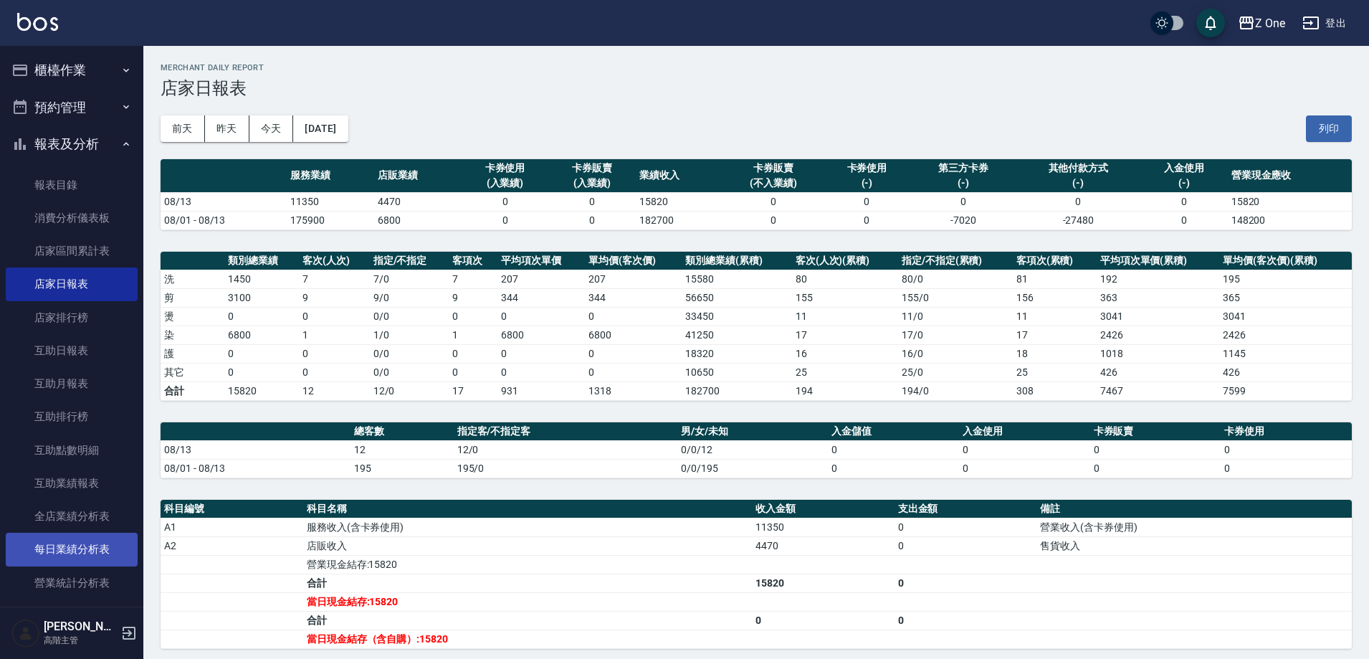
scroll to position [215, 0]
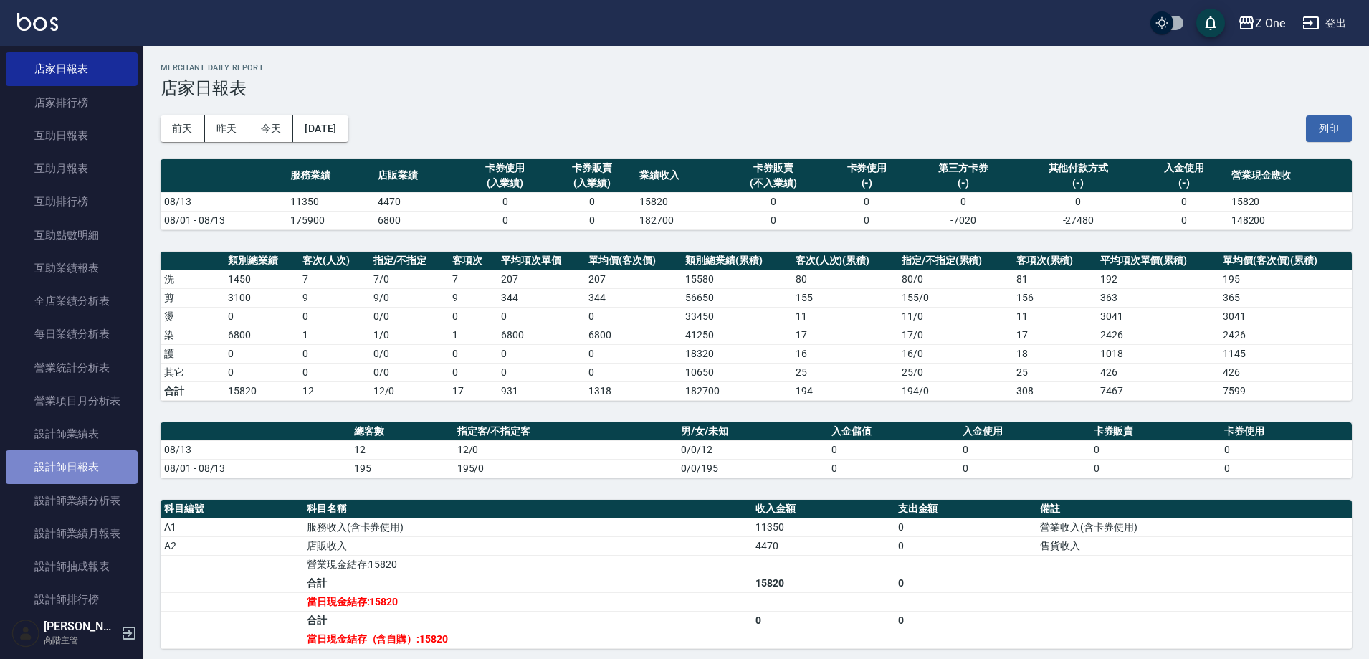
click at [95, 472] on link "設計師日報表" at bounding box center [72, 466] width 132 height 33
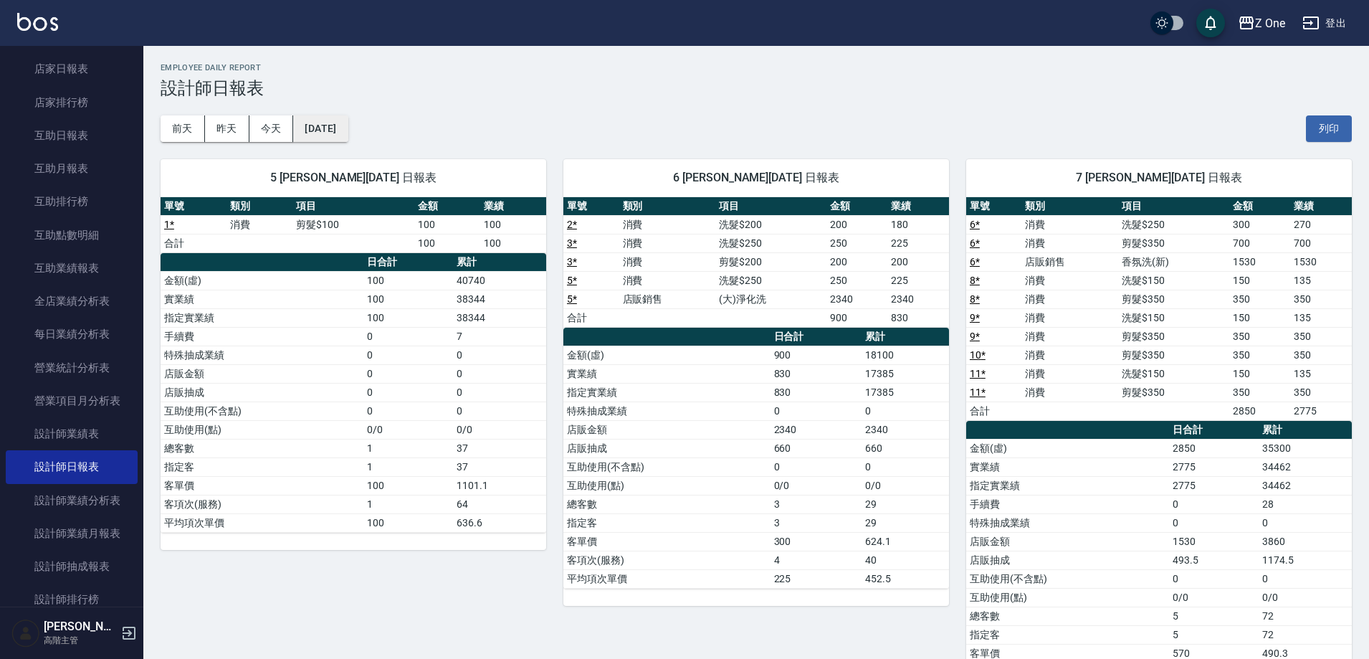
click at [339, 133] on button "[DATE]" at bounding box center [320, 128] width 54 height 27
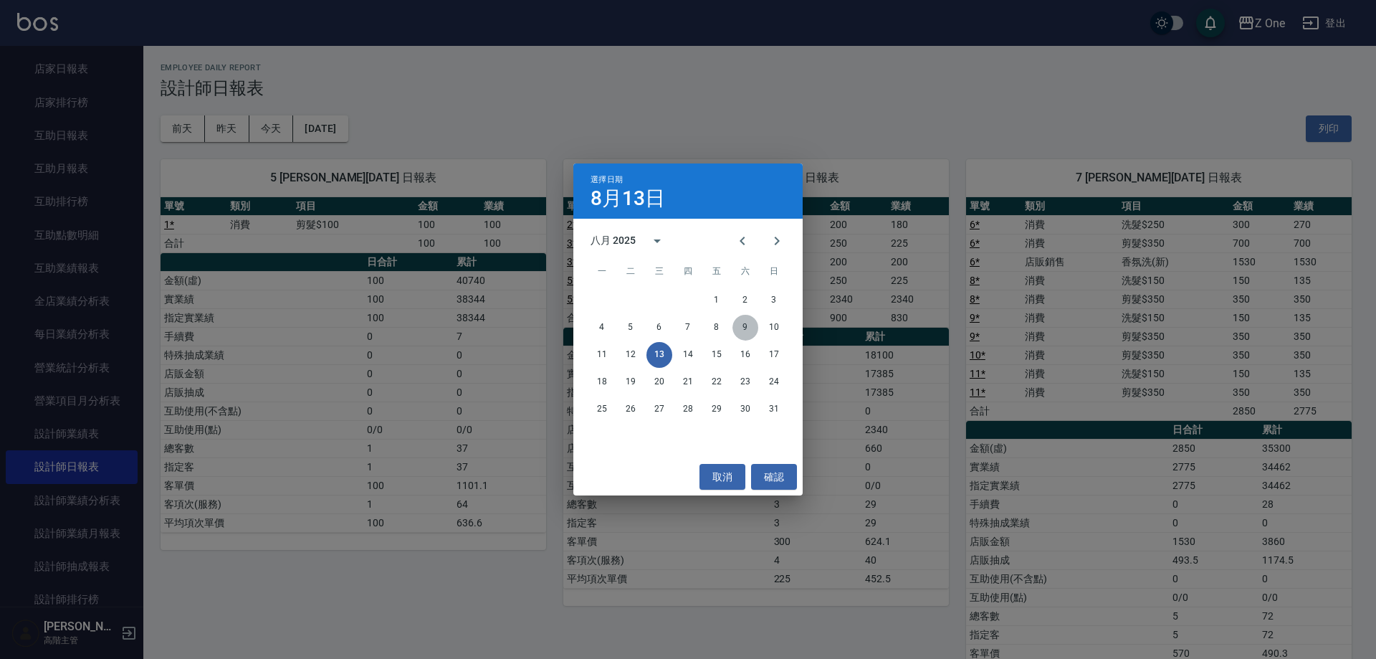
click at [748, 323] on button "9" at bounding box center [745, 328] width 26 height 26
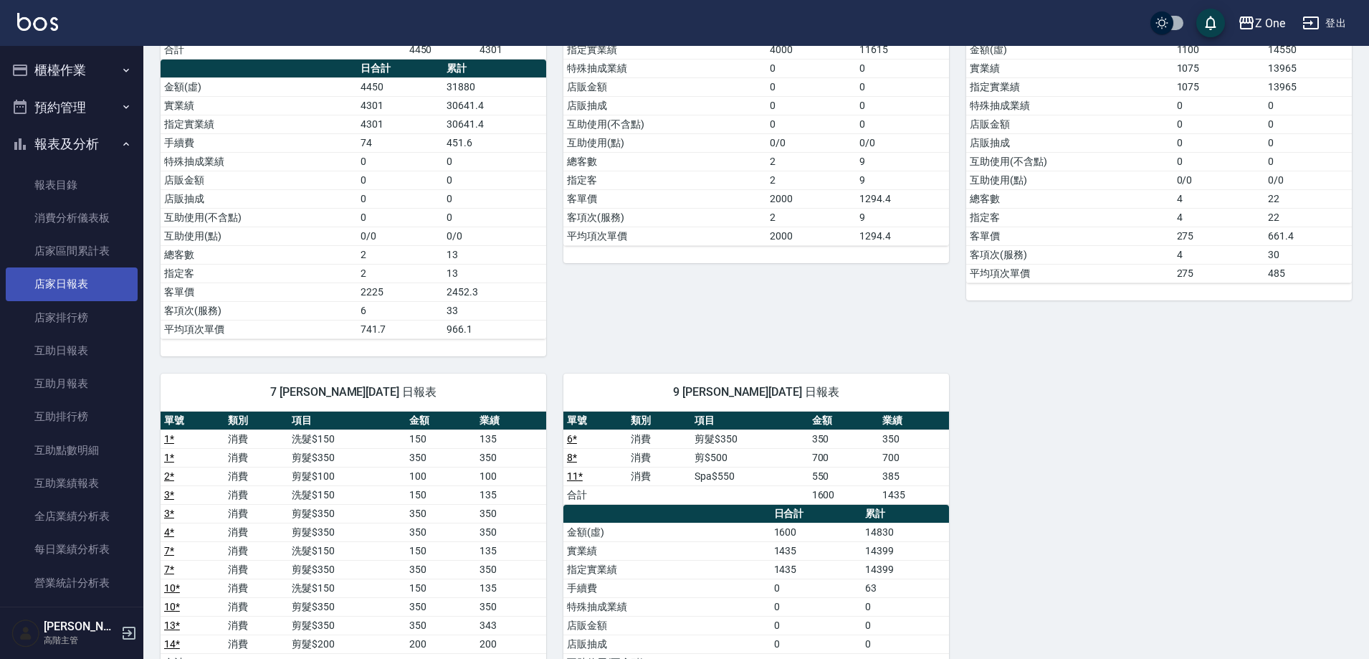
click at [85, 279] on link "店家日報表" at bounding box center [72, 283] width 132 height 33
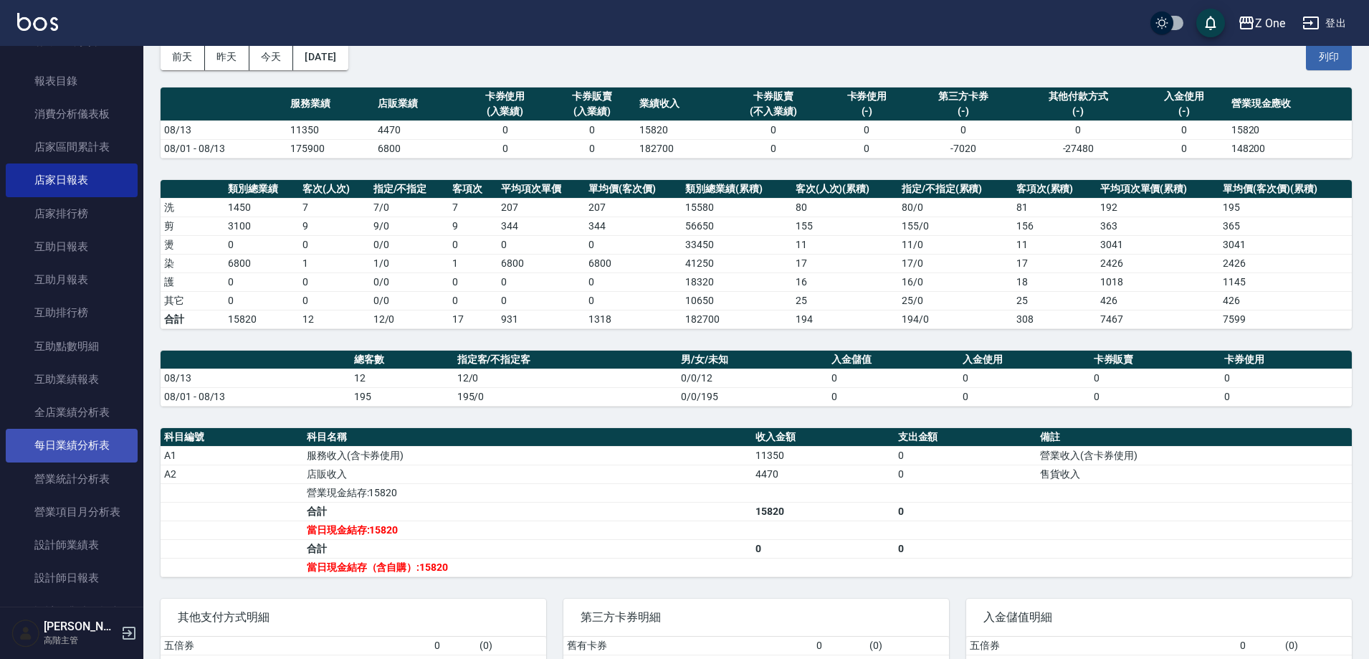
scroll to position [215, 0]
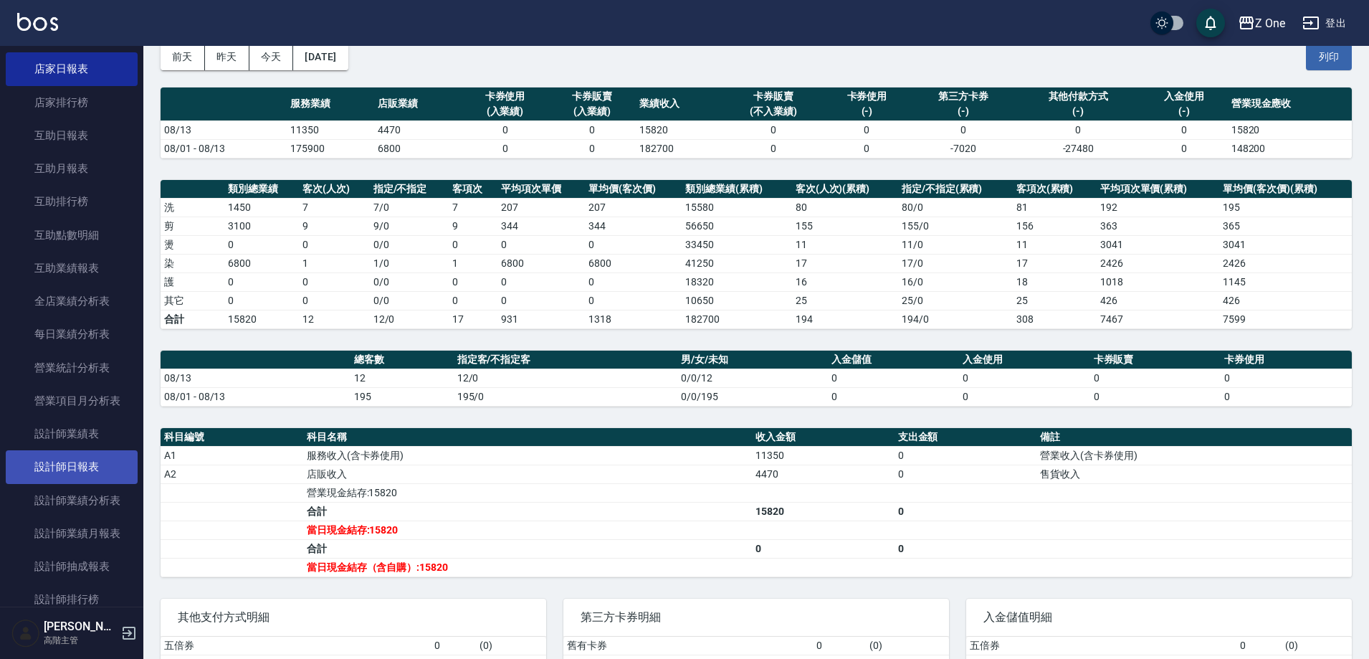
click at [97, 471] on link "設計師日報表" at bounding box center [72, 466] width 132 height 33
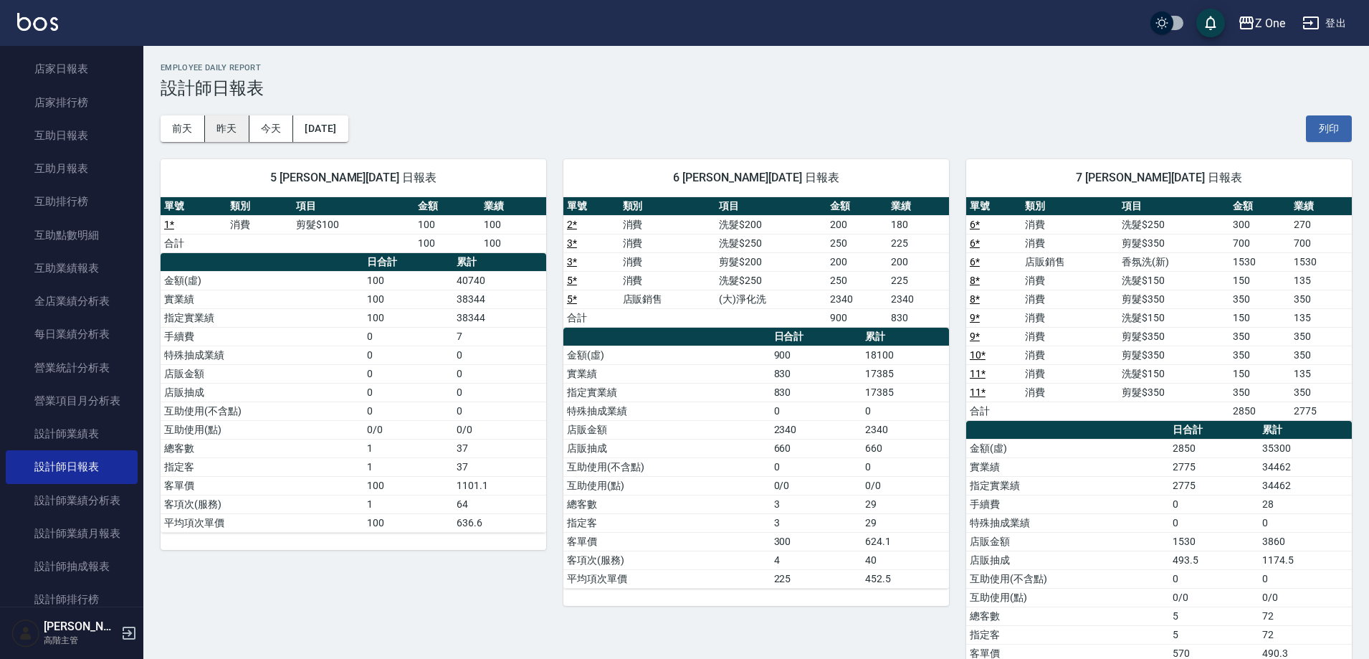
click at [224, 125] on button "昨天" at bounding box center [227, 128] width 44 height 27
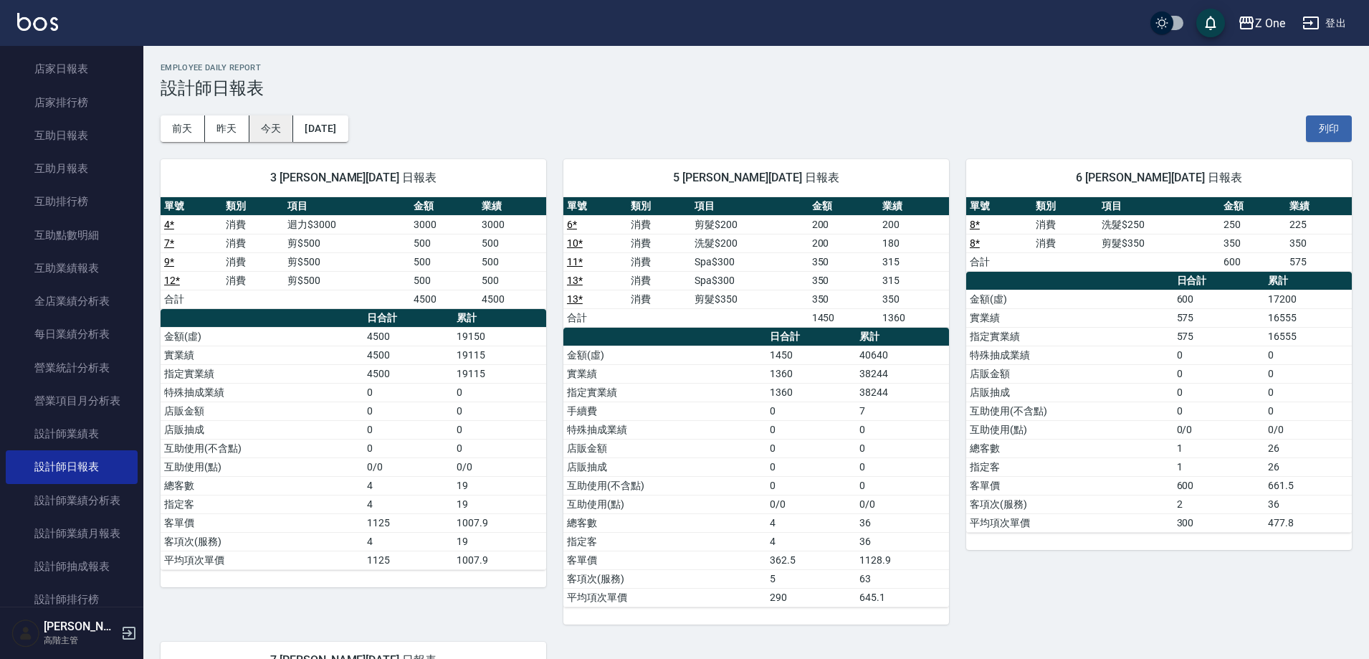
click at [260, 125] on button "今天" at bounding box center [271, 128] width 44 height 27
